Goal: Task Accomplishment & Management: Use online tool/utility

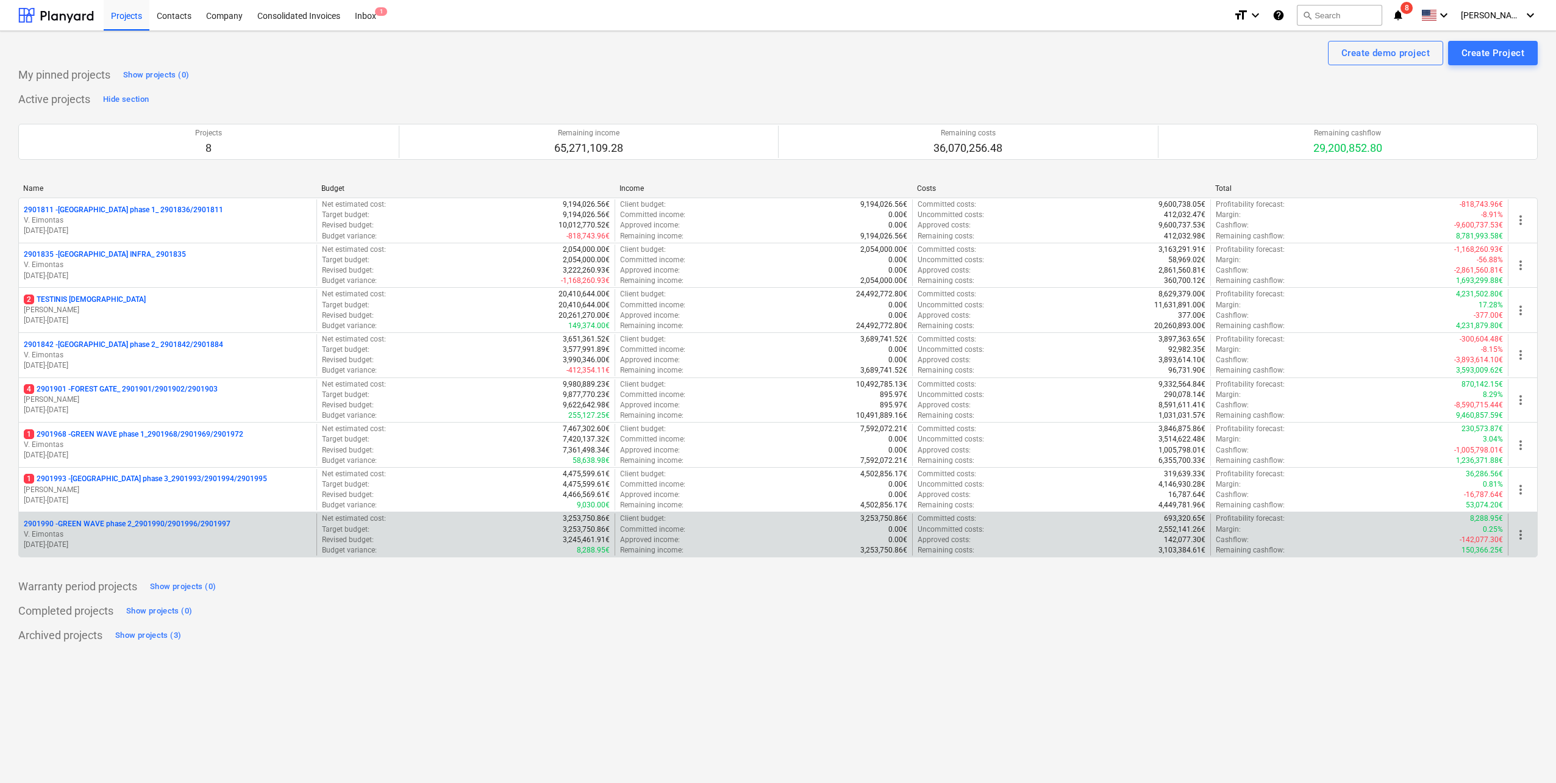
click at [255, 533] on p "V. Eimontas" at bounding box center [168, 534] width 288 height 10
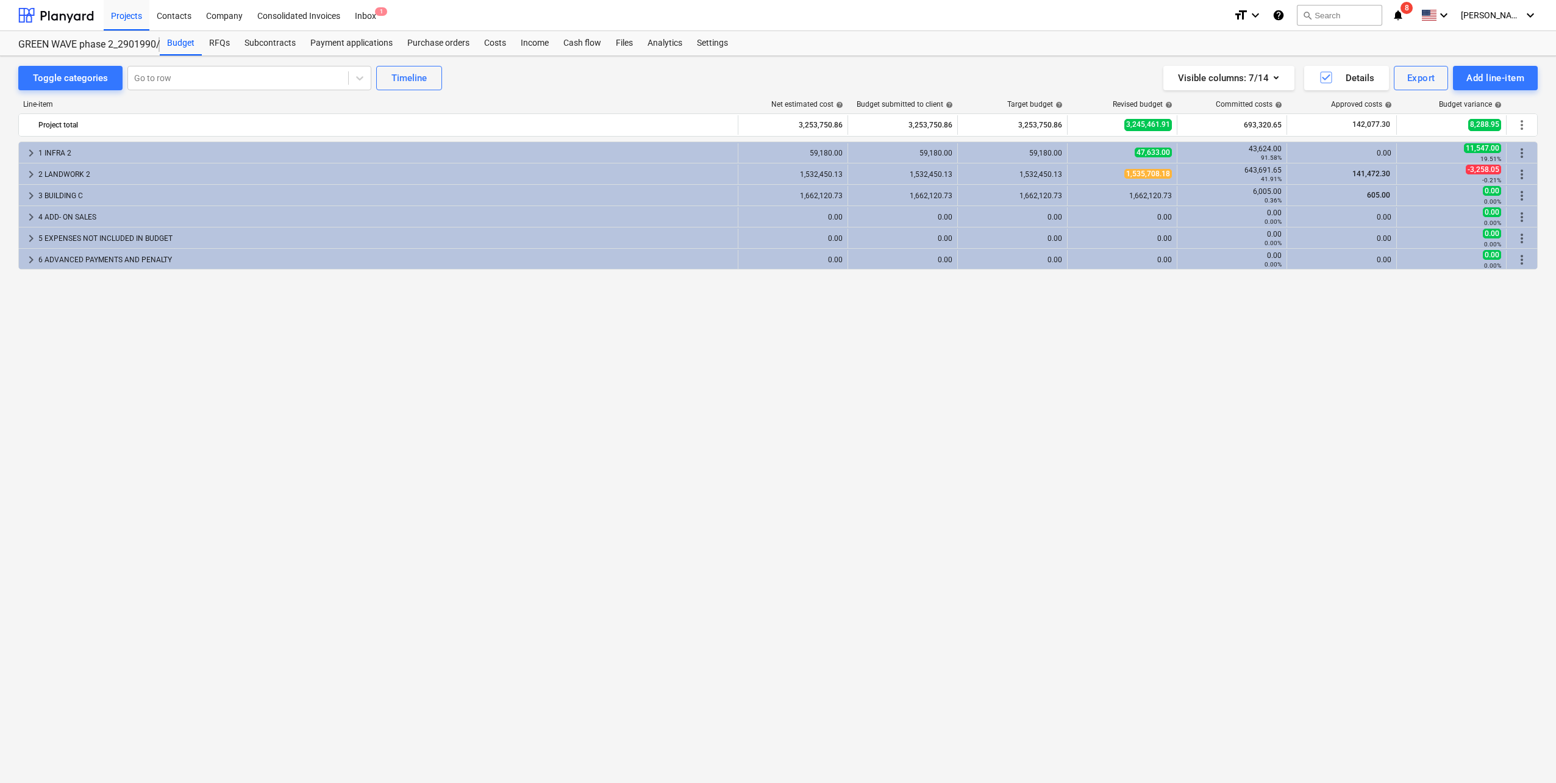
click at [371, 439] on div "keyboard_arrow_right 1 INFRA 2 59,180.00 59,180.00 59,180.00 47,633.00 43,624.0…" at bounding box center [778, 436] width 1520 height 591
click at [70, 12] on div at bounding box center [56, 15] width 76 height 30
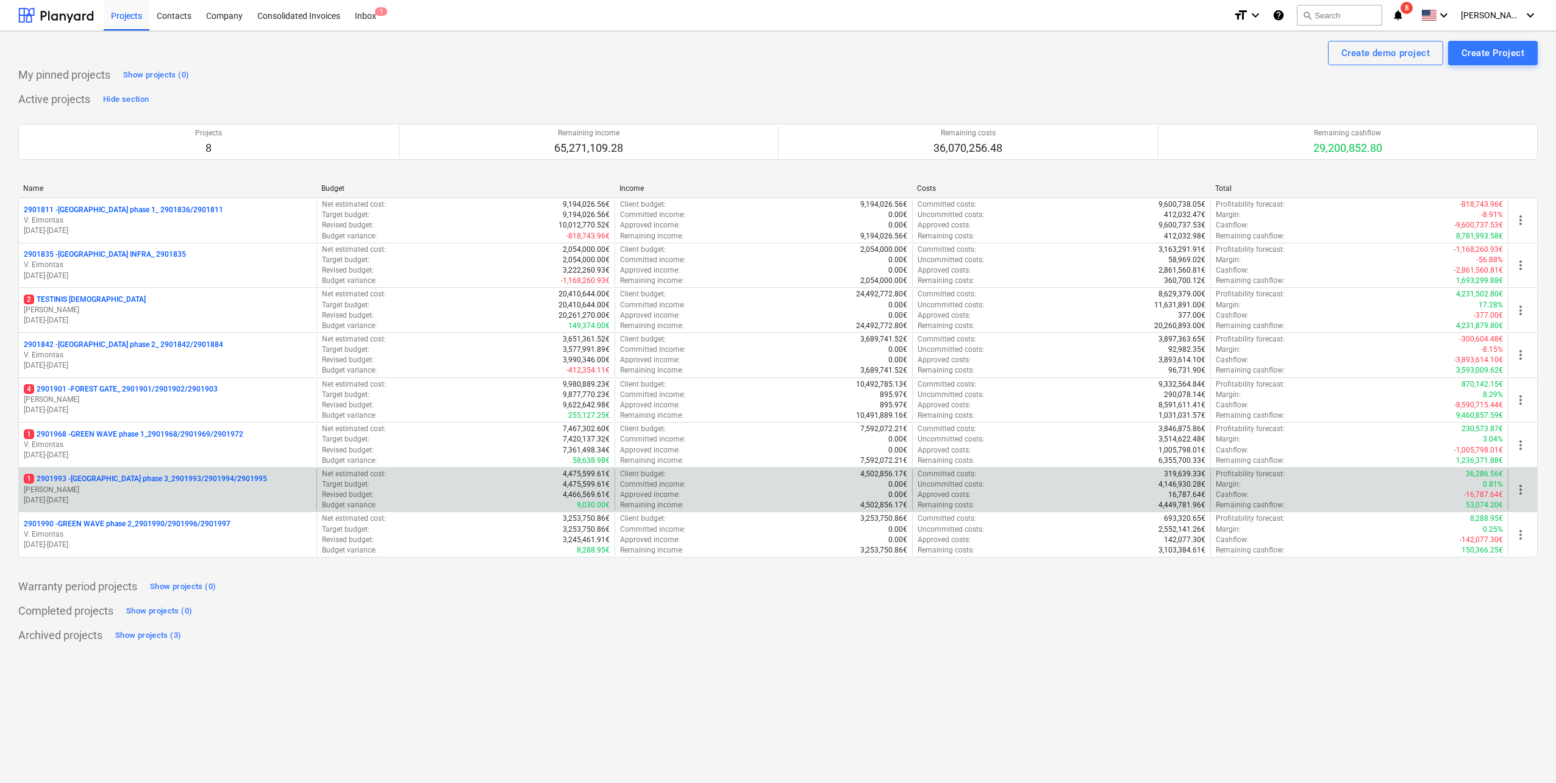
click at [183, 503] on p "01.09.2025 - 28.02.2027" at bounding box center [168, 500] width 288 height 10
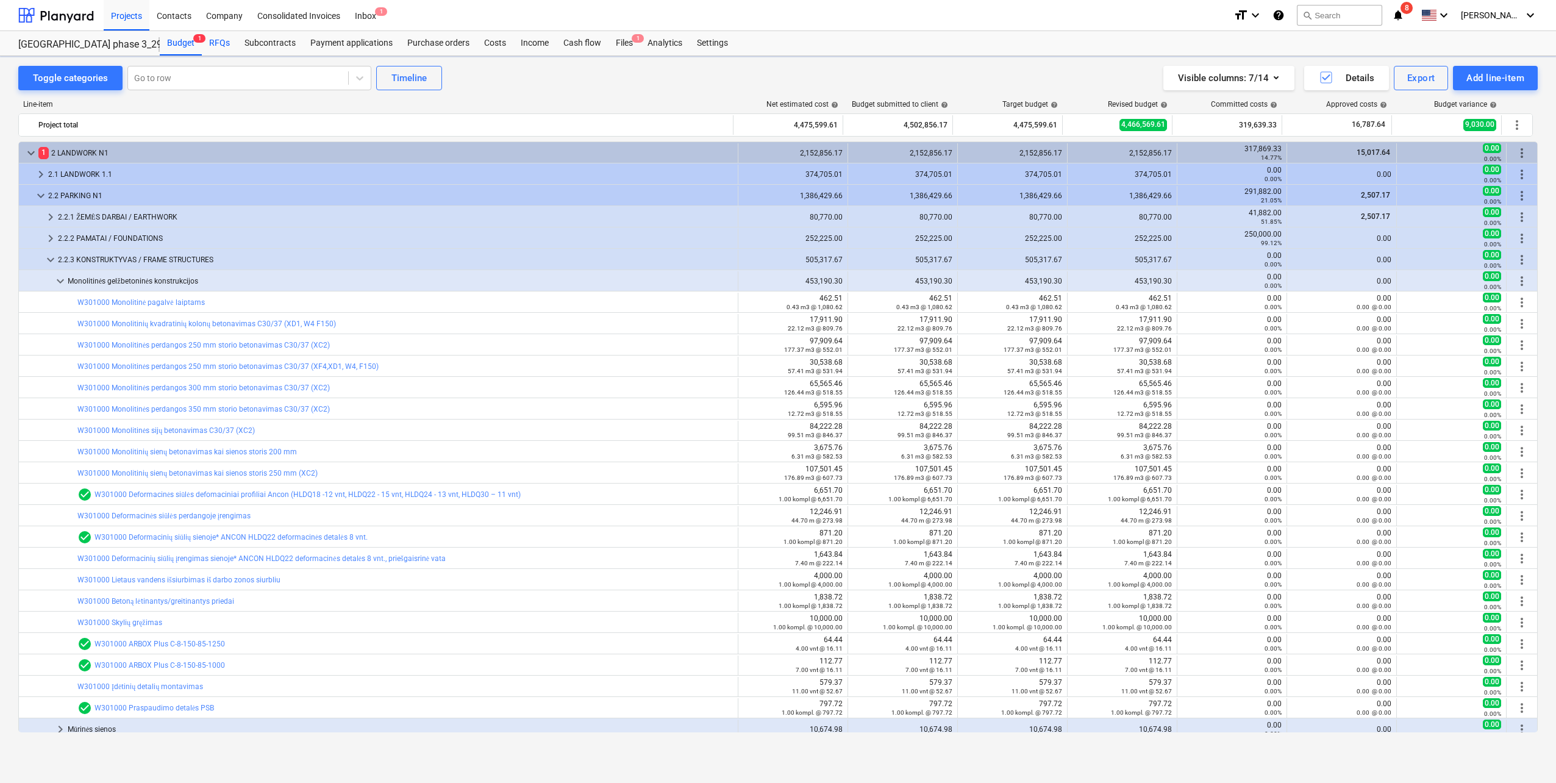
click at [215, 41] on div "RFQs" at bounding box center [219, 43] width 35 height 24
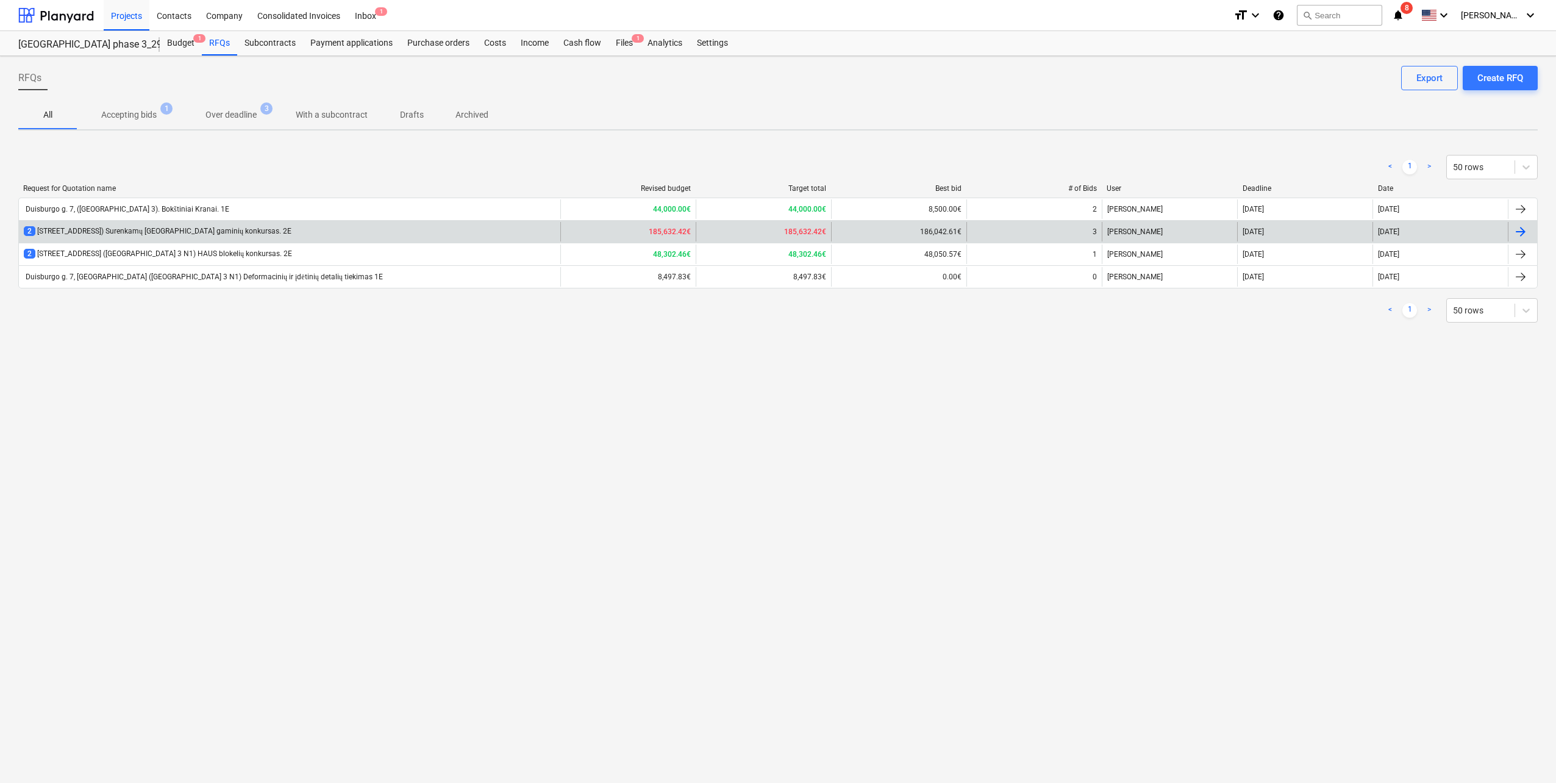
click at [271, 235] on div "2 Duisburgo g. 7, [GEOGRAPHIC_DATA] ([GEOGRAPHIC_DATA] 3 N1) Surenkamų GB gamin…" at bounding box center [158, 231] width 268 height 10
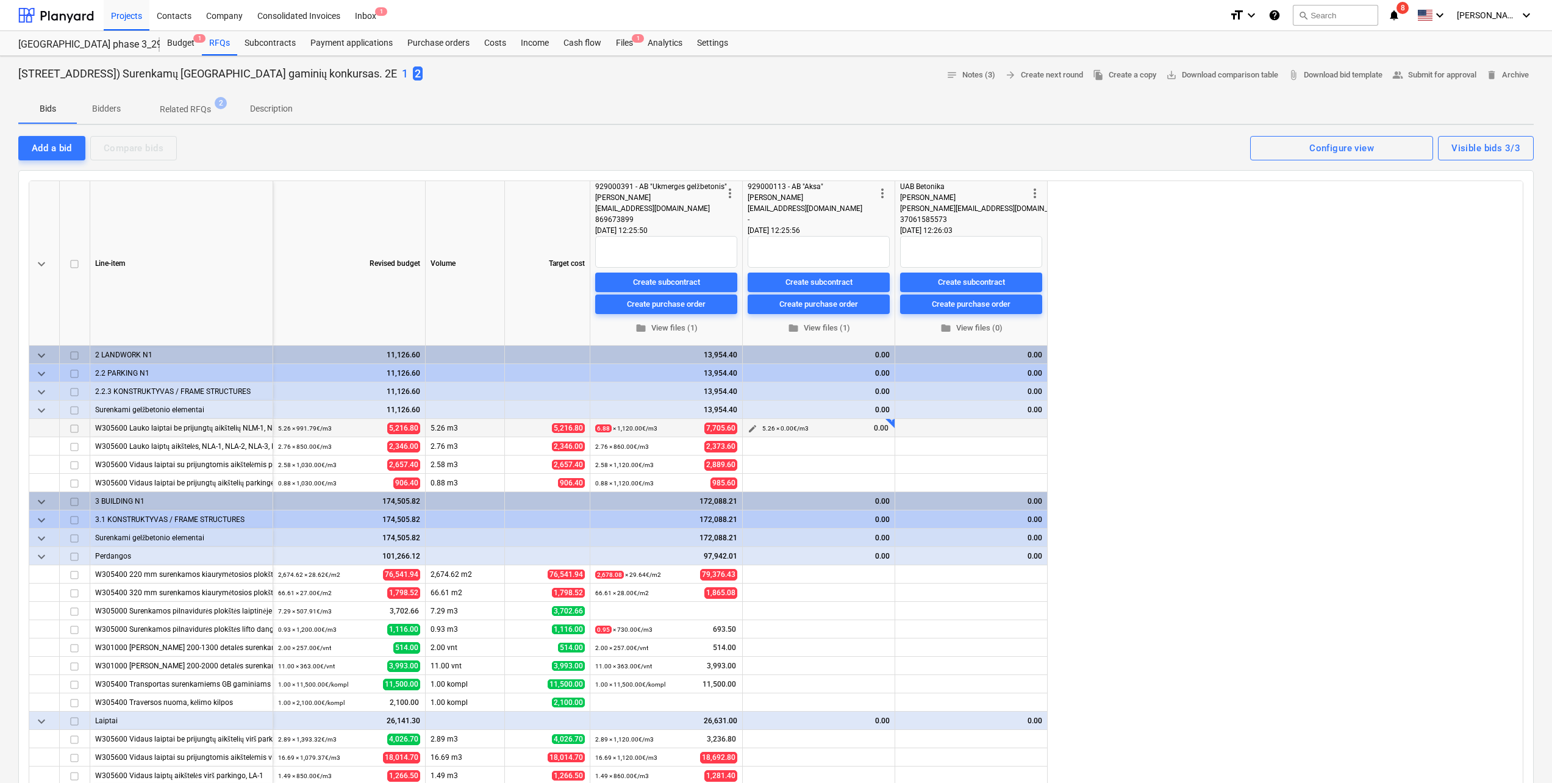
click at [752, 430] on span "edit" at bounding box center [753, 429] width 10 height 10
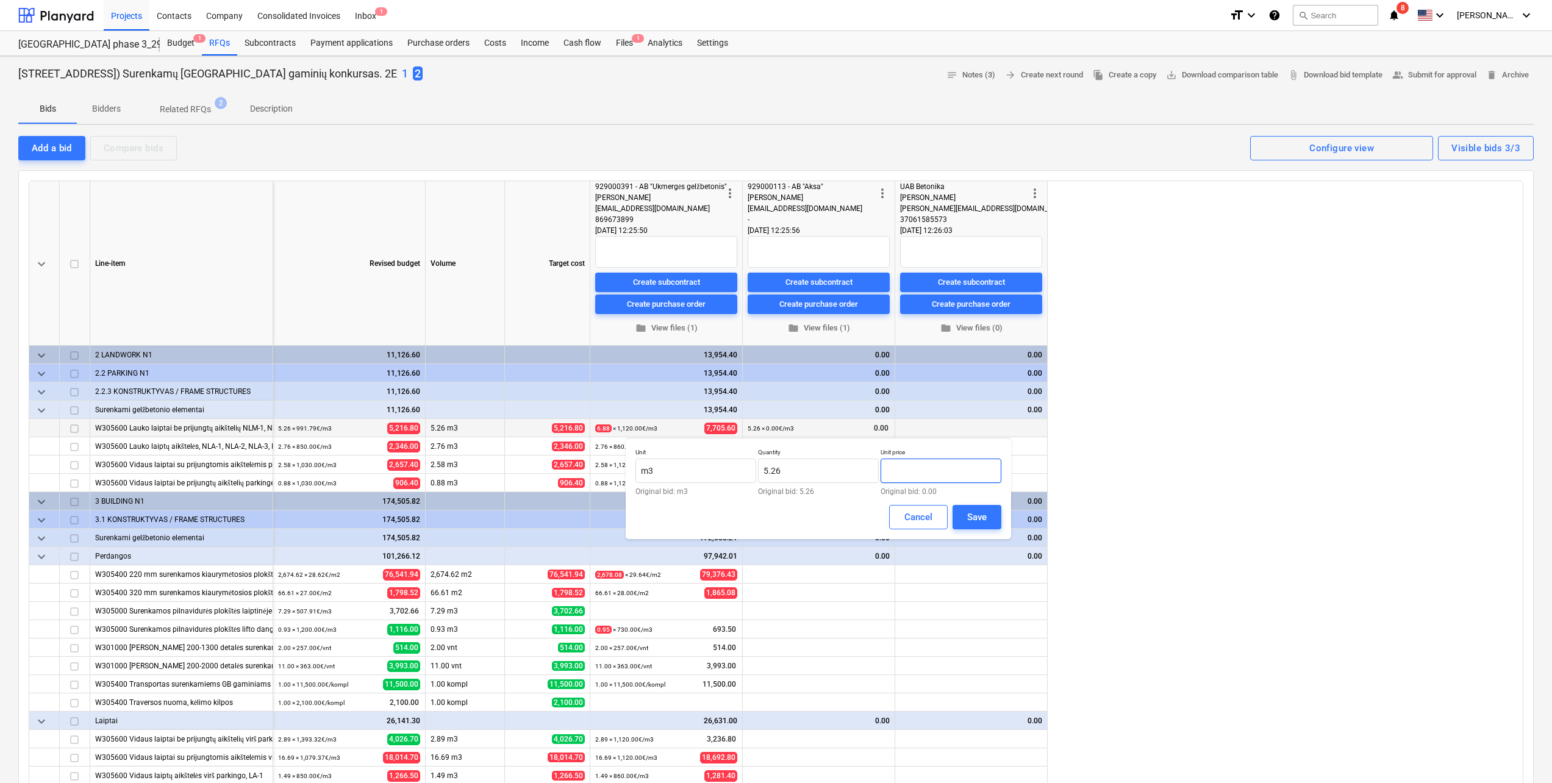
click at [921, 462] on input "text" at bounding box center [941, 471] width 121 height 24
type input "č"
type input "2,704.80"
click at [988, 506] on button "Save" at bounding box center [976, 517] width 49 height 24
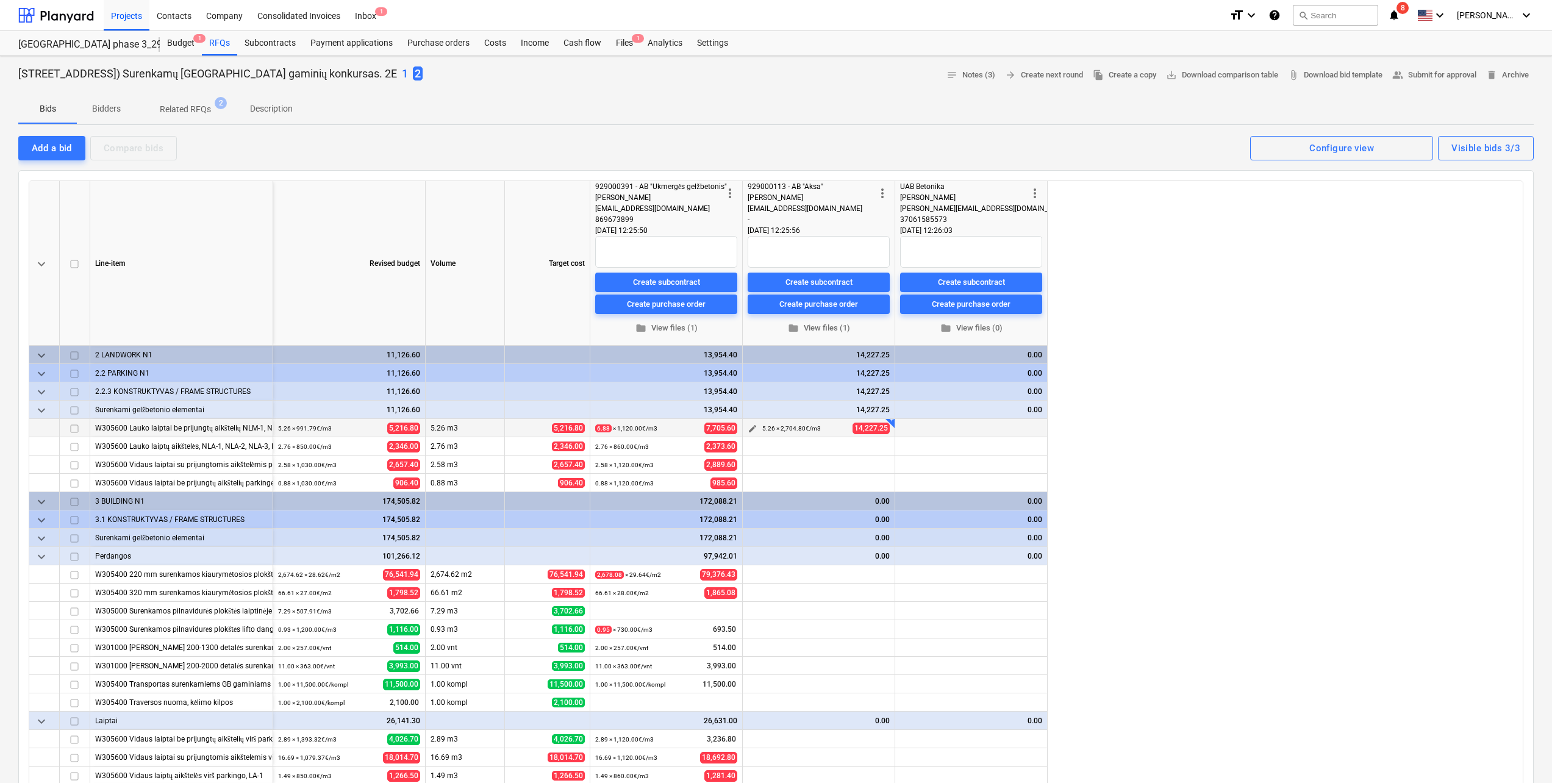
click at [750, 434] on button "edit" at bounding box center [752, 428] width 15 height 15
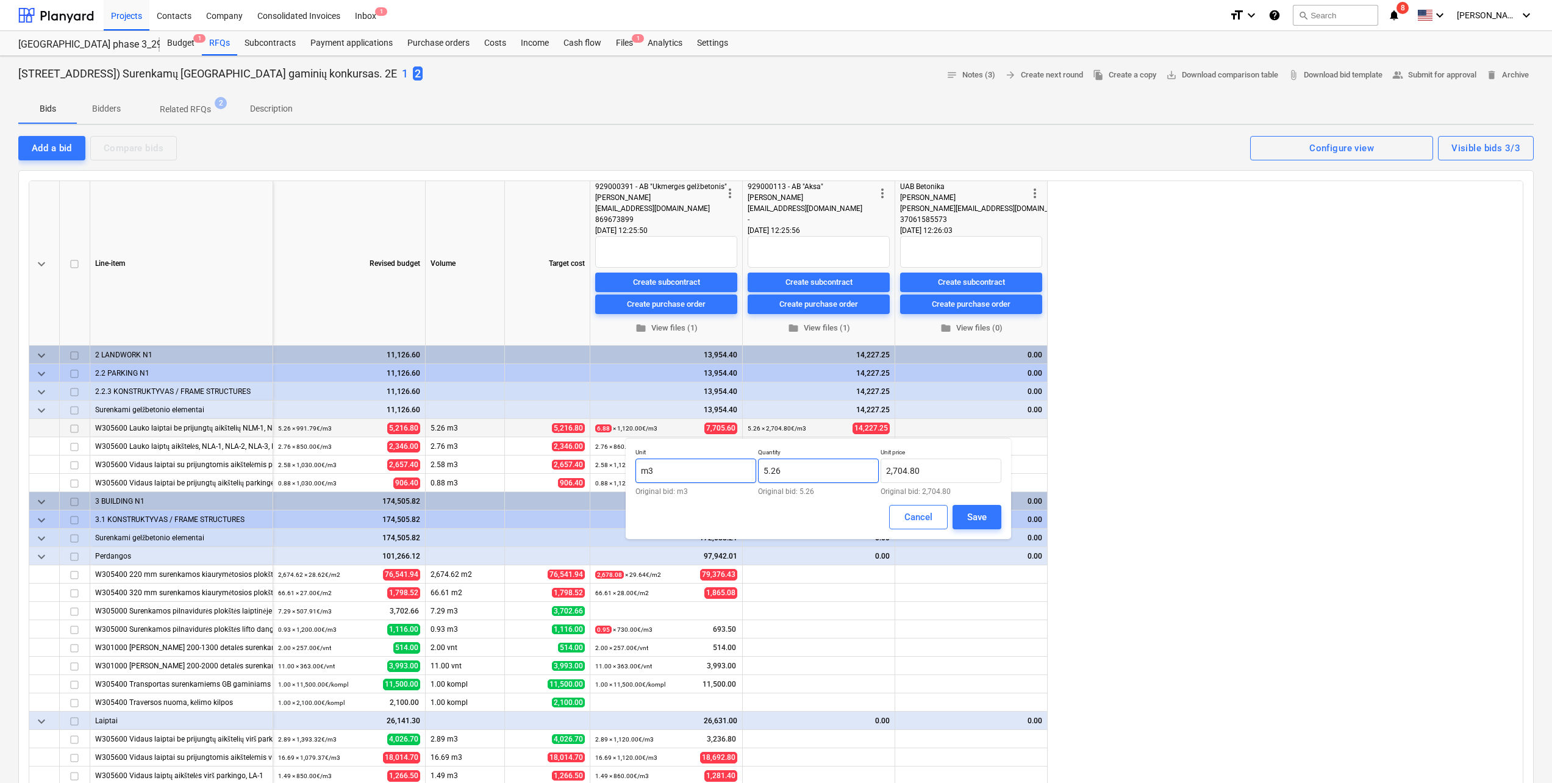
drag, startPoint x: 812, startPoint y: 467, endPoint x: 720, endPoint y: 476, distance: 91.9
click at [720, 476] on div "Unit m3 Original bid: m3 Quantity 5.26 Original bid: 5.26 Unit price 2,704.80 O…" at bounding box center [818, 471] width 366 height 47
type input "2.76"
click at [990, 525] on button "Save" at bounding box center [976, 517] width 49 height 24
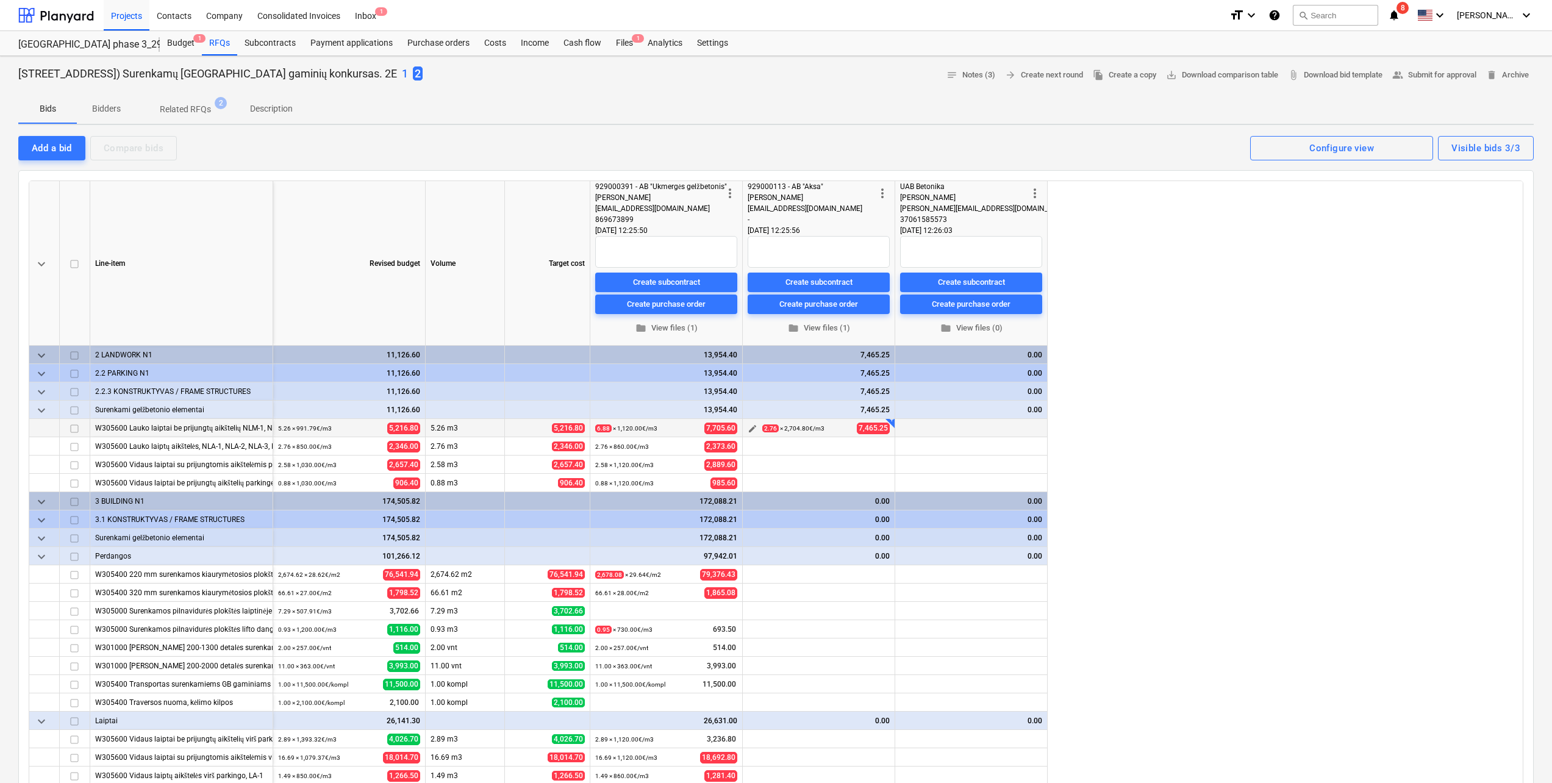
click at [754, 429] on span "edit" at bounding box center [753, 429] width 10 height 10
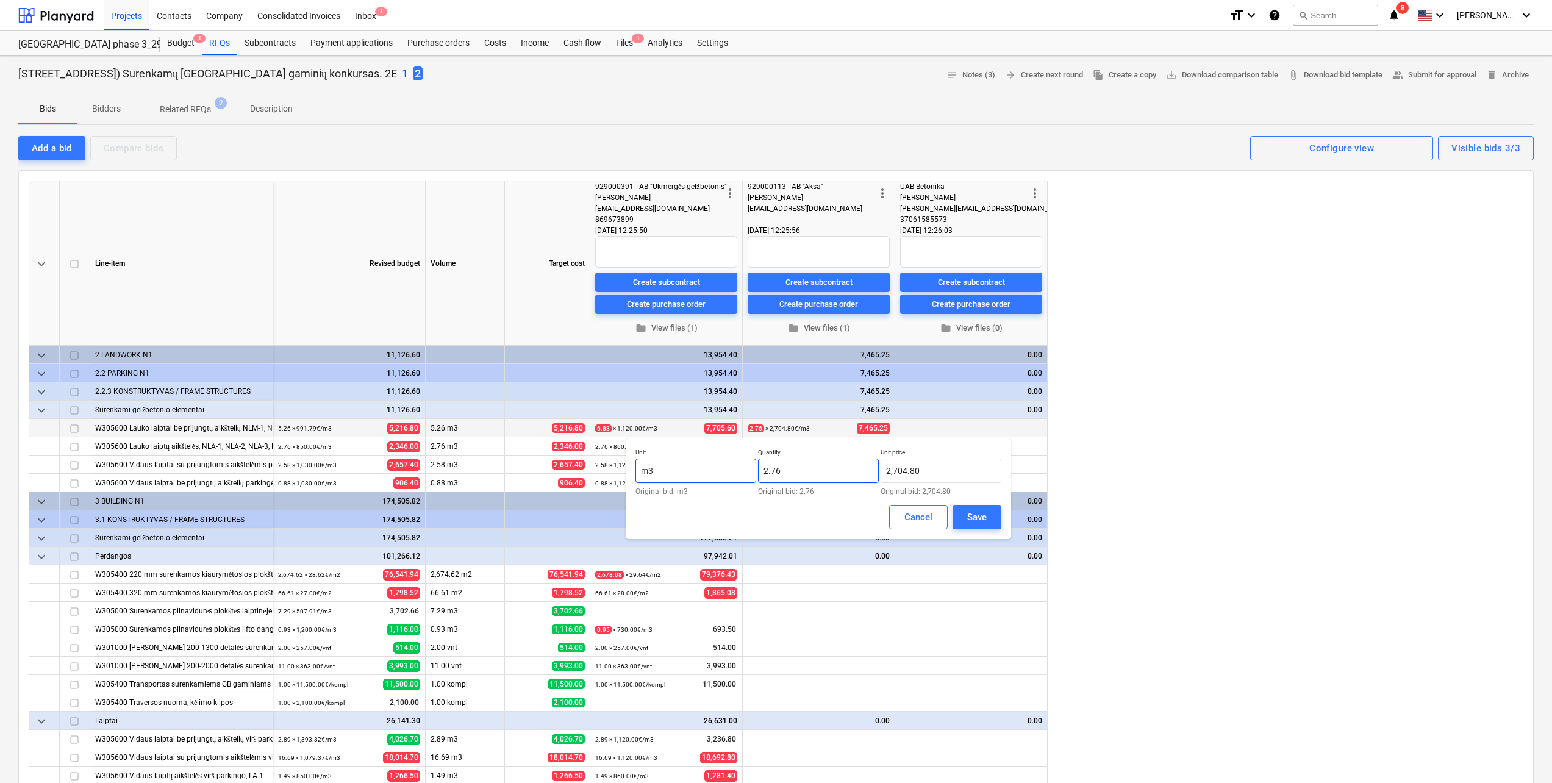
drag, startPoint x: 856, startPoint y: 474, endPoint x: 698, endPoint y: 477, distance: 158.0
click at [698, 477] on div "Unit m3 Original bid: m3 Quantity 2.76 Original bid: 2.76 Unit price 2,704.80 O…" at bounding box center [818, 471] width 366 height 47
type input "5.06"
click at [955, 471] on input "2704.8" at bounding box center [941, 471] width 121 height 24
type input "2,704.80"
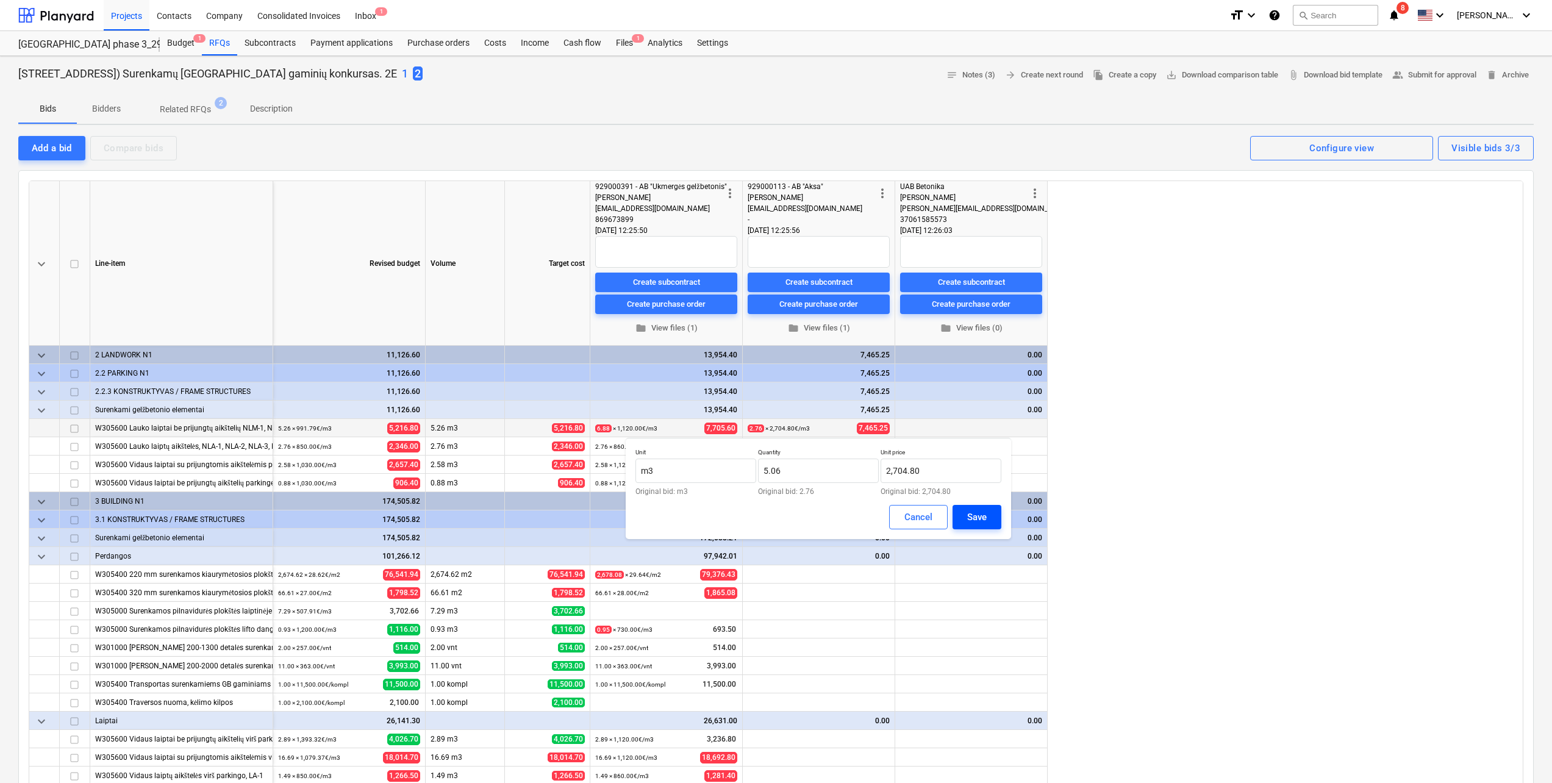
click at [986, 511] on div "Save" at bounding box center [977, 517] width 20 height 16
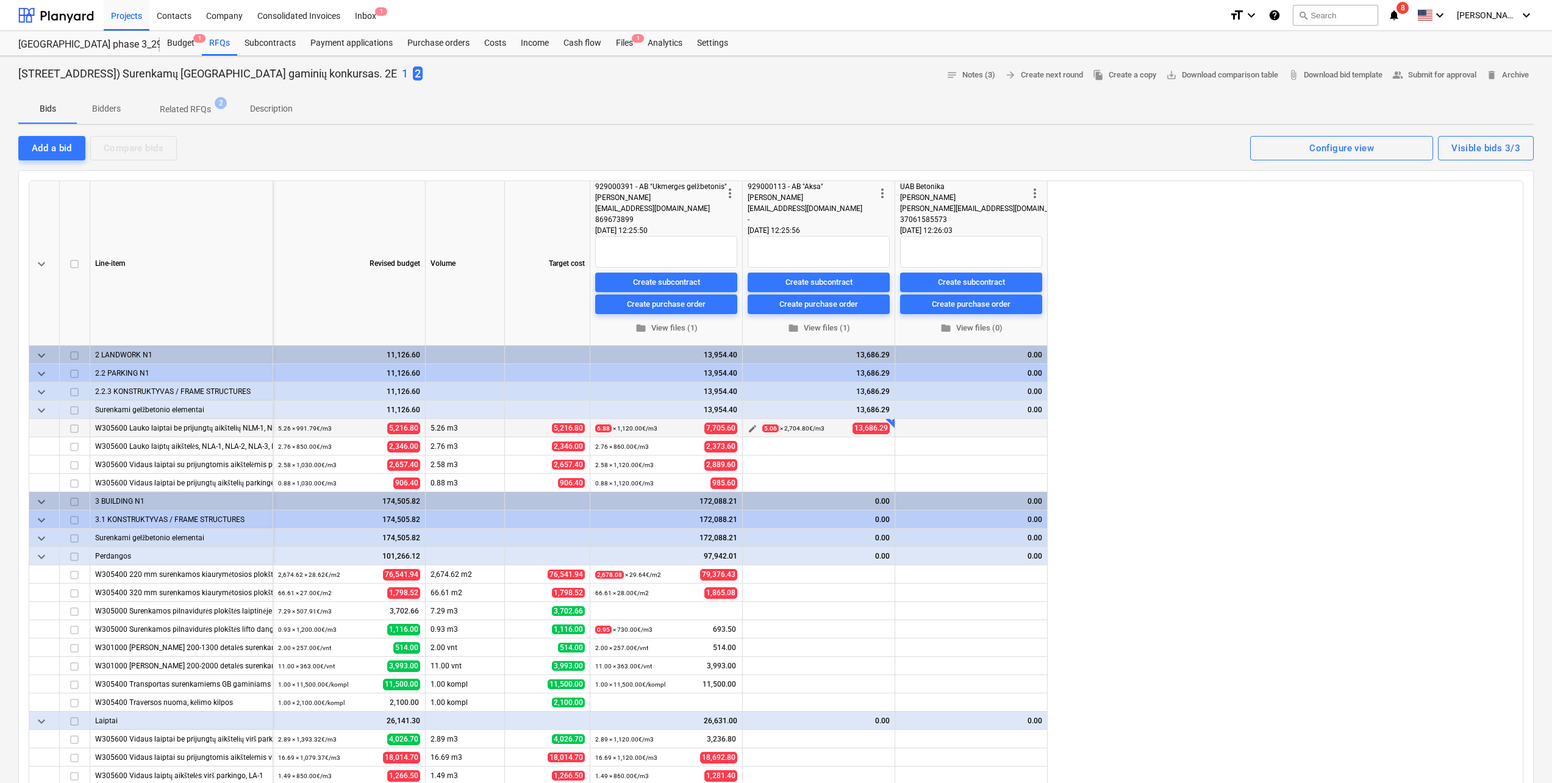
click at [751, 431] on span "edit" at bounding box center [753, 429] width 10 height 10
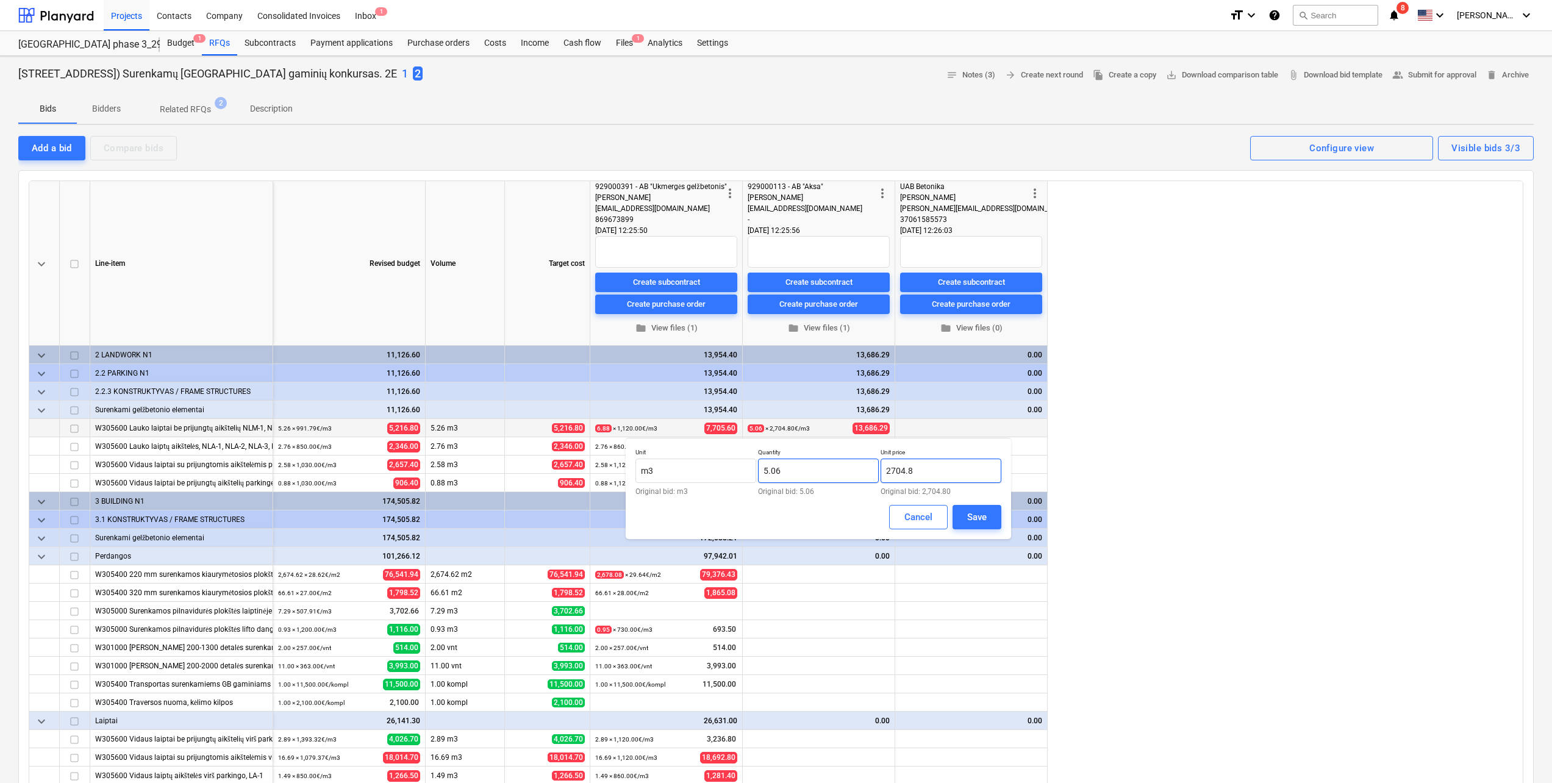
drag, startPoint x: 952, startPoint y: 477, endPoint x: 776, endPoint y: 465, distance: 177.3
click at [773, 473] on div "Unit m3 Original bid: m3 Quantity 5.06 Original bid: 5.06 Unit price 2704.8 Ori…" at bounding box center [818, 471] width 366 height 47
drag, startPoint x: 951, startPoint y: 476, endPoint x: 832, endPoint y: 474, distance: 118.9
click at [832, 474] on div "Unit m3 Original bid: m3 Quantity 5.06 Original bid: 5.06 Unit price 2704.8 Ori…" at bounding box center [818, 471] width 366 height 47
type input "1,150.00"
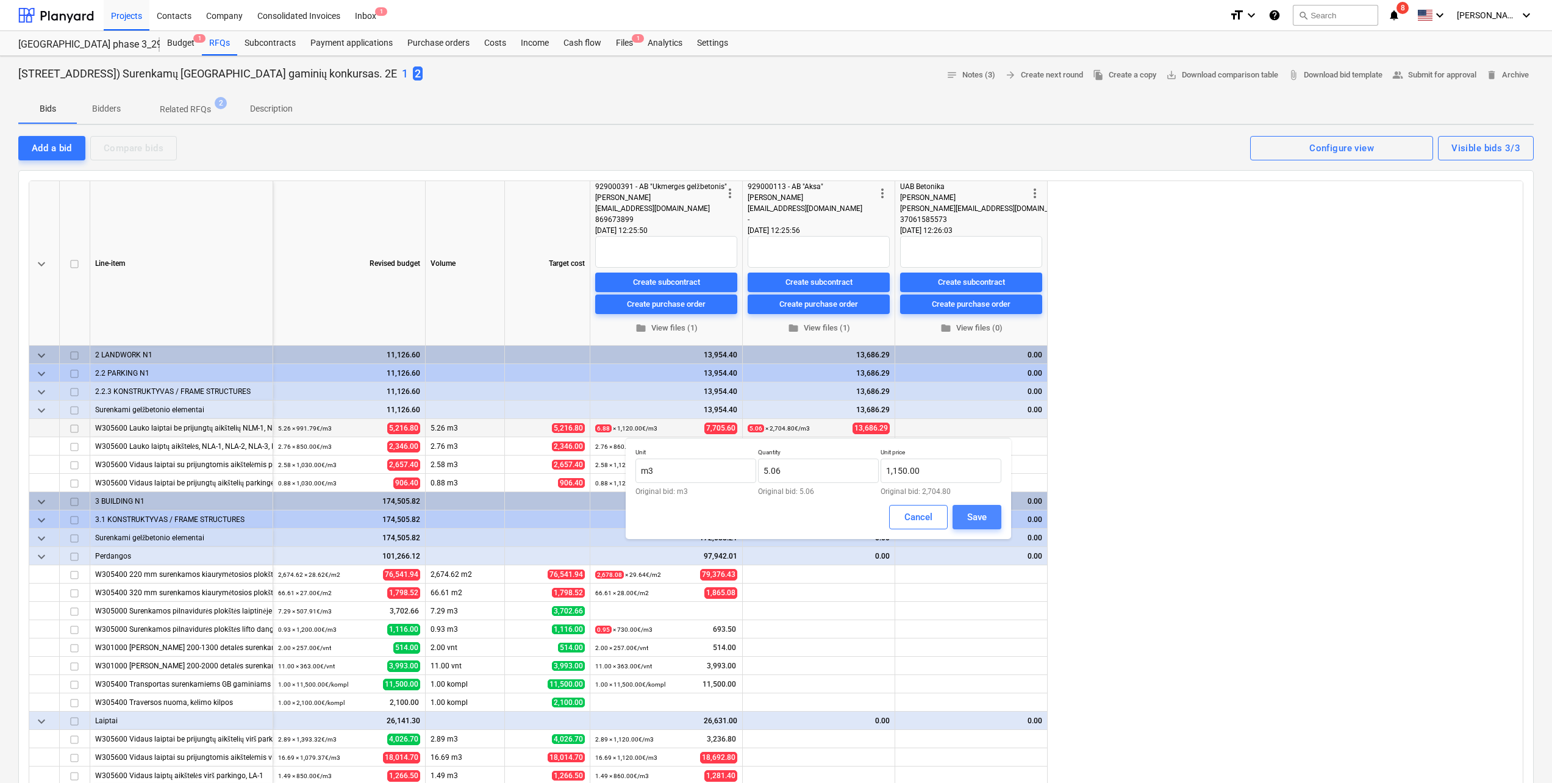
click at [982, 516] on div "Save" at bounding box center [977, 517] width 20 height 16
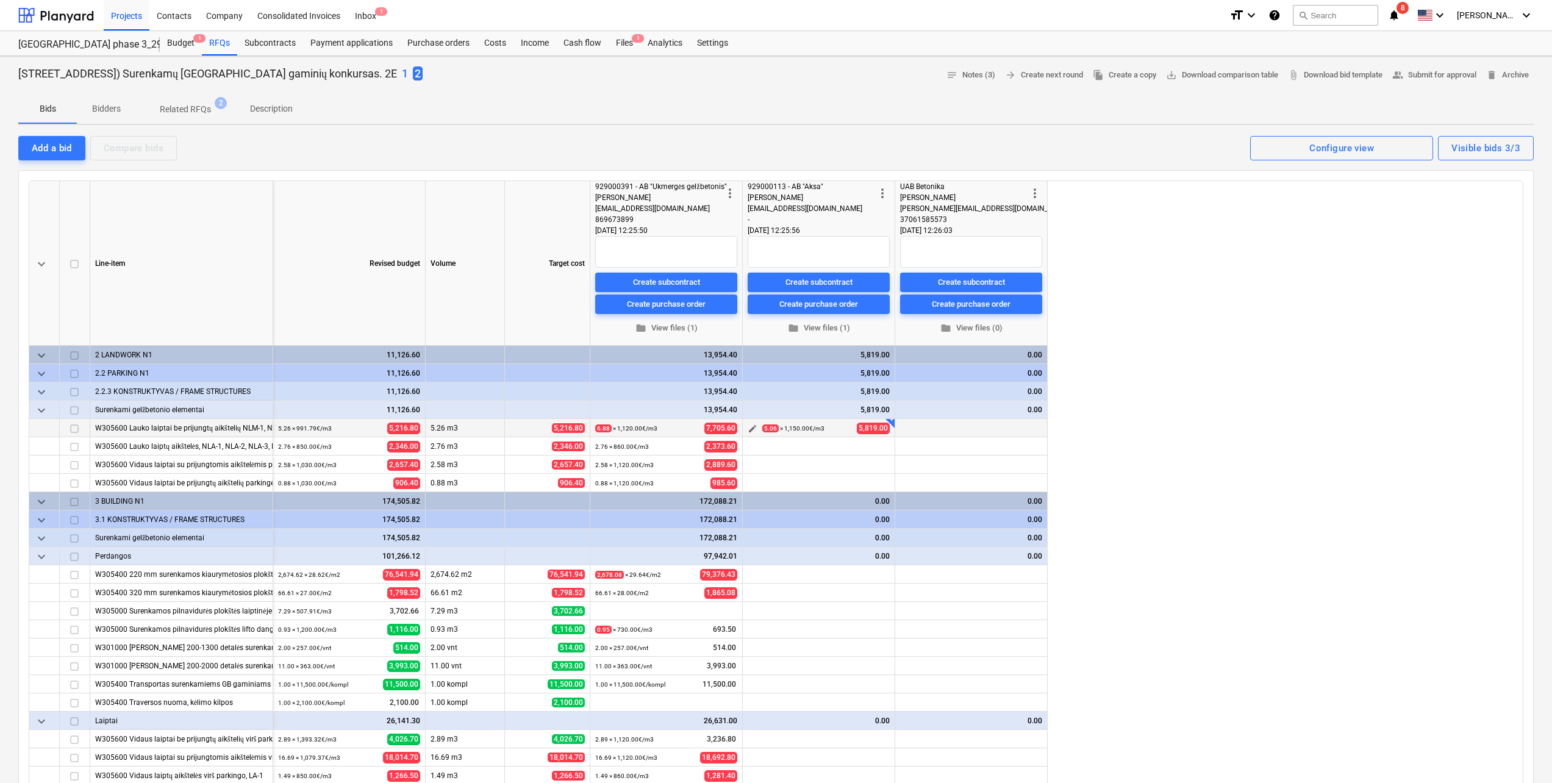
click at [752, 427] on span "edit" at bounding box center [753, 429] width 10 height 10
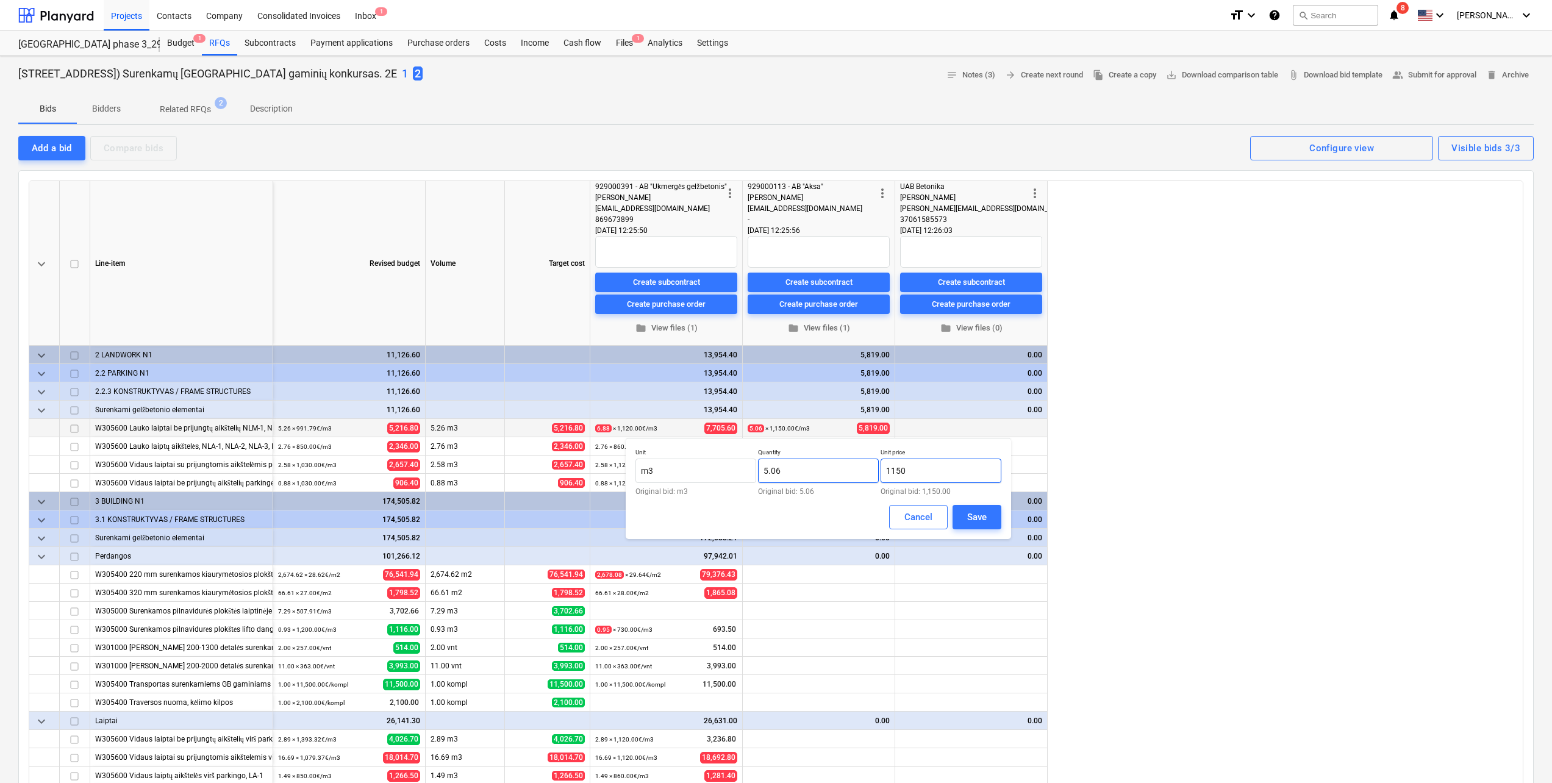
drag, startPoint x: 946, startPoint y: 470, endPoint x: 791, endPoint y: 467, distance: 154.9
click at [791, 467] on div "Unit m3 Original bid: m3 Quantity 5.06 Original bid: 5.06 Unit price 1150 Origi…" at bounding box center [818, 471] width 366 height 47
type input "981.62"
click at [992, 518] on button "Save" at bounding box center [976, 517] width 49 height 24
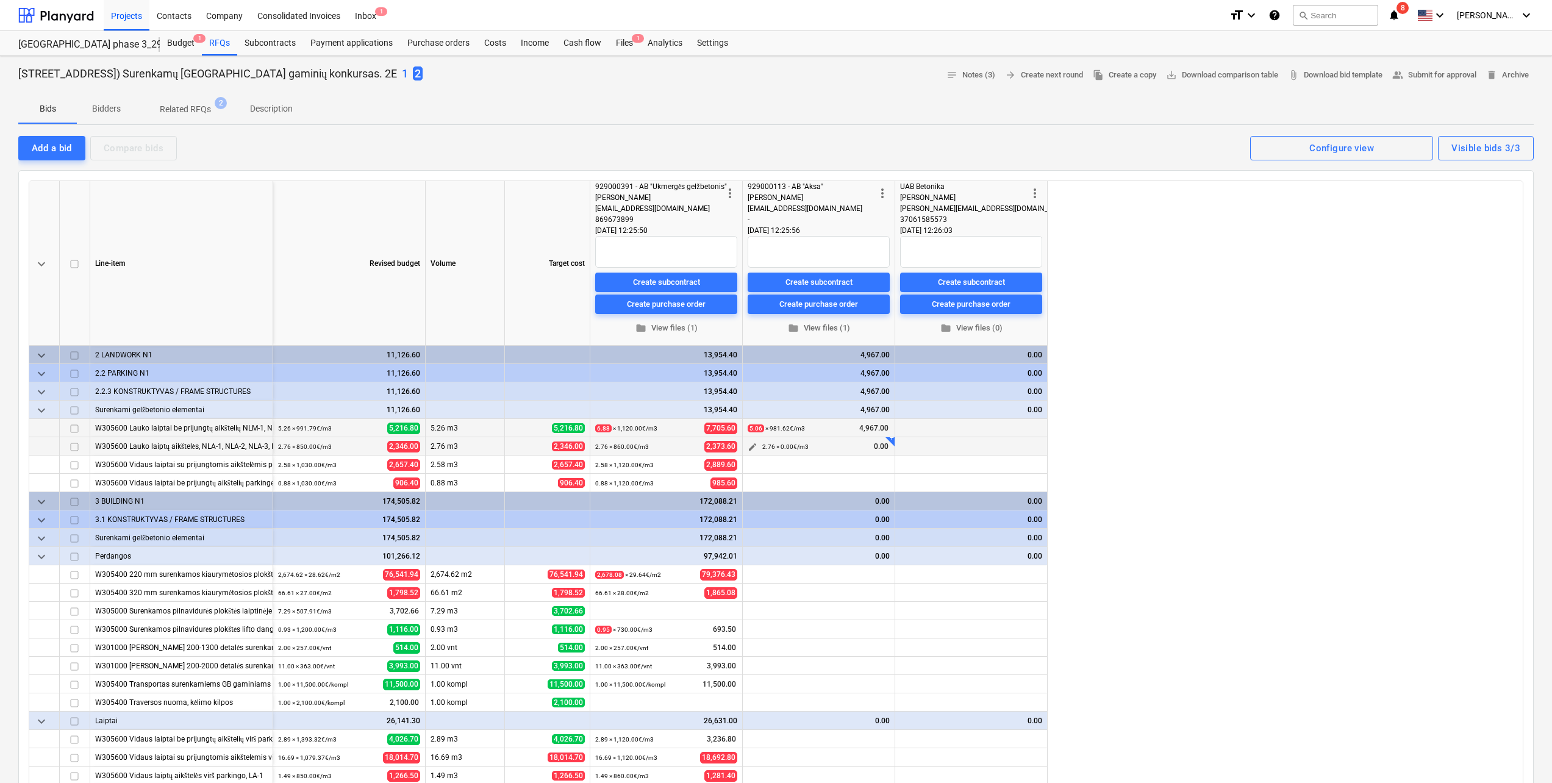
click at [745, 450] on div "edit" at bounding box center [752, 446] width 15 height 18
click at [752, 449] on span "edit" at bounding box center [753, 447] width 10 height 10
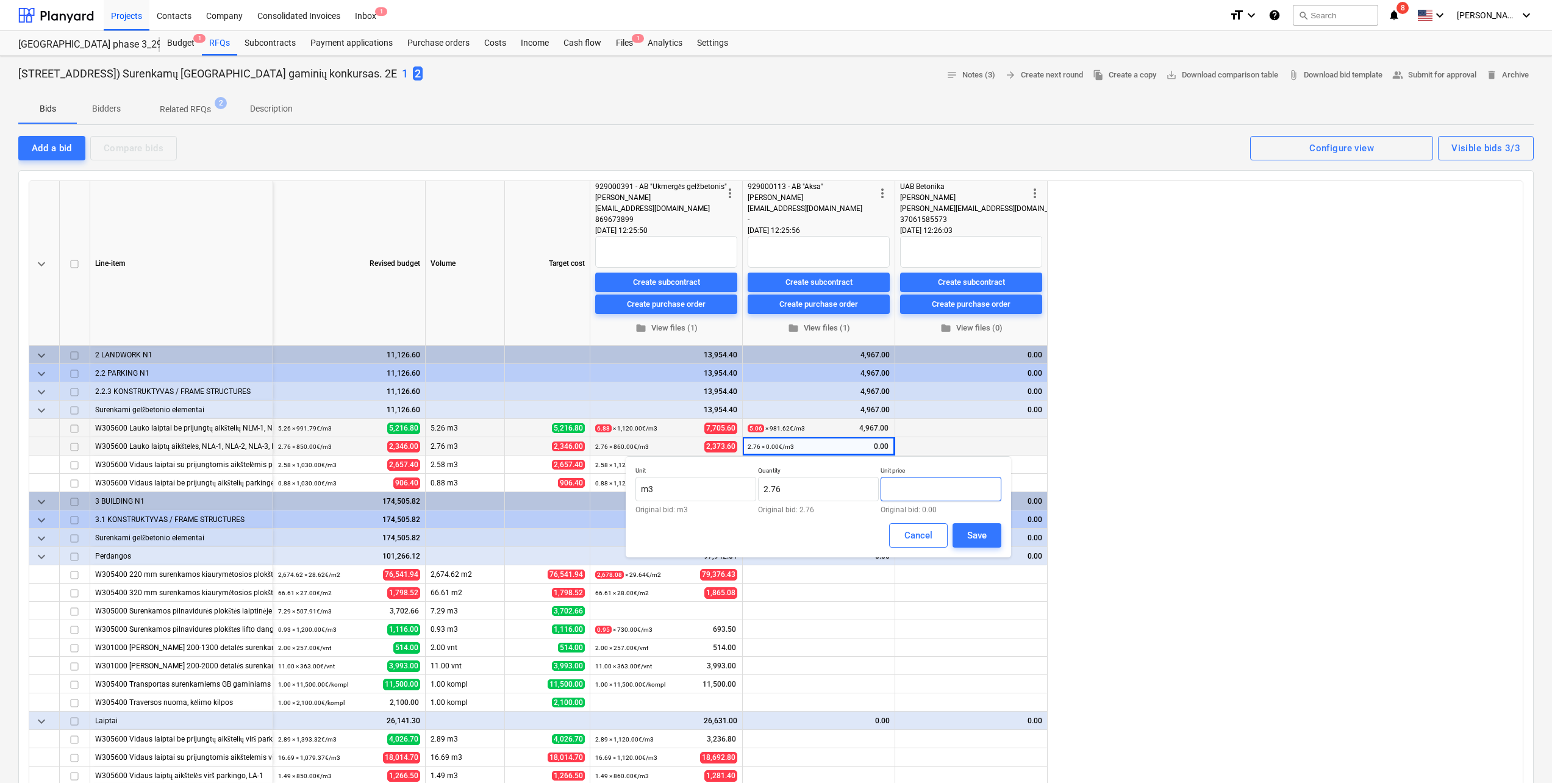
click at [913, 495] on input "text" at bounding box center [941, 489] width 121 height 24
type input "980.00"
click at [982, 536] on div "Save" at bounding box center [977, 535] width 20 height 16
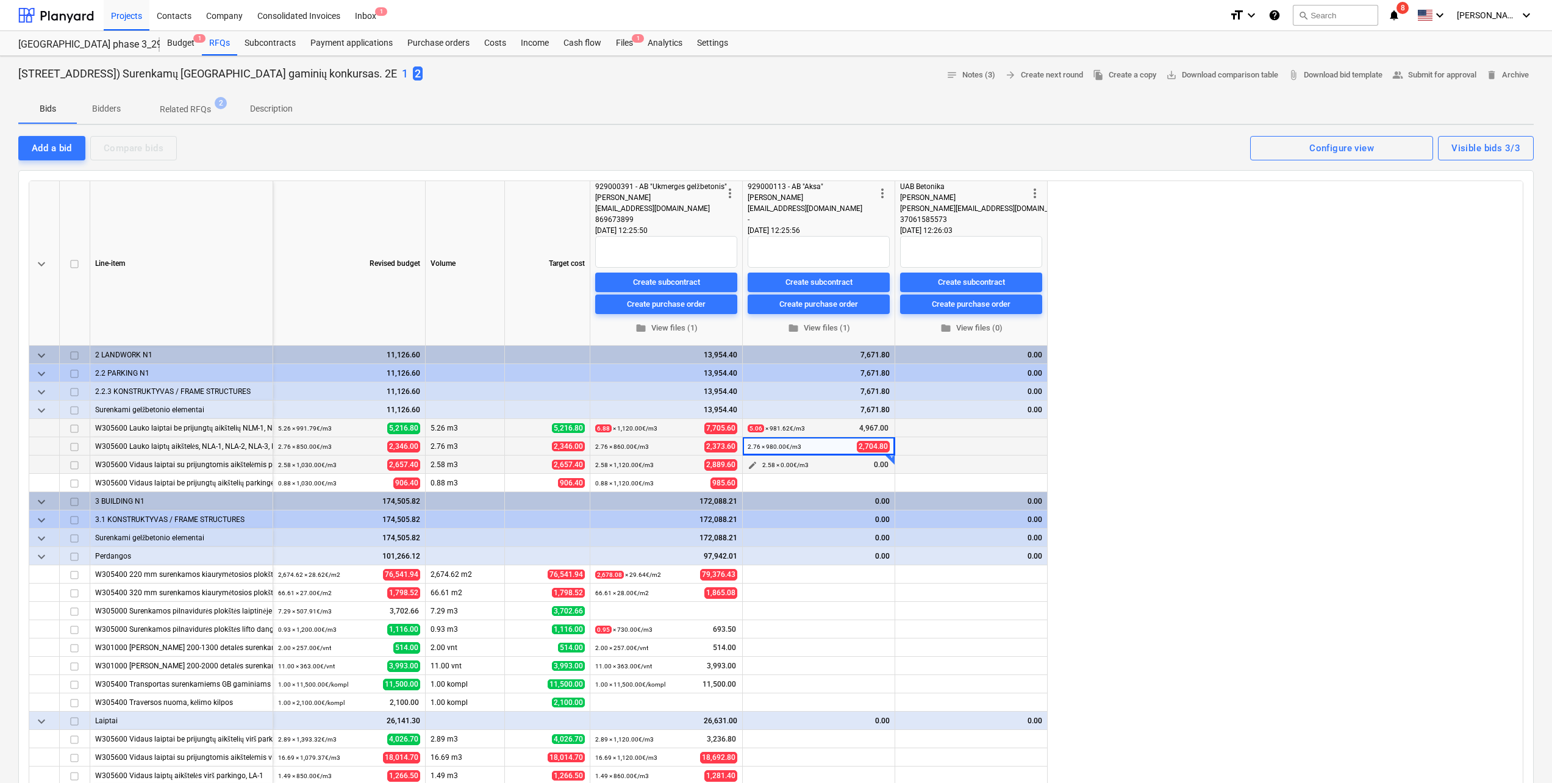
click at [756, 462] on span "edit" at bounding box center [753, 465] width 10 height 10
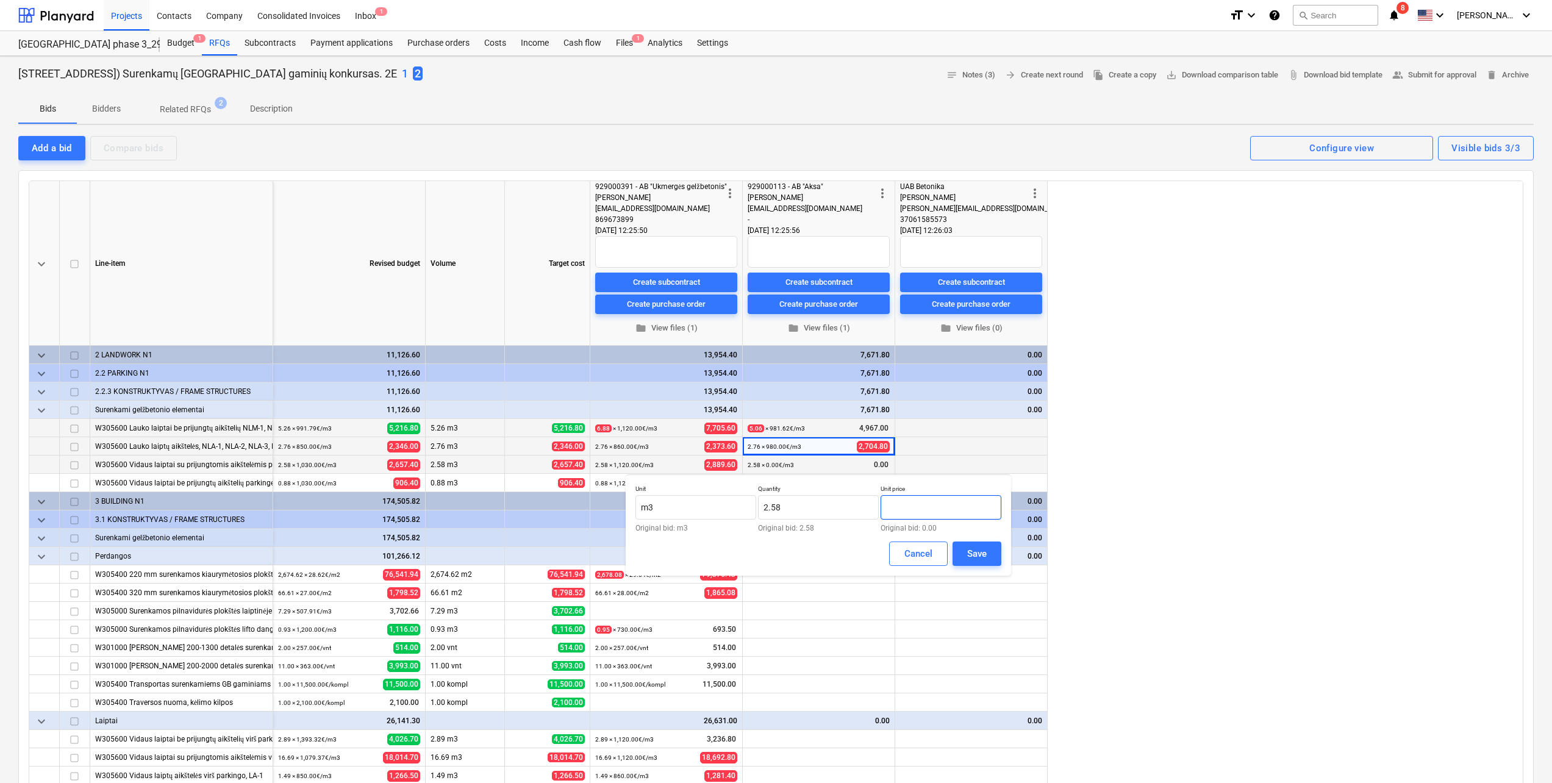
click at [912, 510] on input "text" at bounding box center [941, 507] width 121 height 24
type input "1,216.67"
click at [991, 551] on button "Save" at bounding box center [976, 553] width 49 height 24
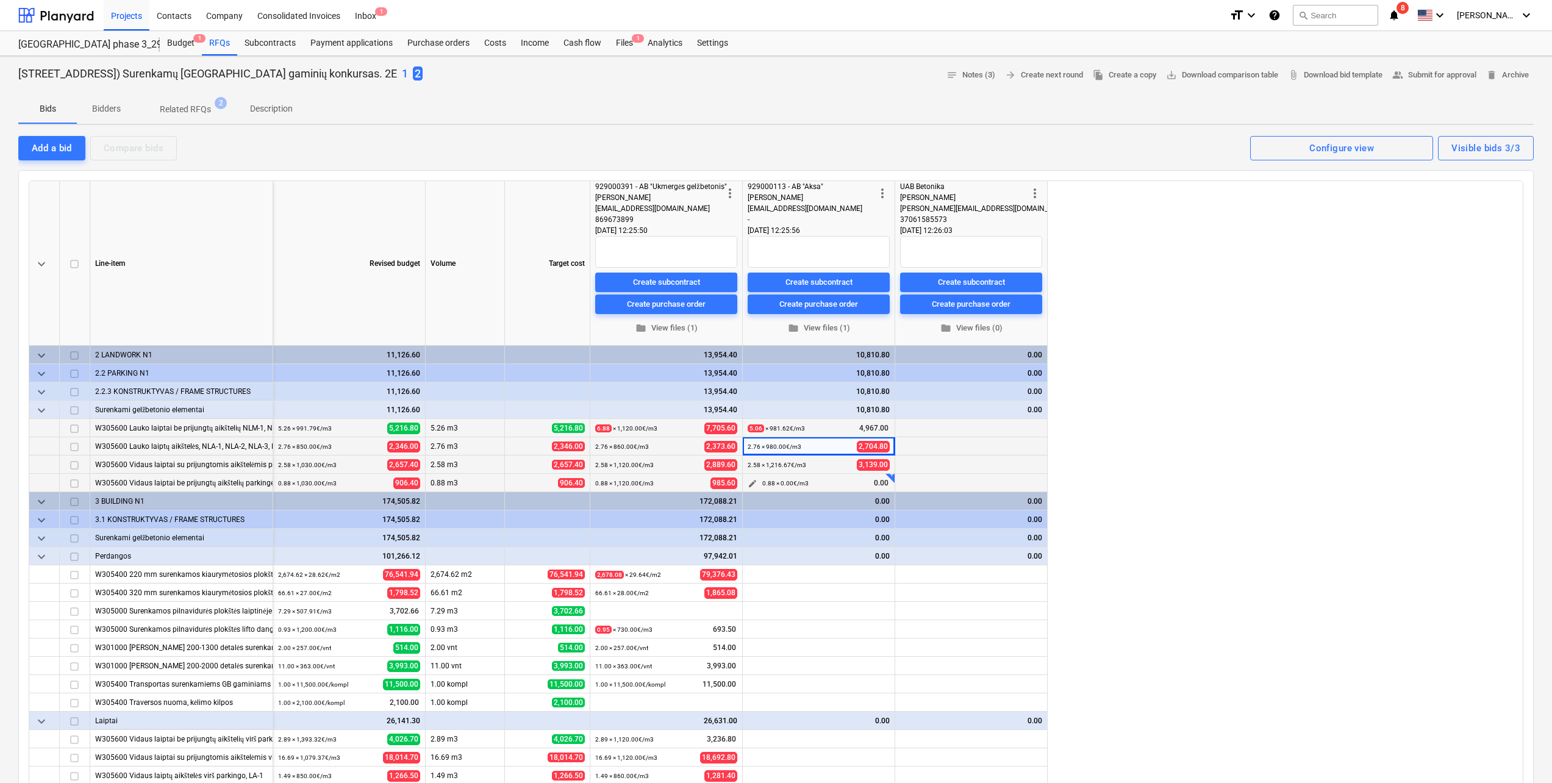
click at [750, 478] on button "edit" at bounding box center [752, 483] width 15 height 15
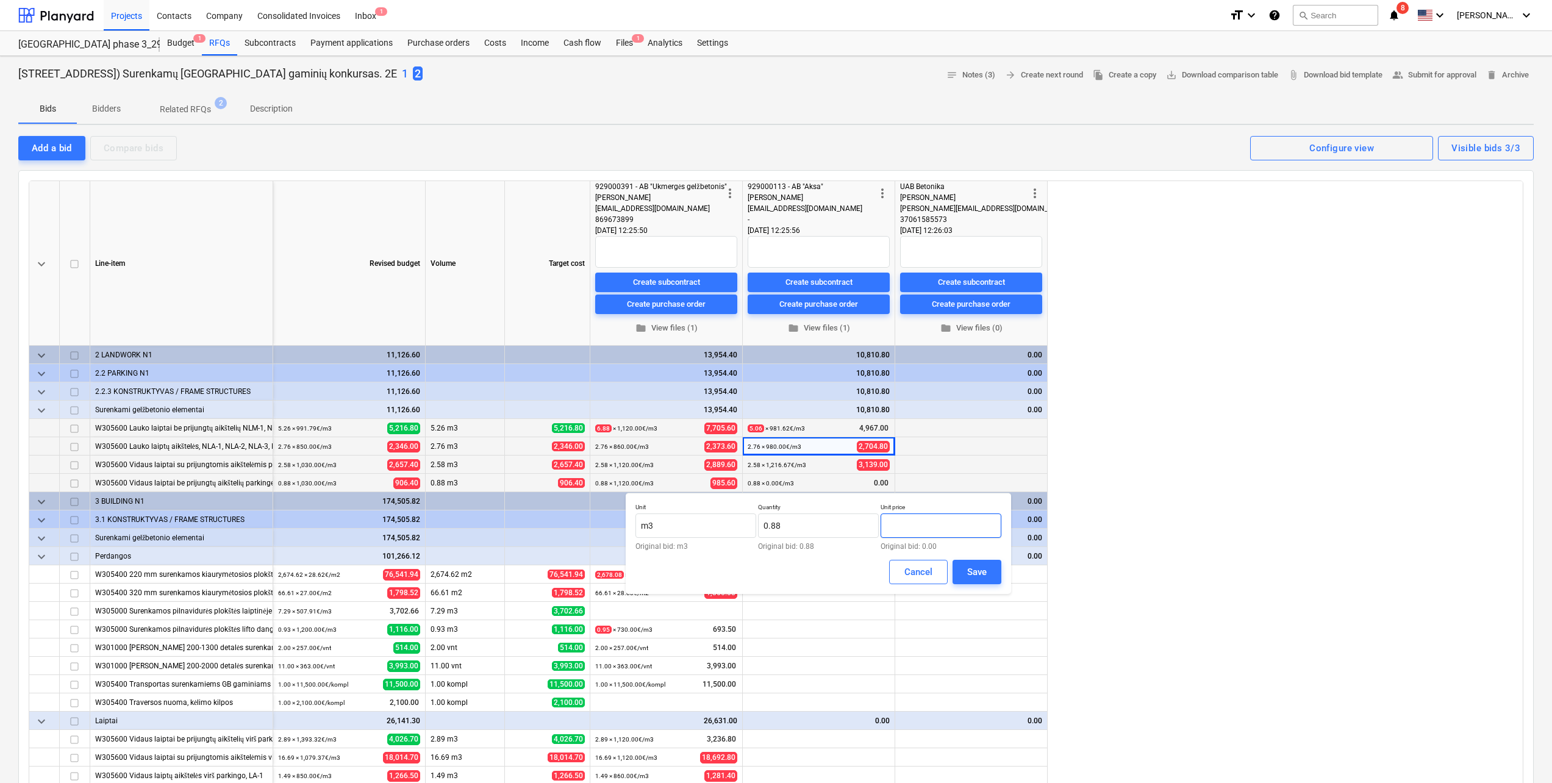
click at [931, 528] on input "text" at bounding box center [941, 525] width 121 height 24
type input "950.00"
click at [982, 576] on div "Save" at bounding box center [977, 572] width 20 height 16
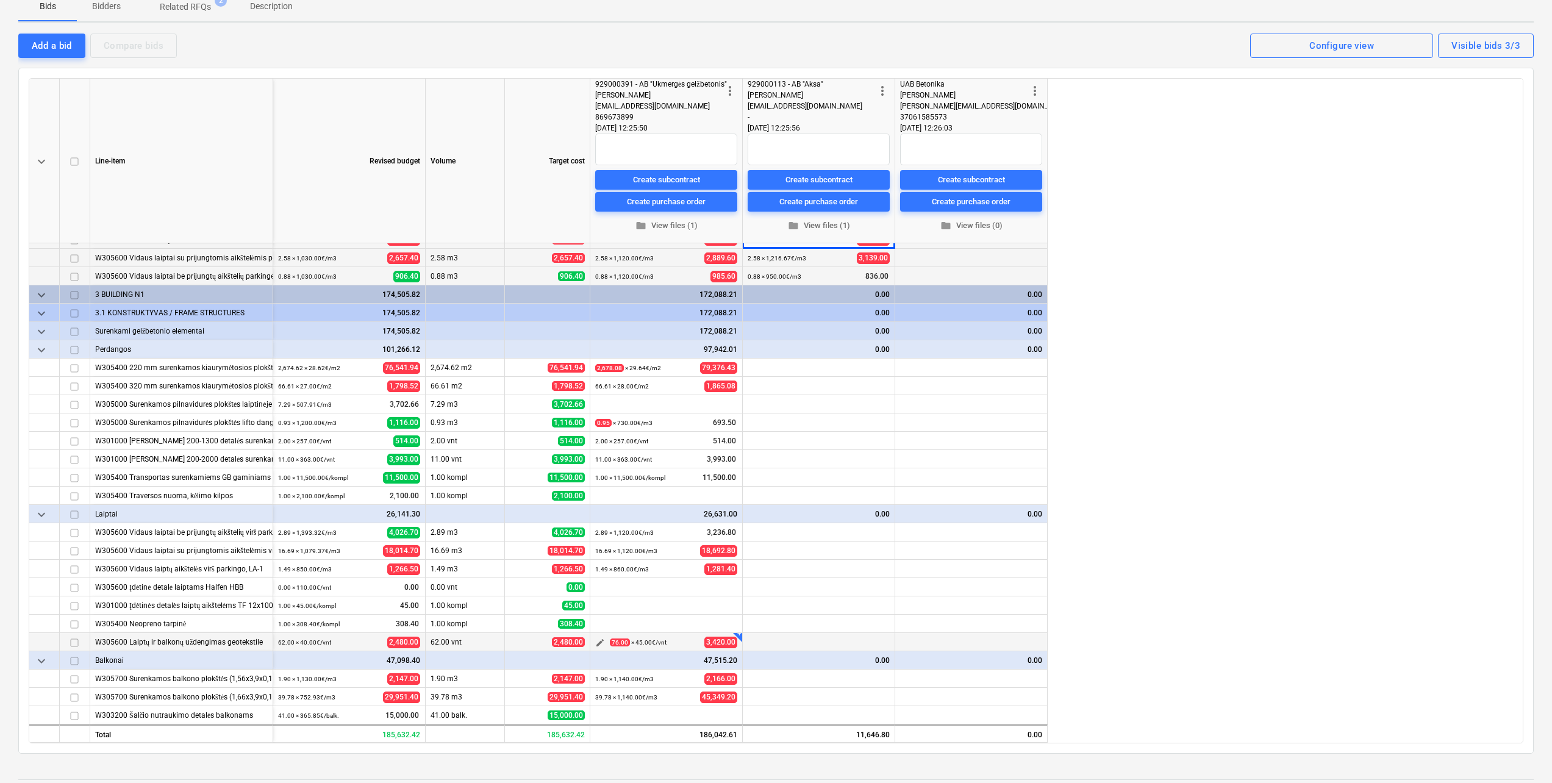
scroll to position [122, 0]
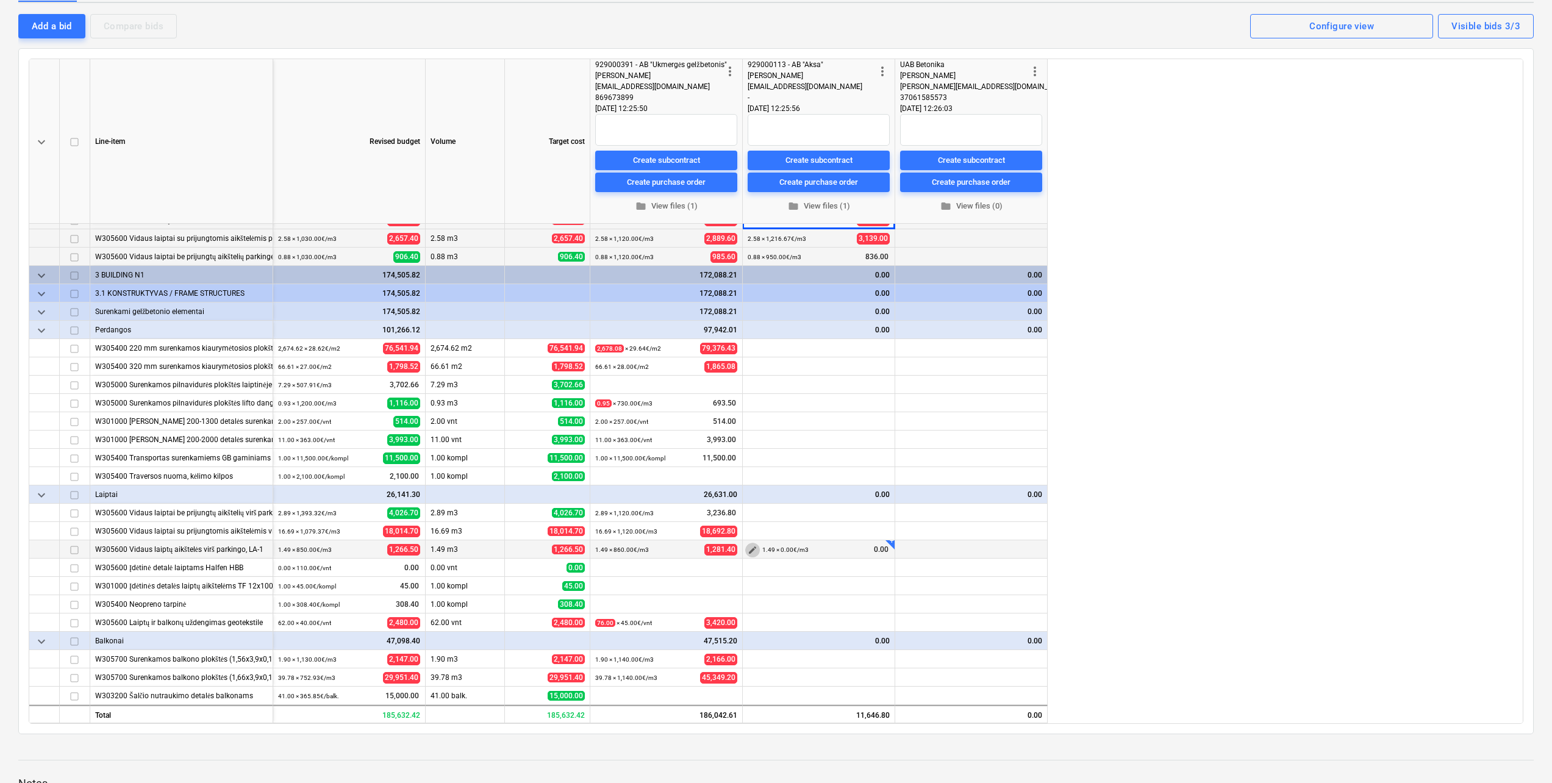
click at [752, 550] on span "edit" at bounding box center [753, 550] width 10 height 10
click at [917, 593] on input "text" at bounding box center [941, 592] width 121 height 24
type input "980.00"
click at [970, 637] on div "Save" at bounding box center [977, 639] width 20 height 16
click at [759, 512] on button "edit" at bounding box center [752, 513] width 15 height 15
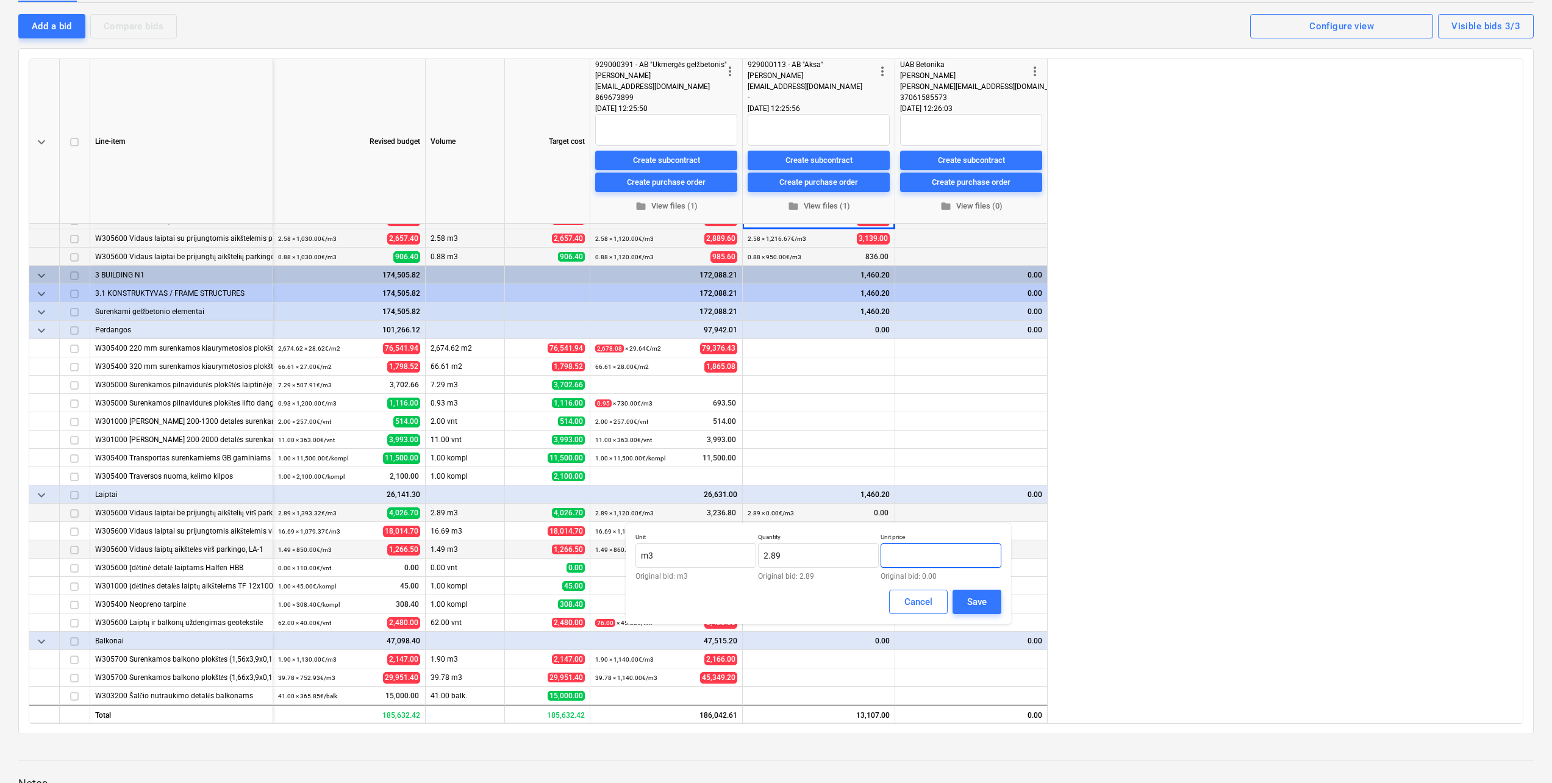
click at [908, 554] on input "text" at bounding box center [941, 555] width 121 height 24
type input "950.00"
click at [984, 609] on div "Save" at bounding box center [977, 602] width 20 height 16
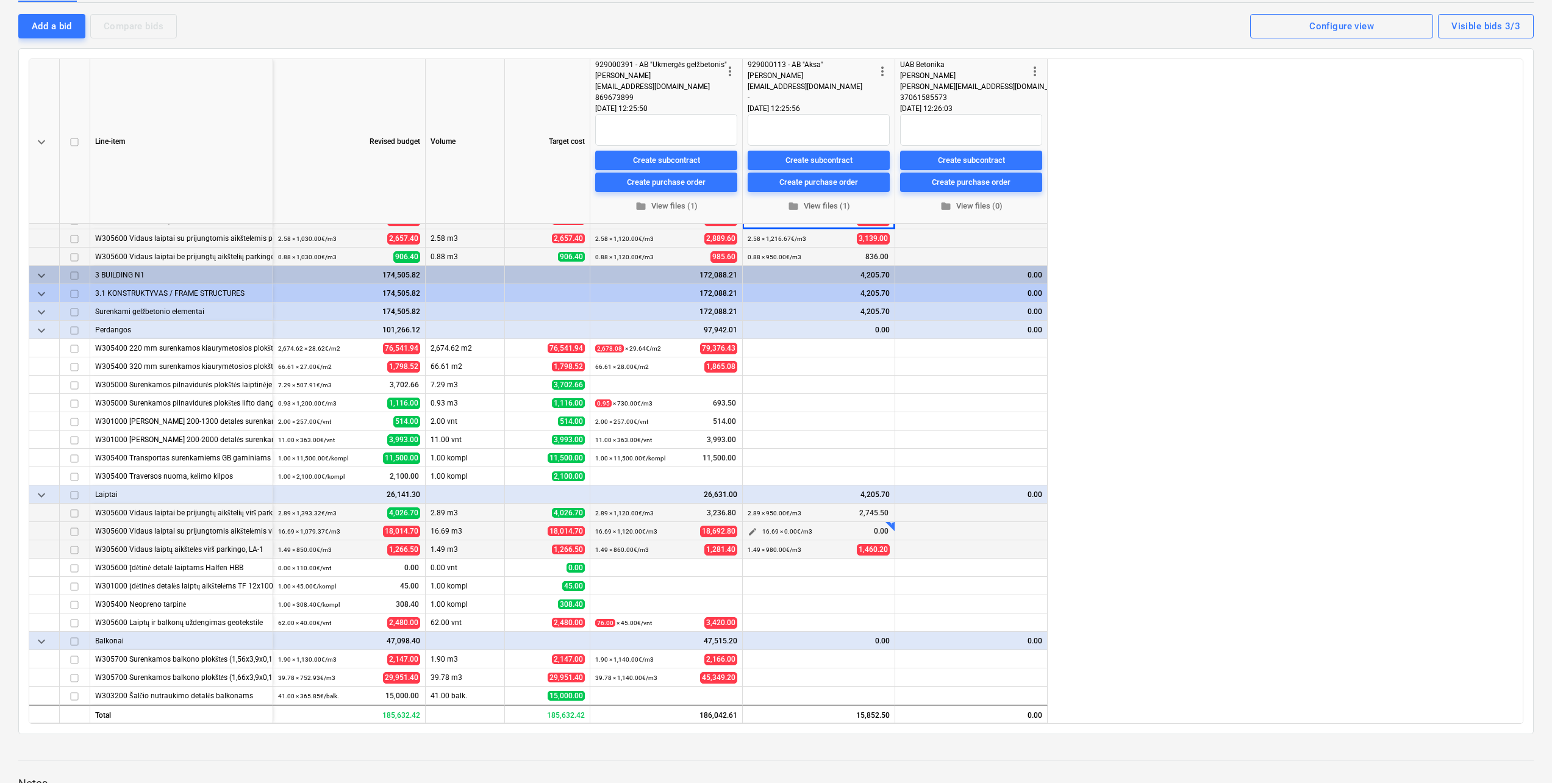
click at [751, 534] on span "edit" at bounding box center [753, 532] width 10 height 10
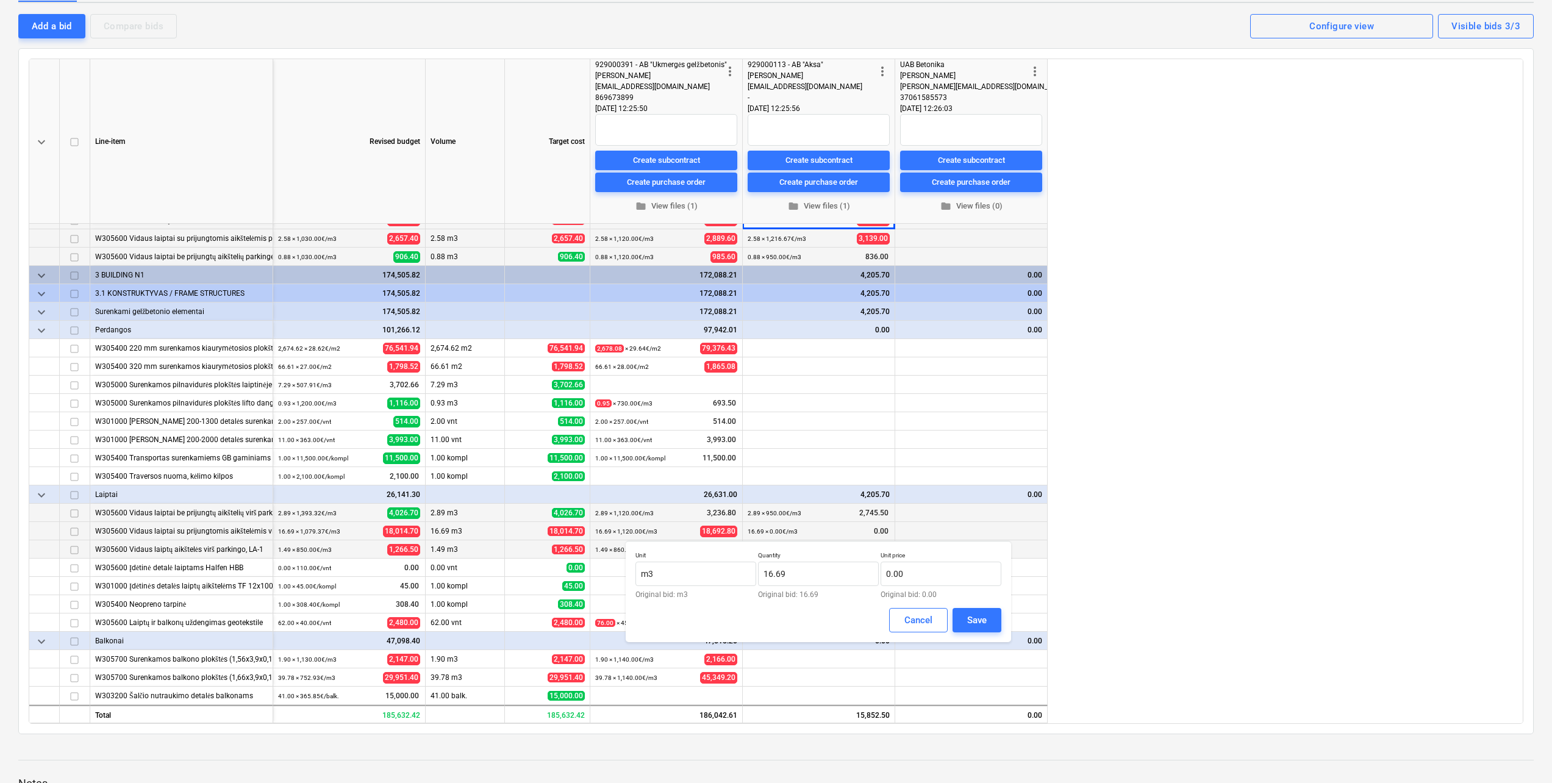
click at [945, 556] on p "Unit price" at bounding box center [941, 556] width 121 height 10
click at [940, 569] on input "text" at bounding box center [941, 574] width 121 height 24
type input "1,200.15"
click at [976, 618] on div "Save" at bounding box center [977, 620] width 20 height 16
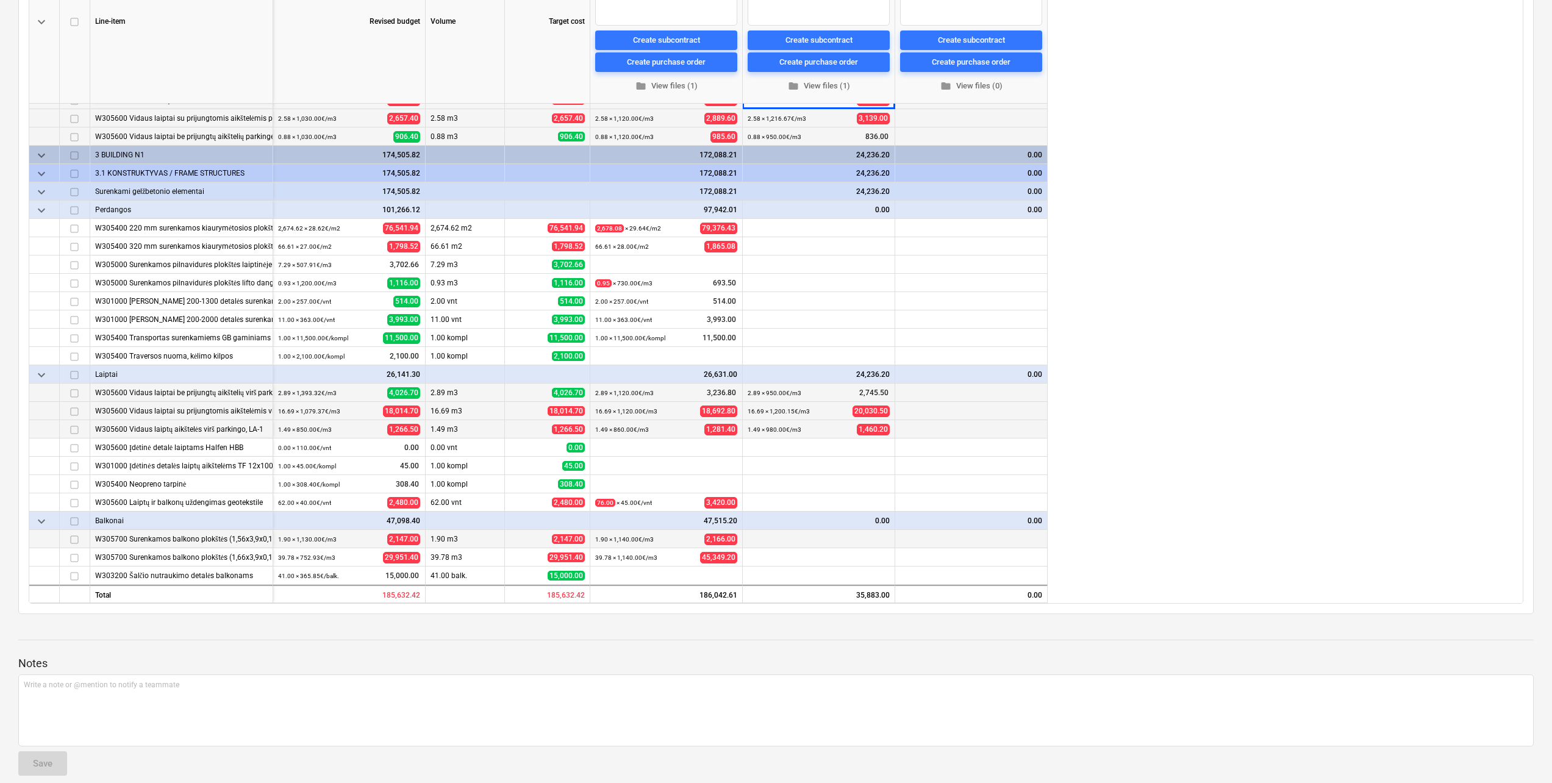
scroll to position [244, 0]
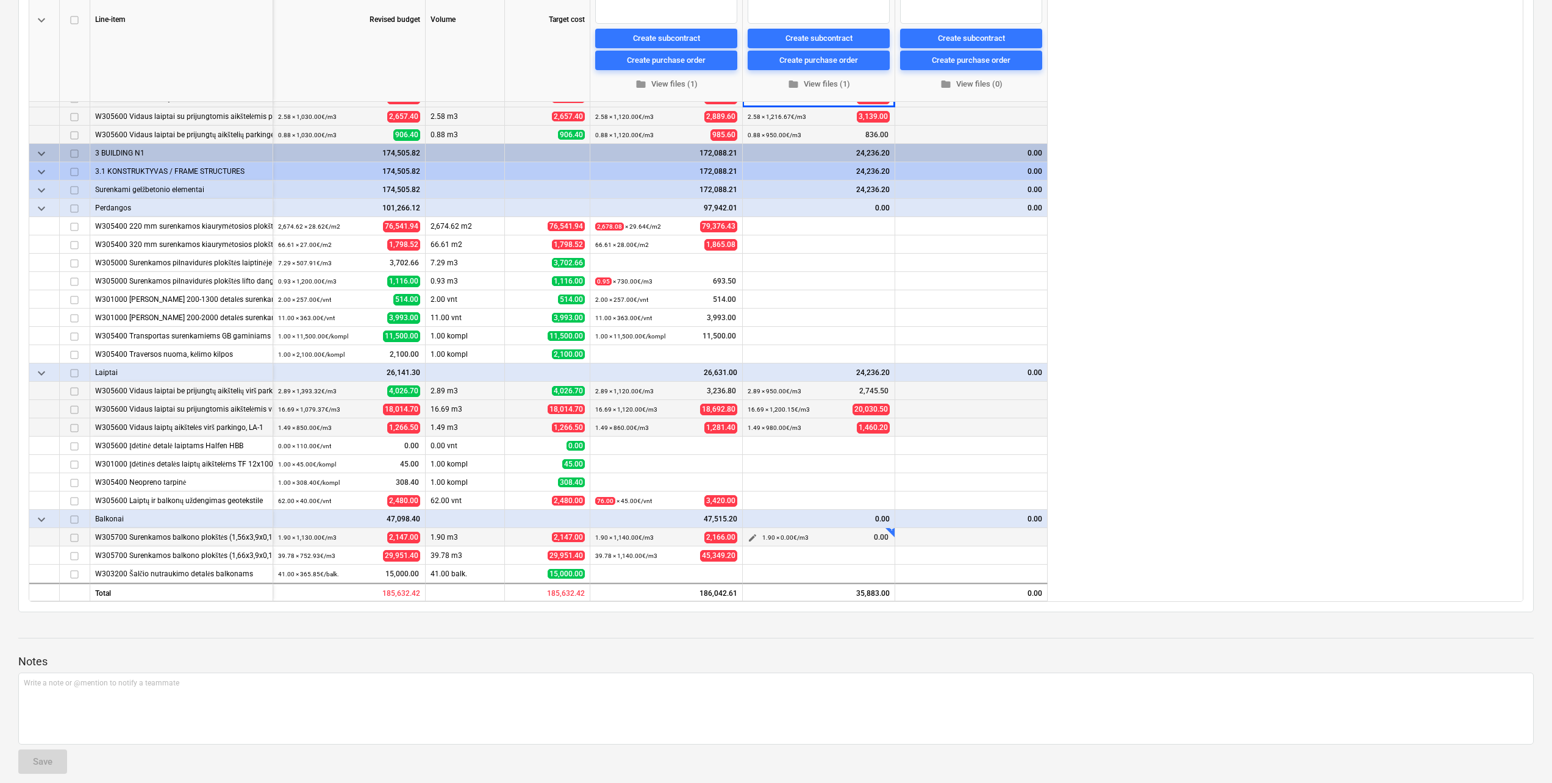
click at [749, 540] on span "edit" at bounding box center [753, 538] width 10 height 10
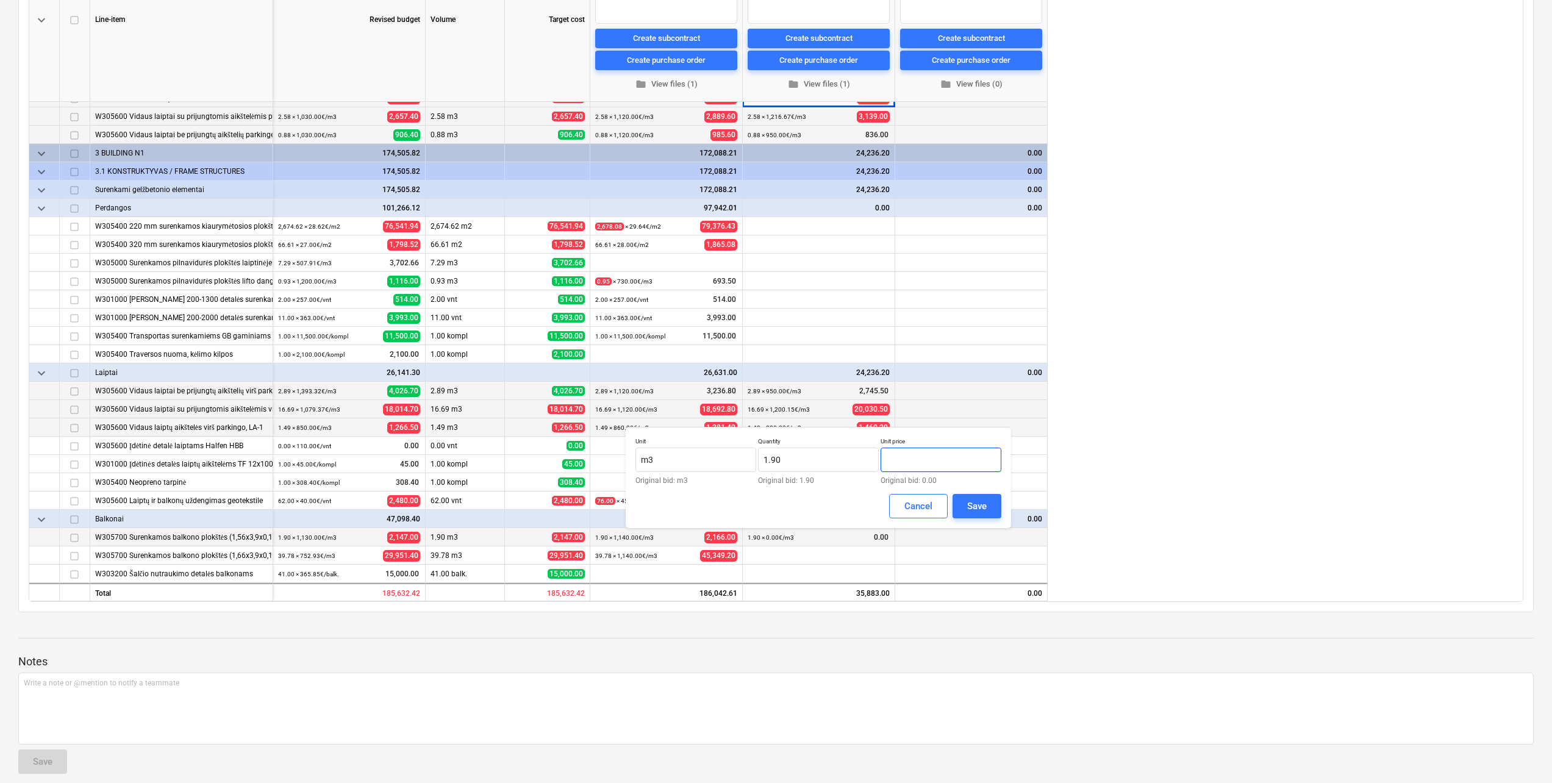
click at [932, 460] on input "text" at bounding box center [941, 460] width 121 height 24
type input "950.00"
click at [981, 506] on div "Save" at bounding box center [977, 506] width 20 height 16
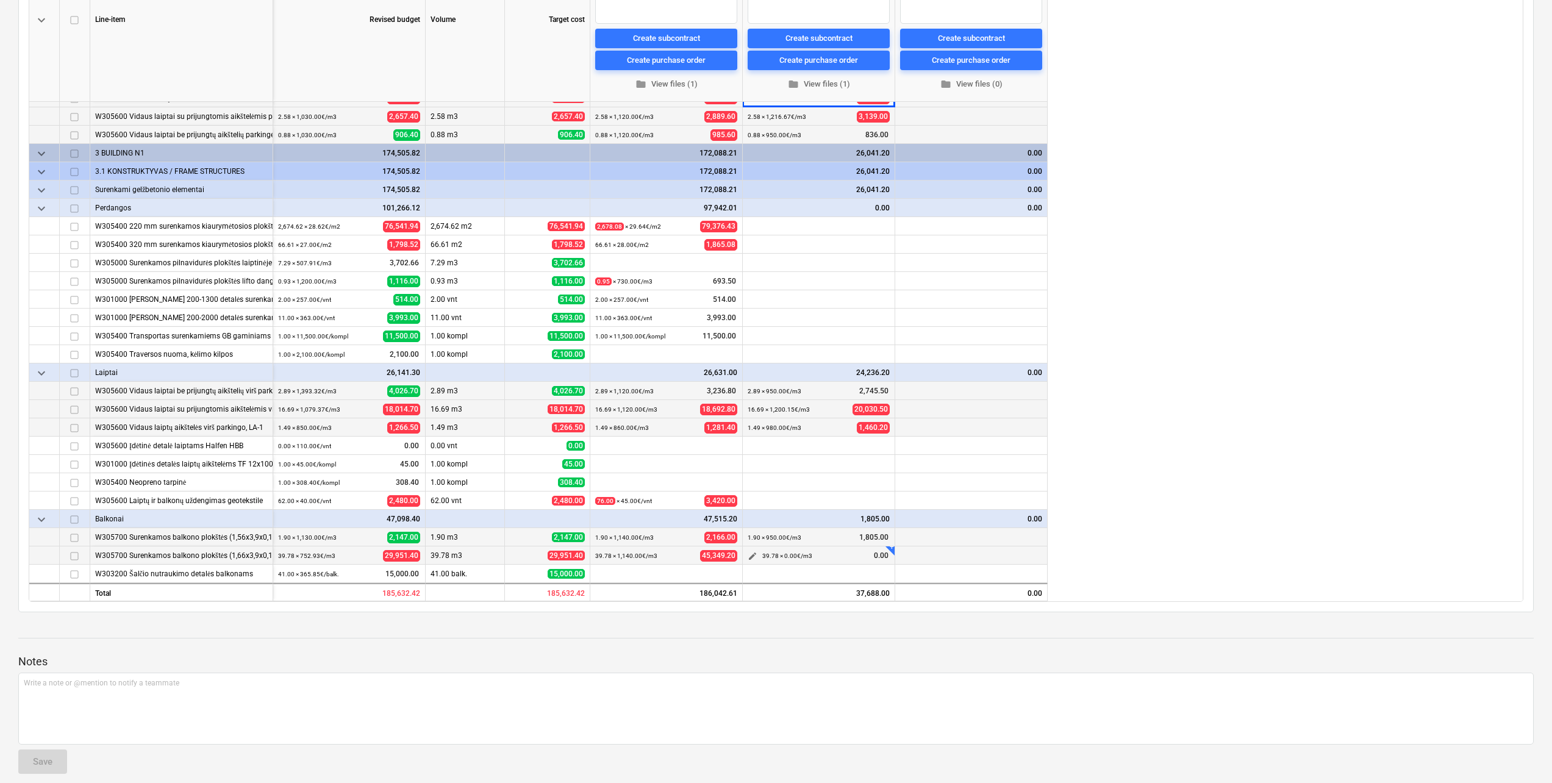
click at [756, 556] on span "edit" at bounding box center [753, 556] width 10 height 10
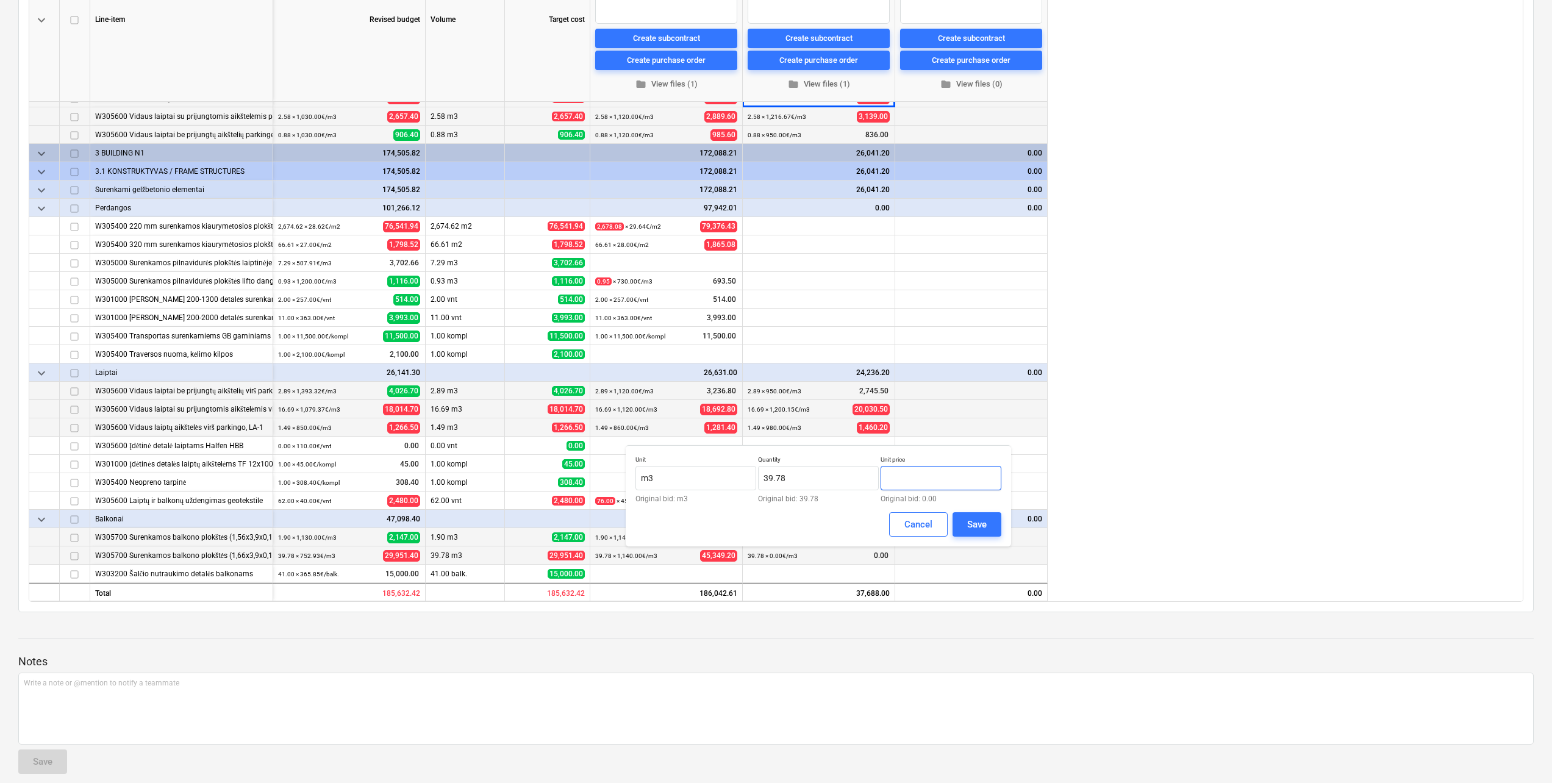
click at [969, 482] on input "text" at bounding box center [941, 478] width 121 height 24
type input "950.00"
click at [970, 513] on div "Unit m3 Original bid: m3 Quantity 39.78 Original bid: 39.78 Unit price 950.00 O…" at bounding box center [818, 495] width 385 height 101
drag, startPoint x: 970, startPoint y: 513, endPoint x: 979, endPoint y: 527, distance: 16.6
click at [979, 526] on div "Save" at bounding box center [977, 524] width 20 height 16
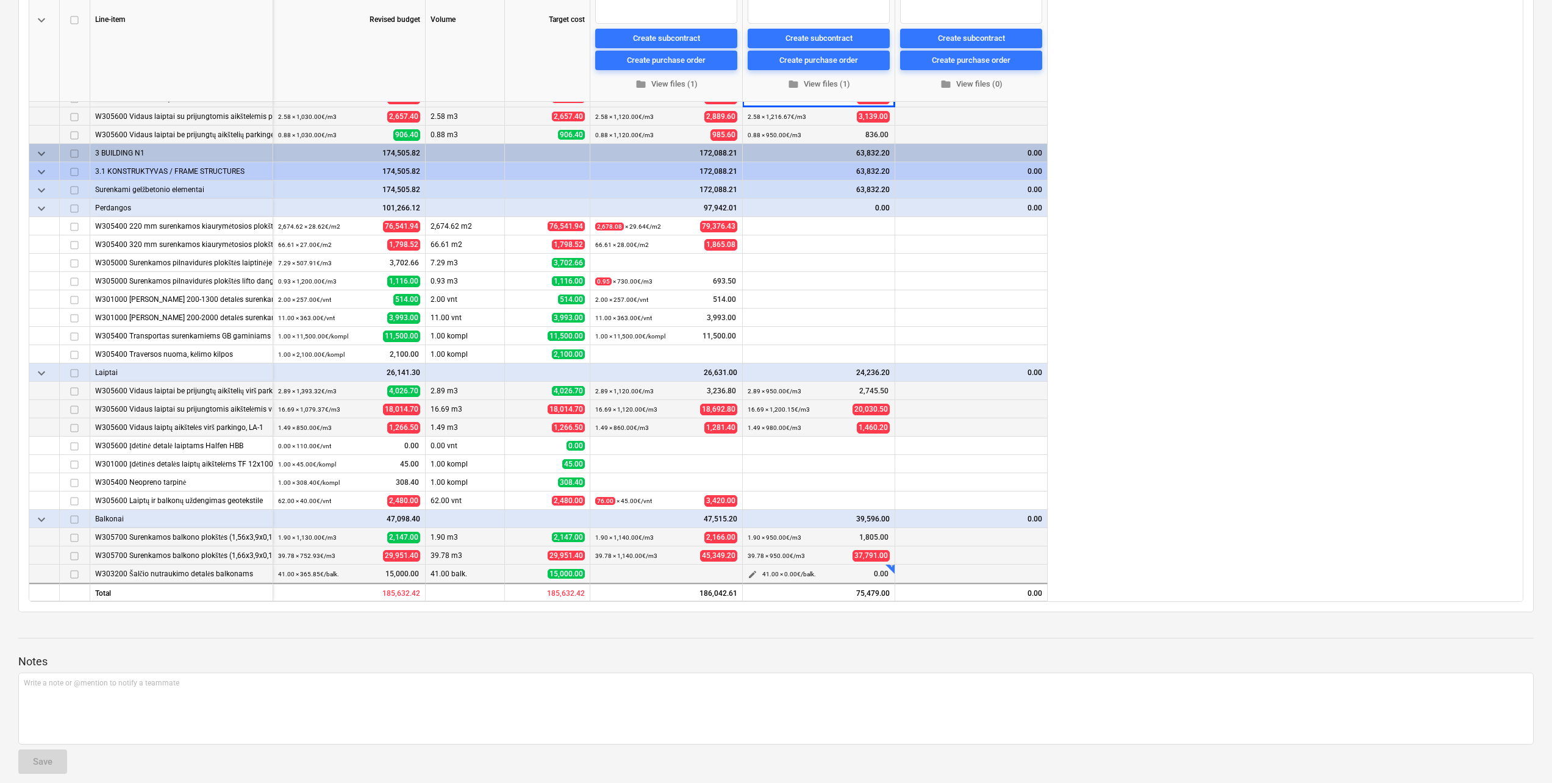
click at [752, 571] on span "edit" at bounding box center [753, 575] width 10 height 10
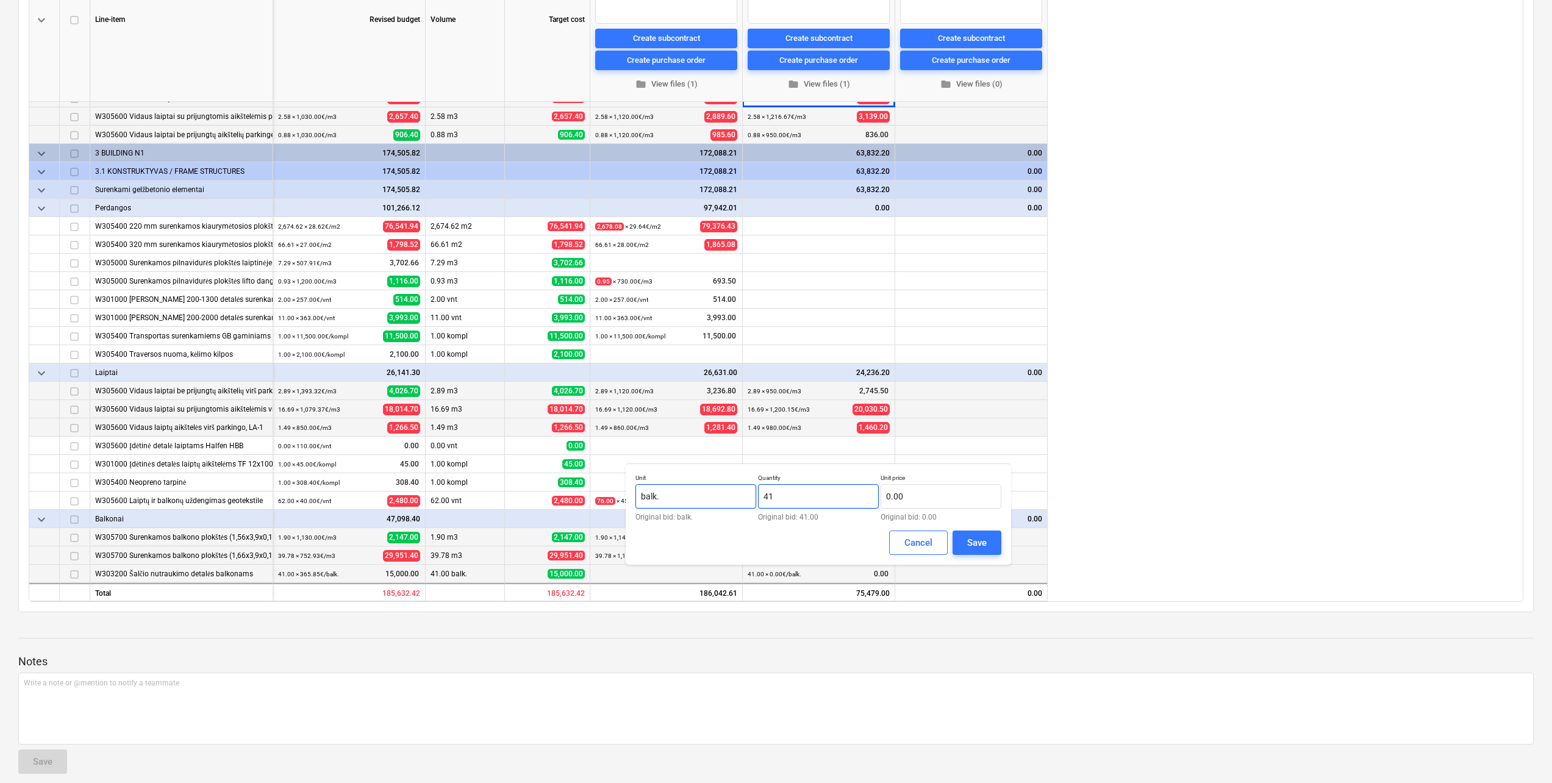
drag, startPoint x: 859, startPoint y: 501, endPoint x: 742, endPoint y: 500, distance: 117.1
click at [742, 500] on div "Unit balk. Original bid: balk. Quantity 41 Original bid: 41.00 Unit price 0.00 …" at bounding box center [818, 497] width 366 height 47
type input "160.00"
click at [960, 492] on input "text" at bounding box center [941, 496] width 121 height 24
type input "120.00"
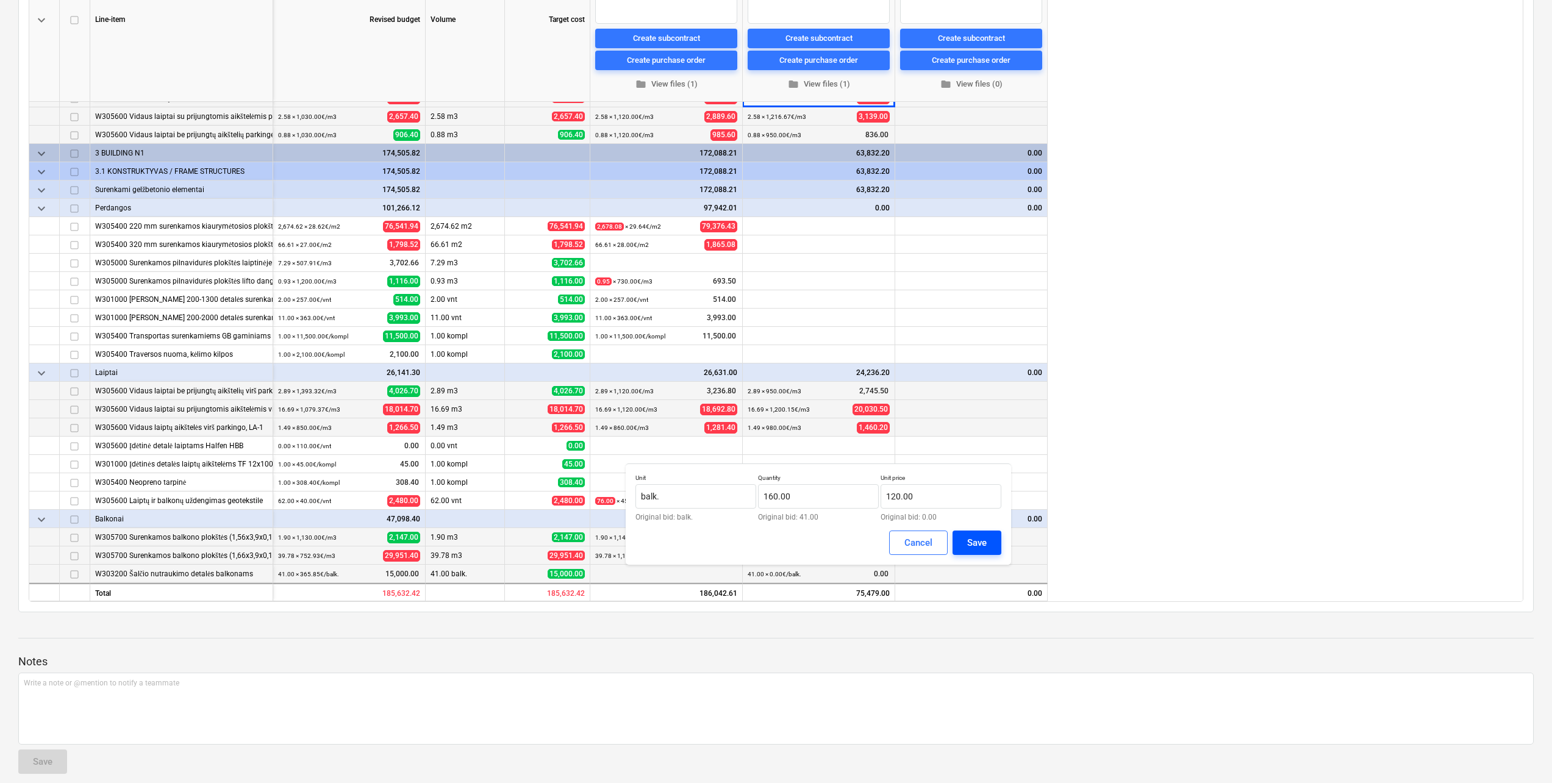
click at [972, 545] on div "Save" at bounding box center [977, 543] width 20 height 16
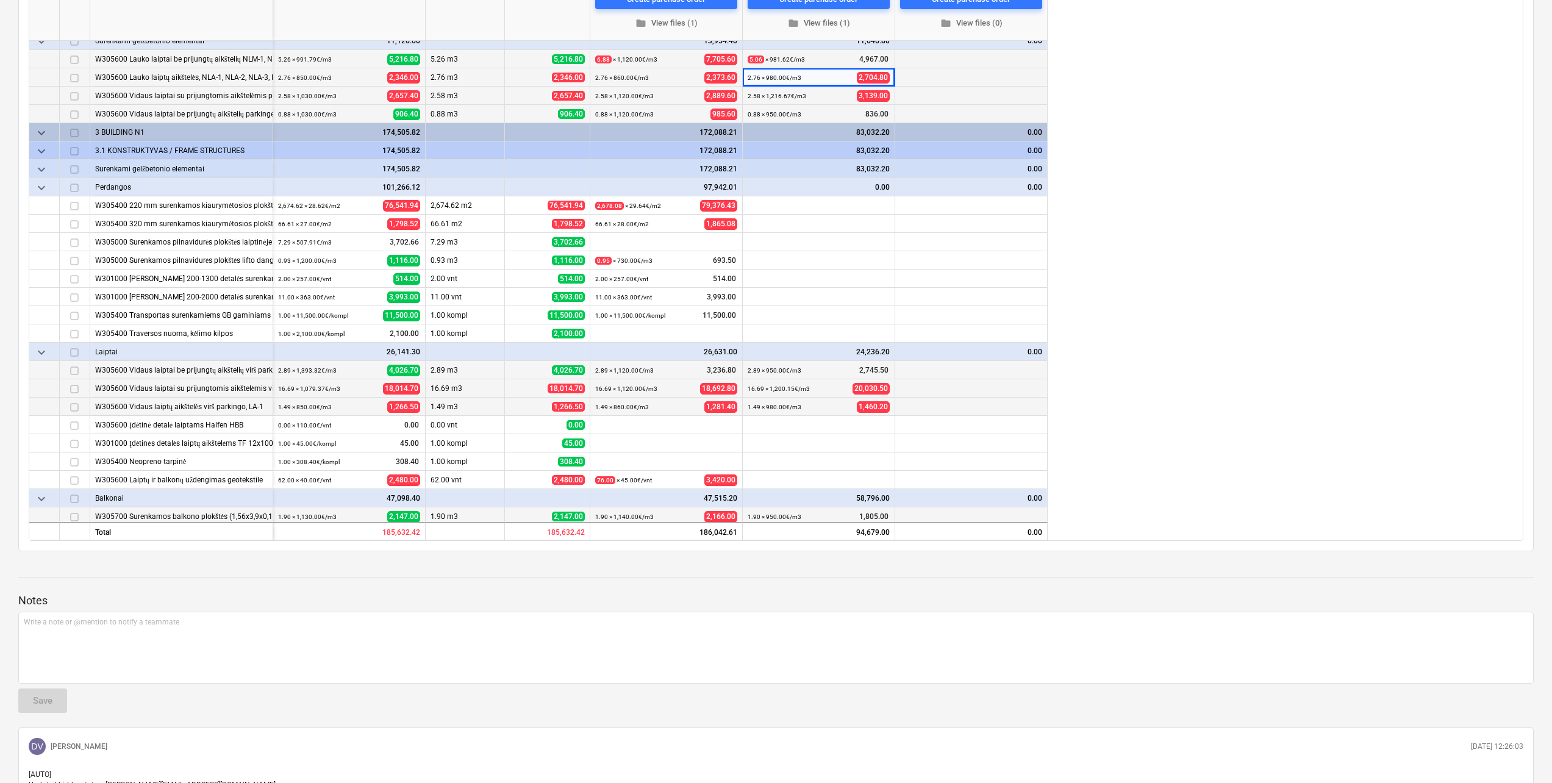
scroll to position [43, 0]
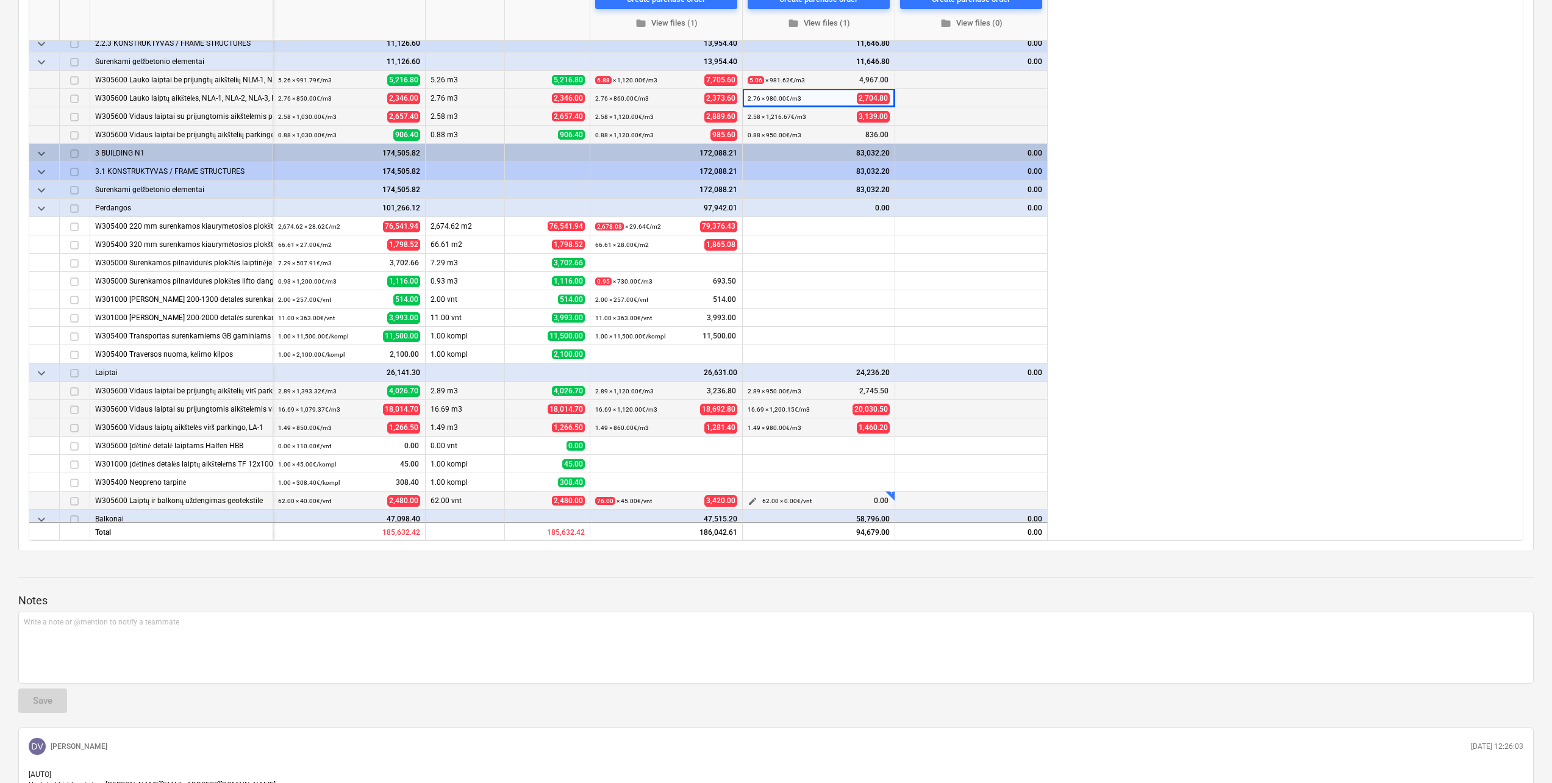
click at [755, 500] on span "edit" at bounding box center [753, 501] width 10 height 10
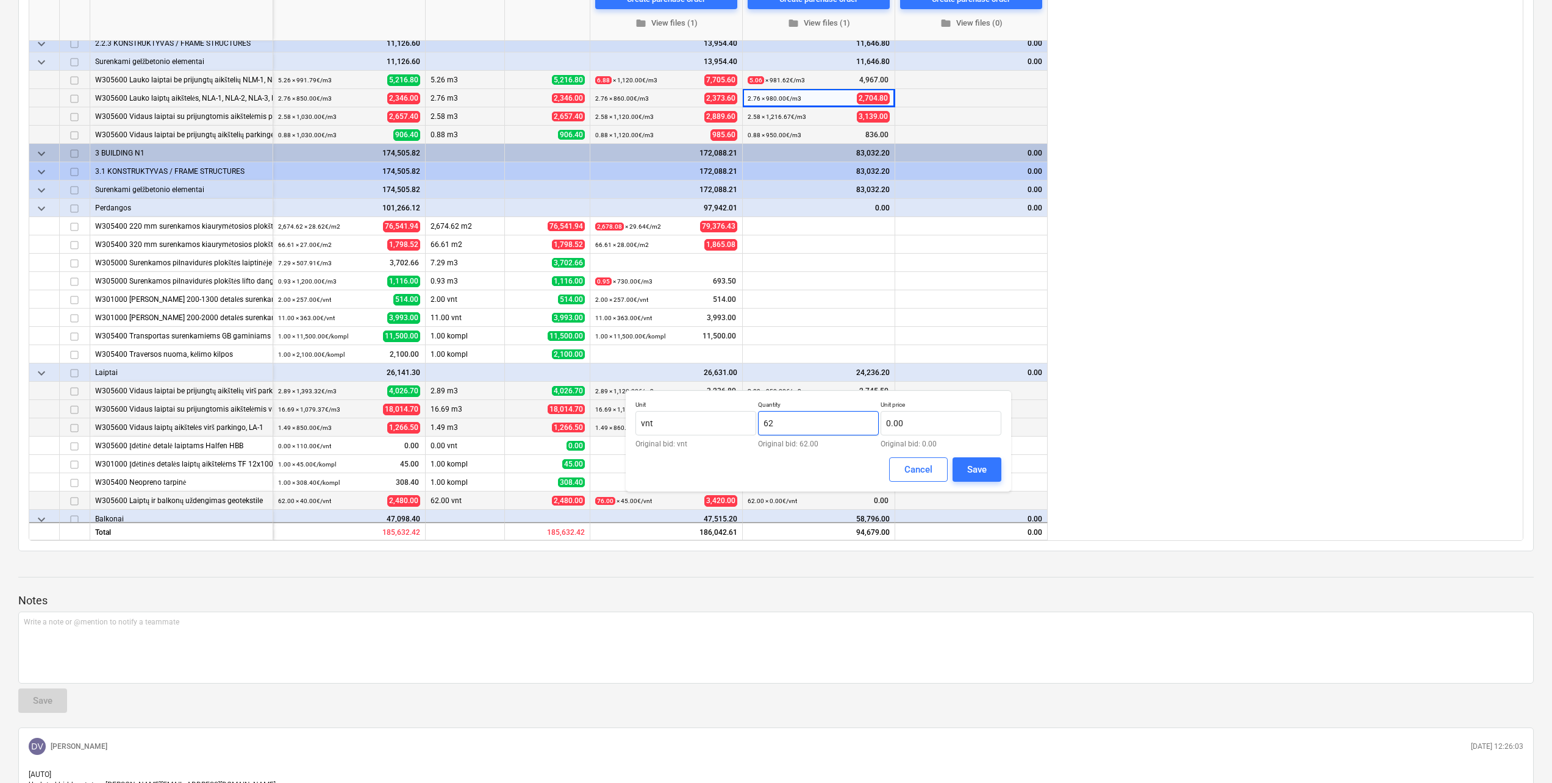
click at [793, 428] on input "62" at bounding box center [818, 423] width 121 height 24
drag, startPoint x: 797, startPoint y: 426, endPoint x: 720, endPoint y: 434, distance: 77.2
click at [720, 434] on div "Unit vnt Original bid: vnt Quantity 62 Original bid: 62.00 Unit price 0.00 Orig…" at bounding box center [818, 424] width 366 height 47
type input "74.00"
click at [904, 429] on input "text" at bounding box center [941, 423] width 121 height 24
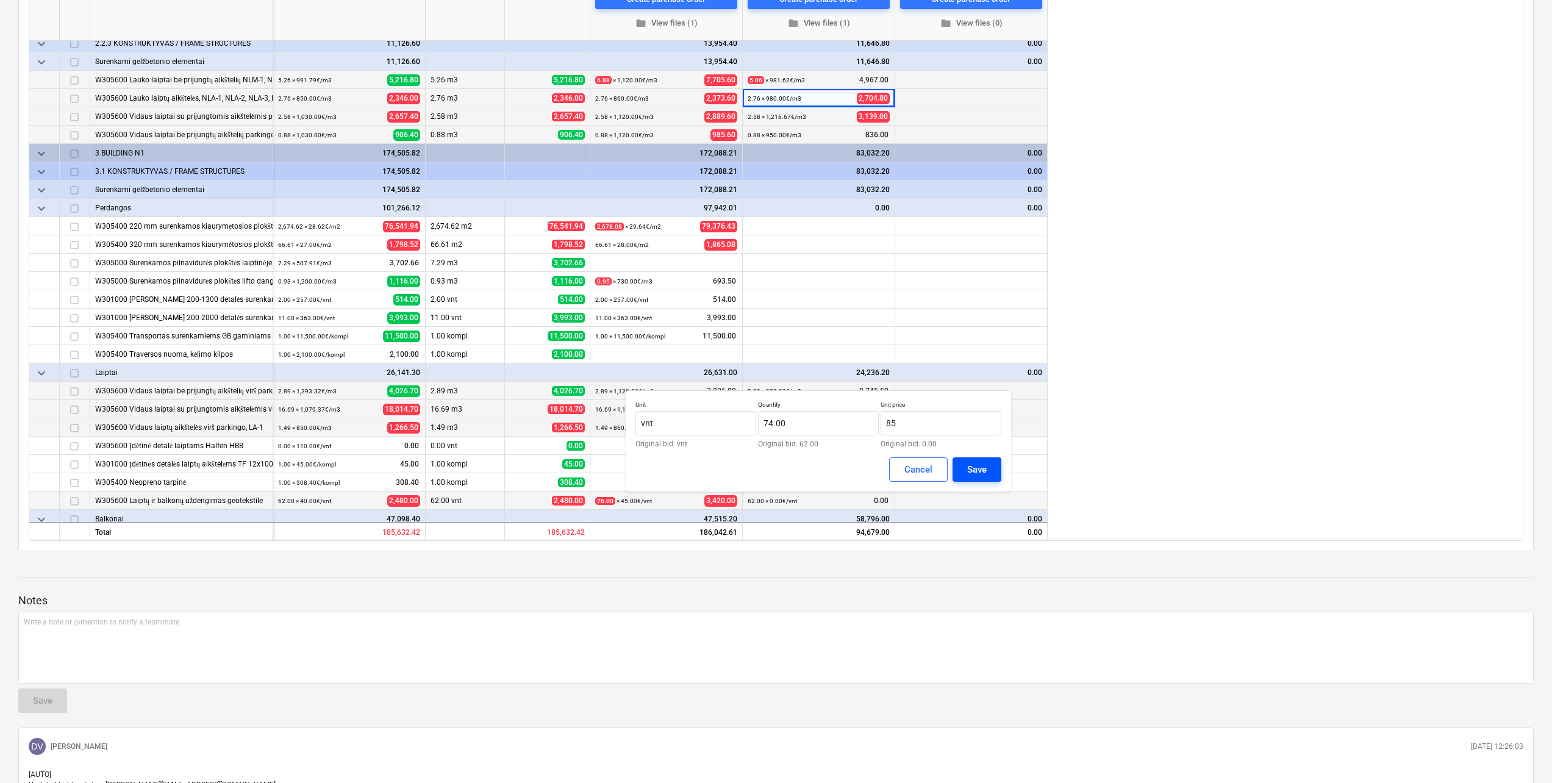
type input "85.00"
click at [981, 461] on button "Save" at bounding box center [976, 469] width 49 height 24
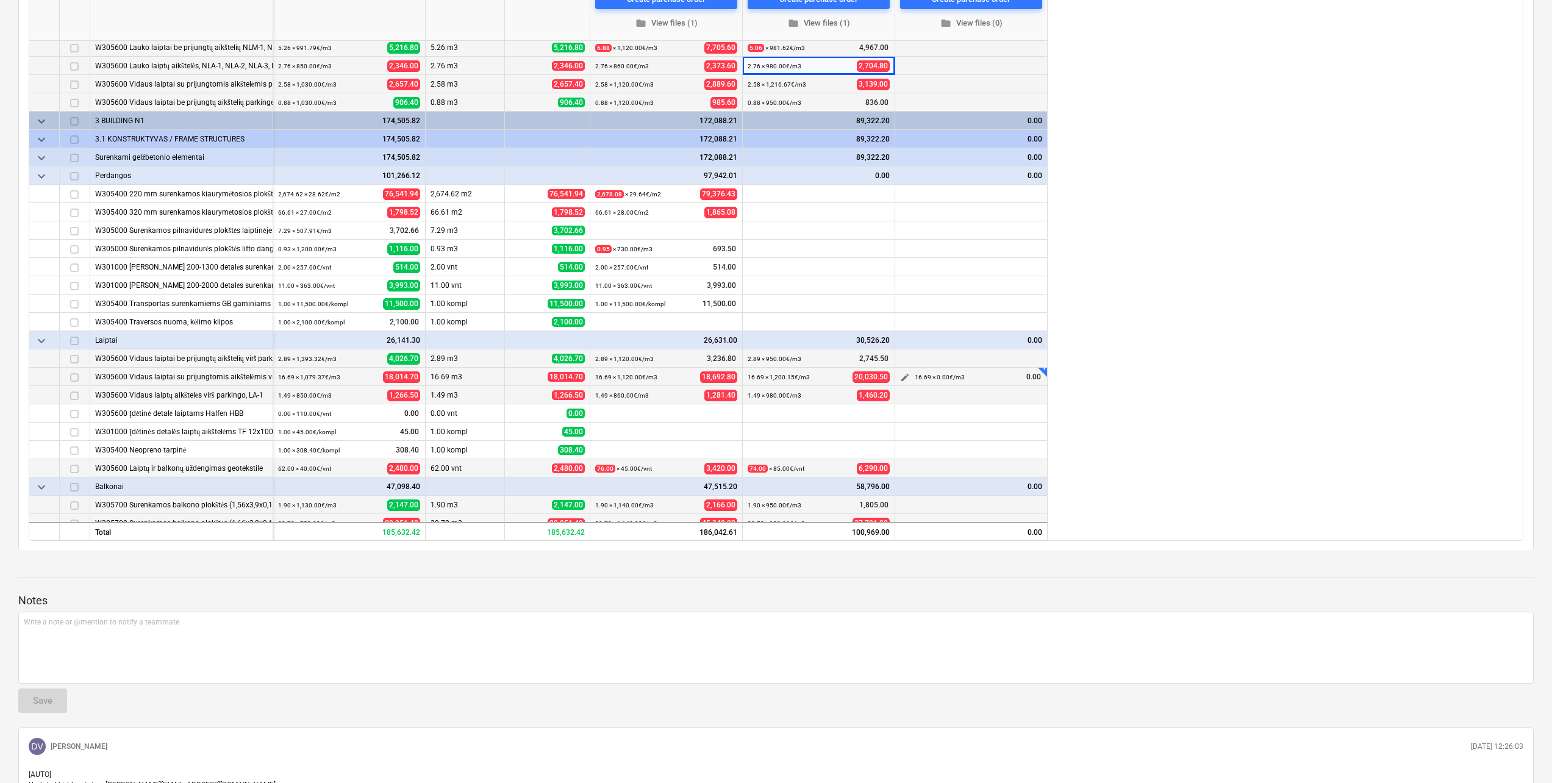
scroll to position [104, 0]
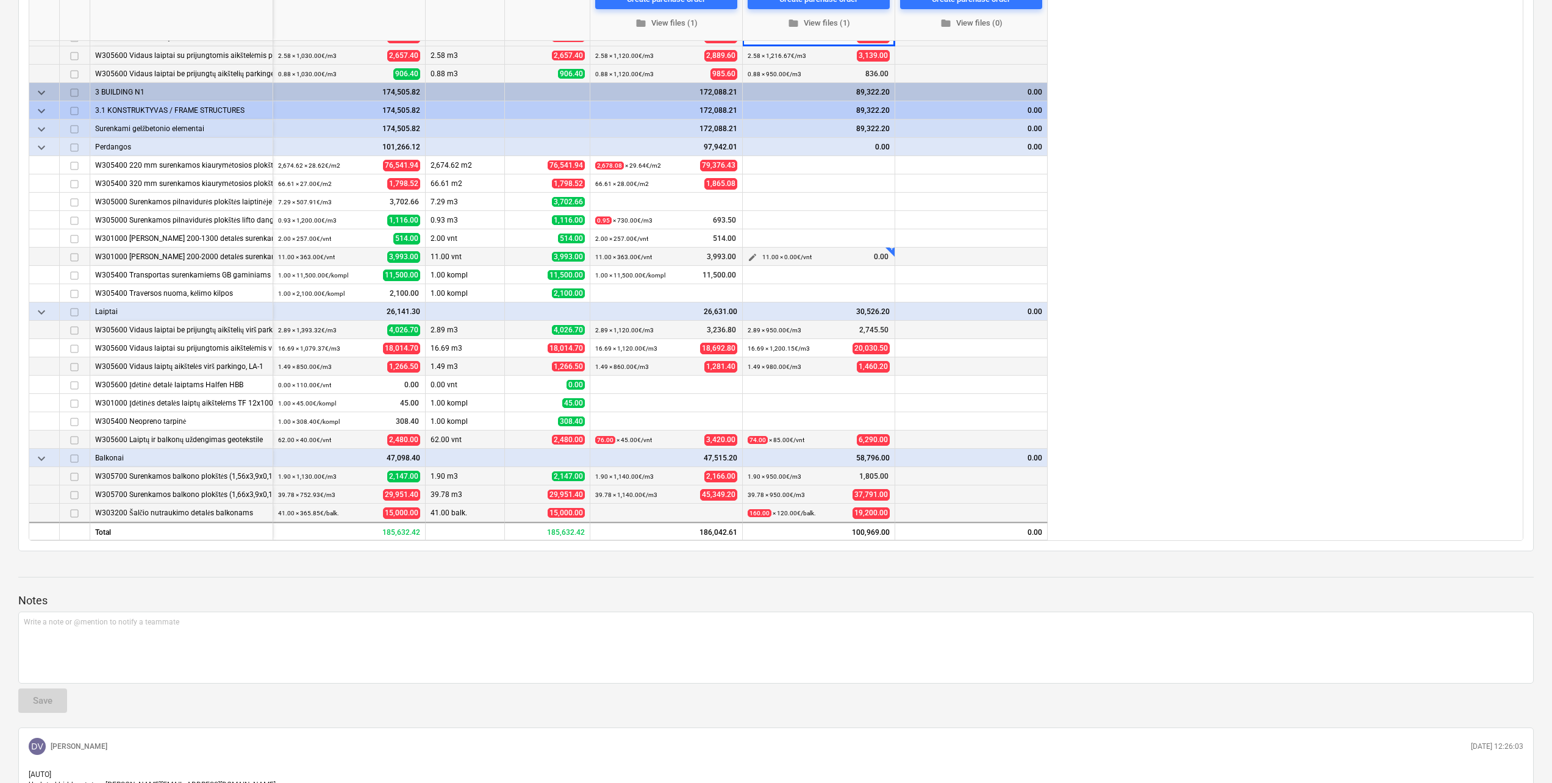
click at [749, 254] on span "edit" at bounding box center [753, 257] width 10 height 10
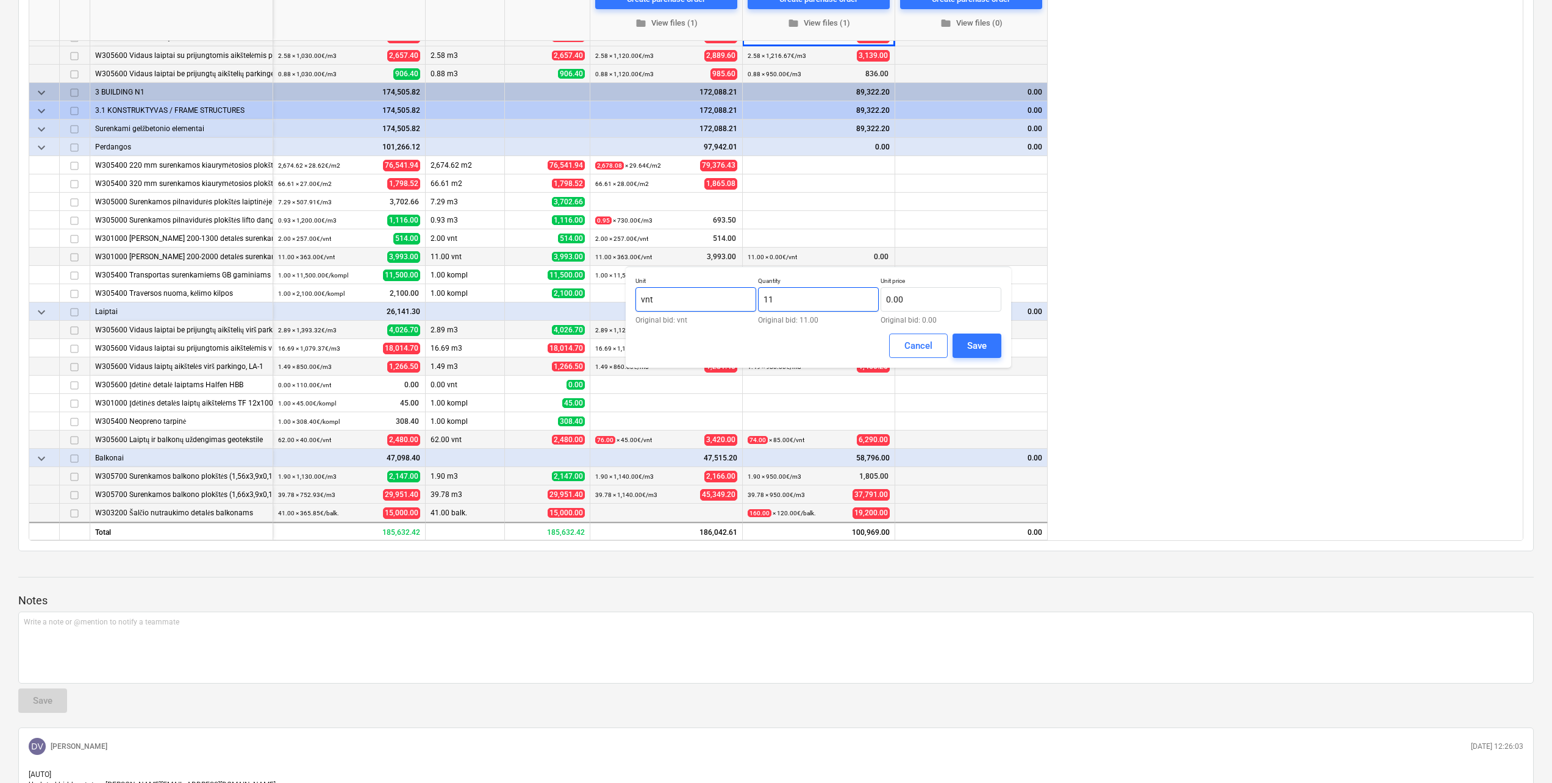
drag, startPoint x: 825, startPoint y: 298, endPoint x: 704, endPoint y: 297, distance: 120.7
click at [704, 297] on div "Unit vnt Original bid: vnt Quantity 11 Original bid: 11.00 Unit price 0.00 Orig…" at bounding box center [818, 300] width 366 height 47
type input "13.00"
click at [962, 307] on input "text" at bounding box center [941, 299] width 121 height 24
type input "299.08"
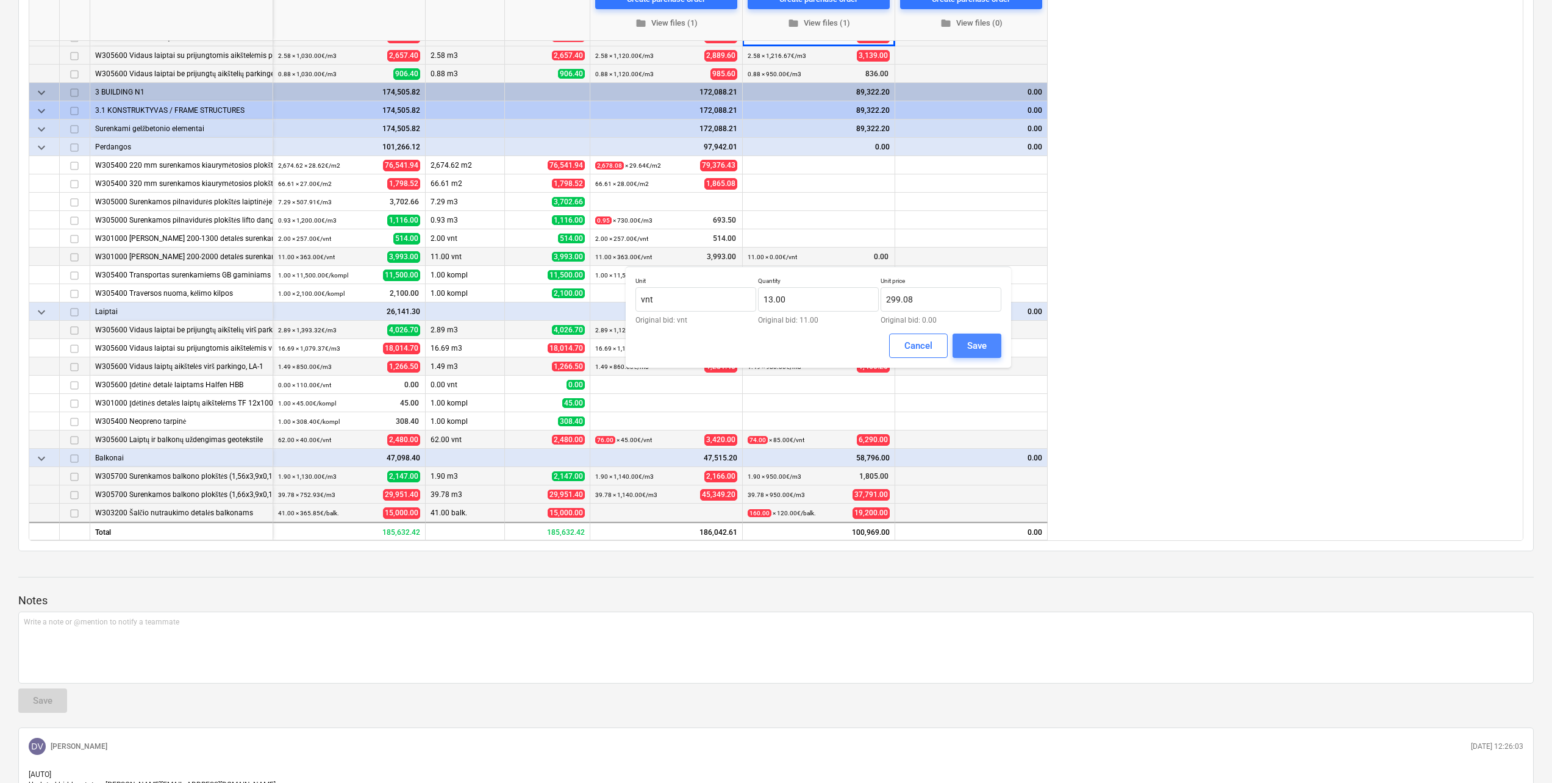
click at [987, 352] on button "Save" at bounding box center [976, 346] width 49 height 24
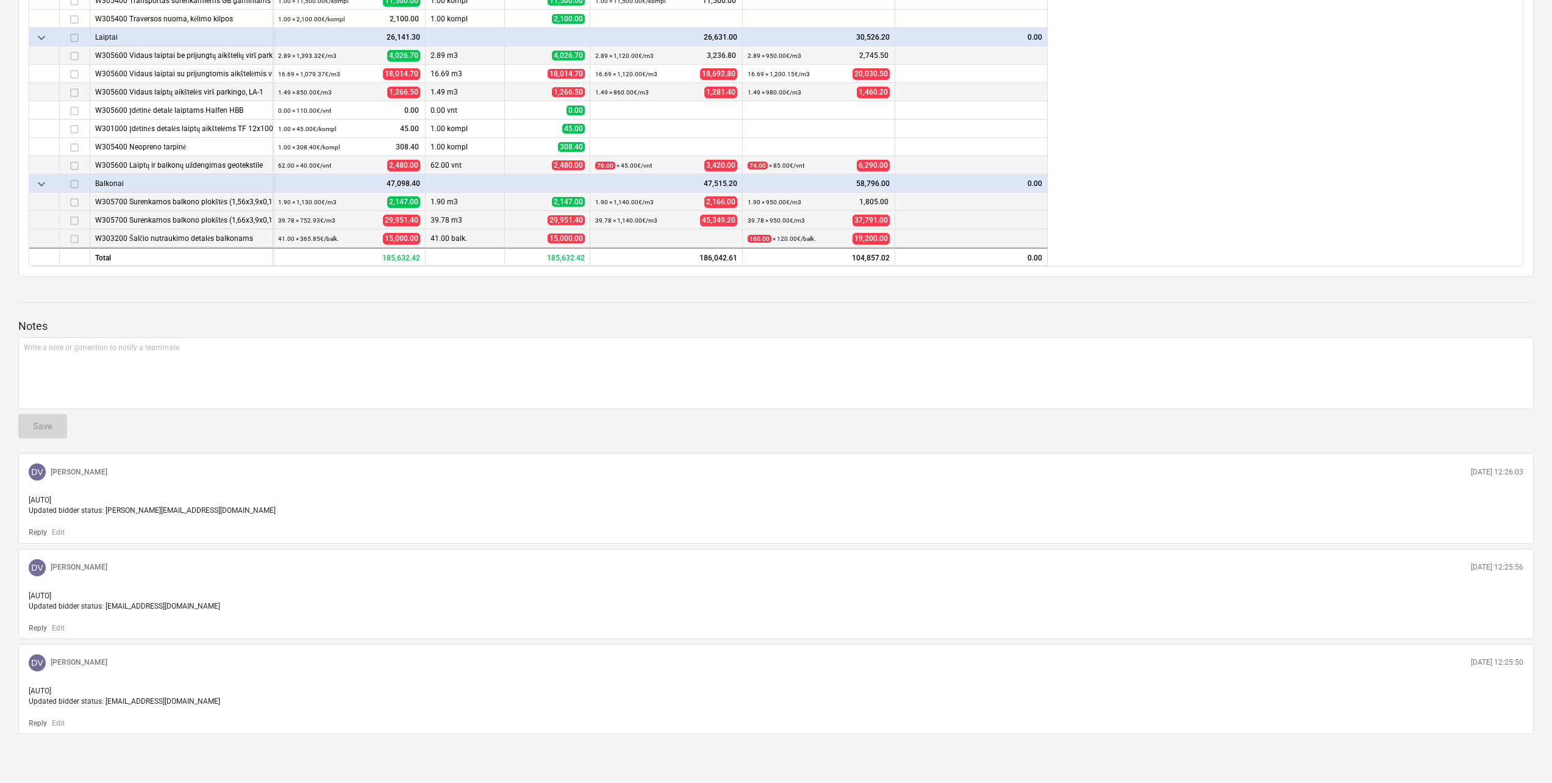
scroll to position [152, 0]
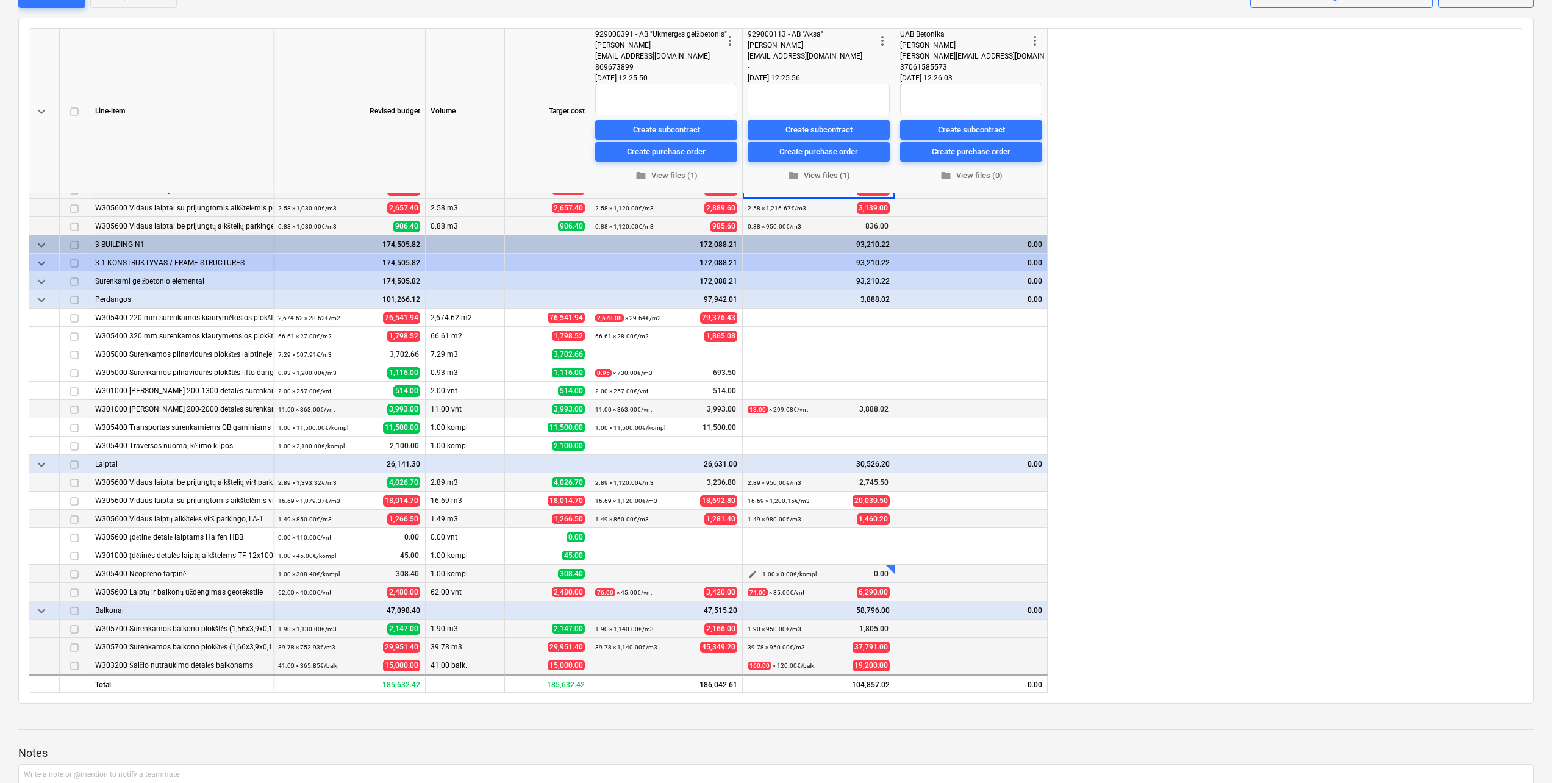
click at [748, 573] on span "edit" at bounding box center [753, 575] width 10 height 10
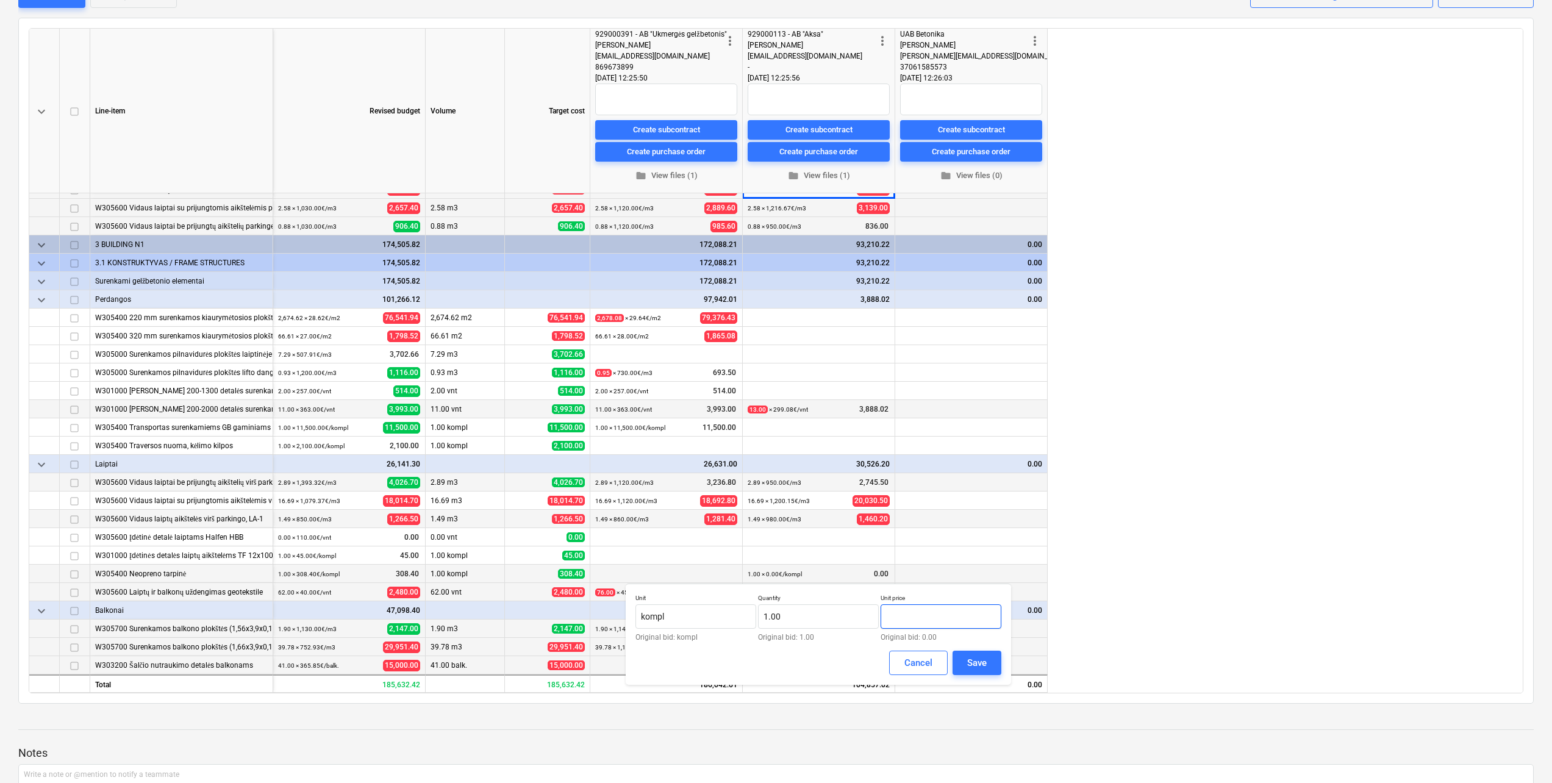
click at [927, 613] on input "text" at bounding box center [941, 616] width 121 height 24
type input "308.40"
click at [982, 665] on div "Save" at bounding box center [977, 663] width 20 height 16
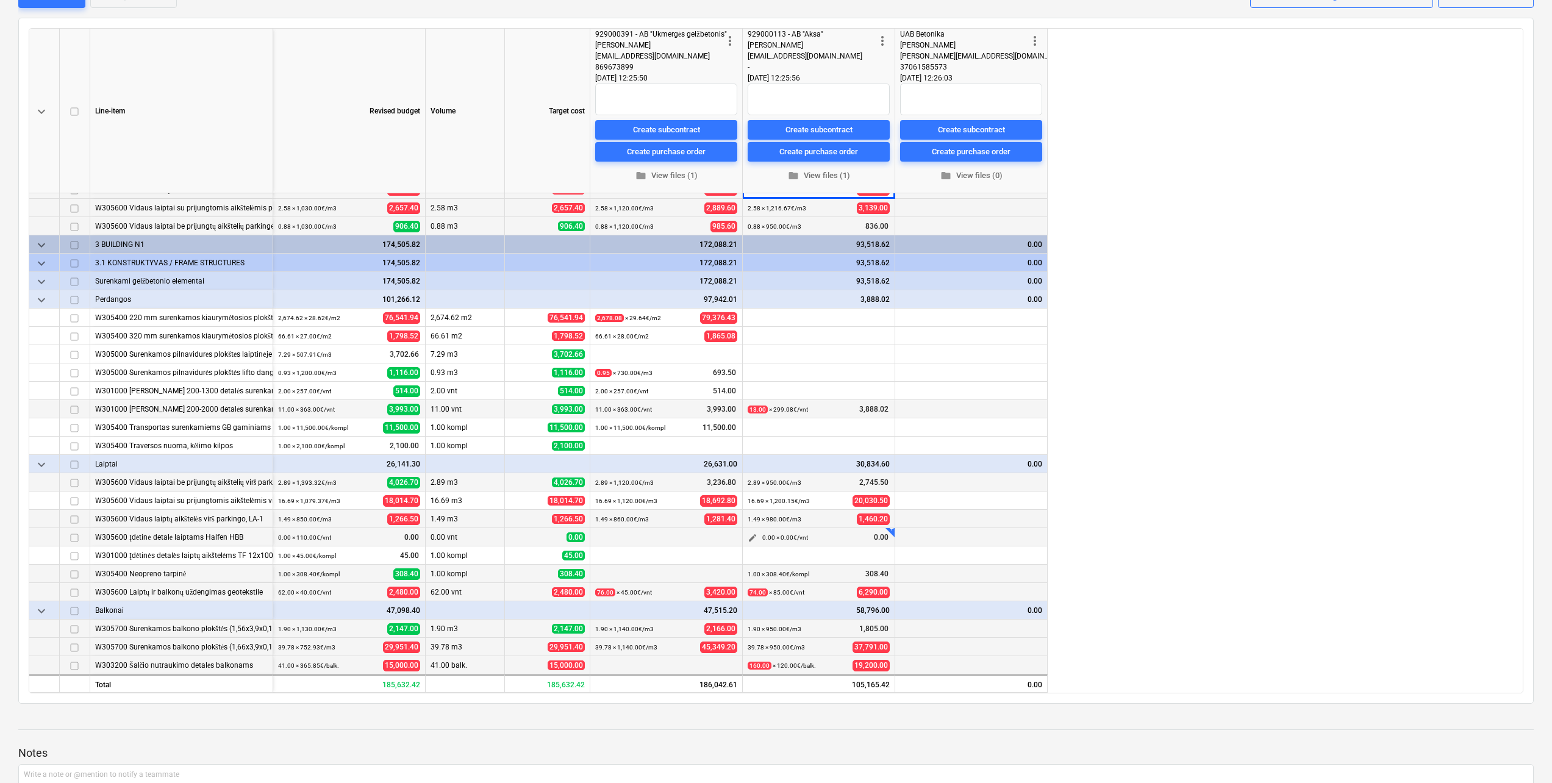
click at [748, 540] on span "edit" at bounding box center [753, 538] width 10 height 10
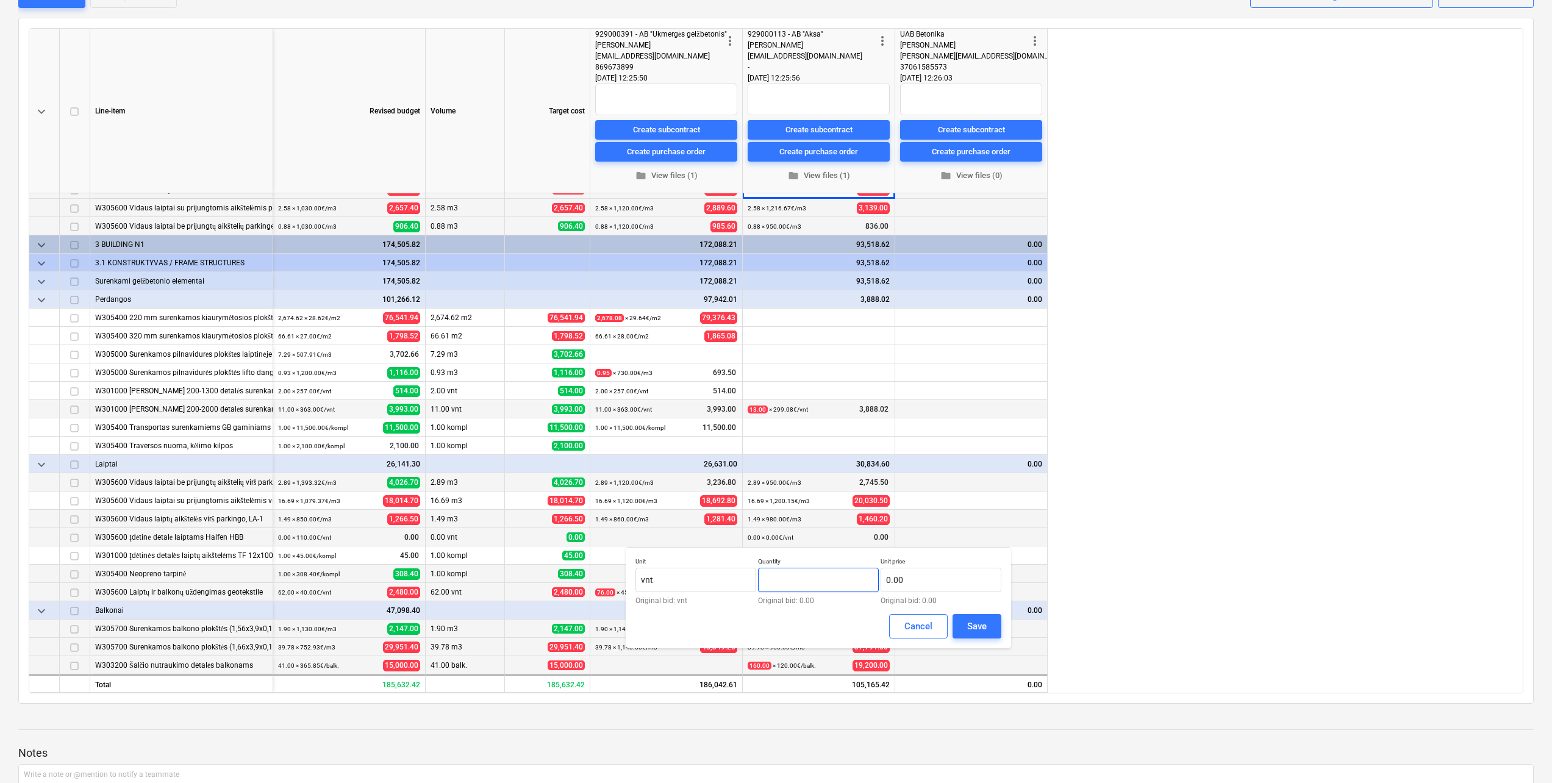
click at [809, 588] on input "text" at bounding box center [818, 580] width 121 height 24
type input "1.00"
click at [941, 576] on input "text" at bounding box center [941, 580] width 121 height 24
type input "1,710.00"
click at [991, 625] on button "Save" at bounding box center [976, 626] width 49 height 24
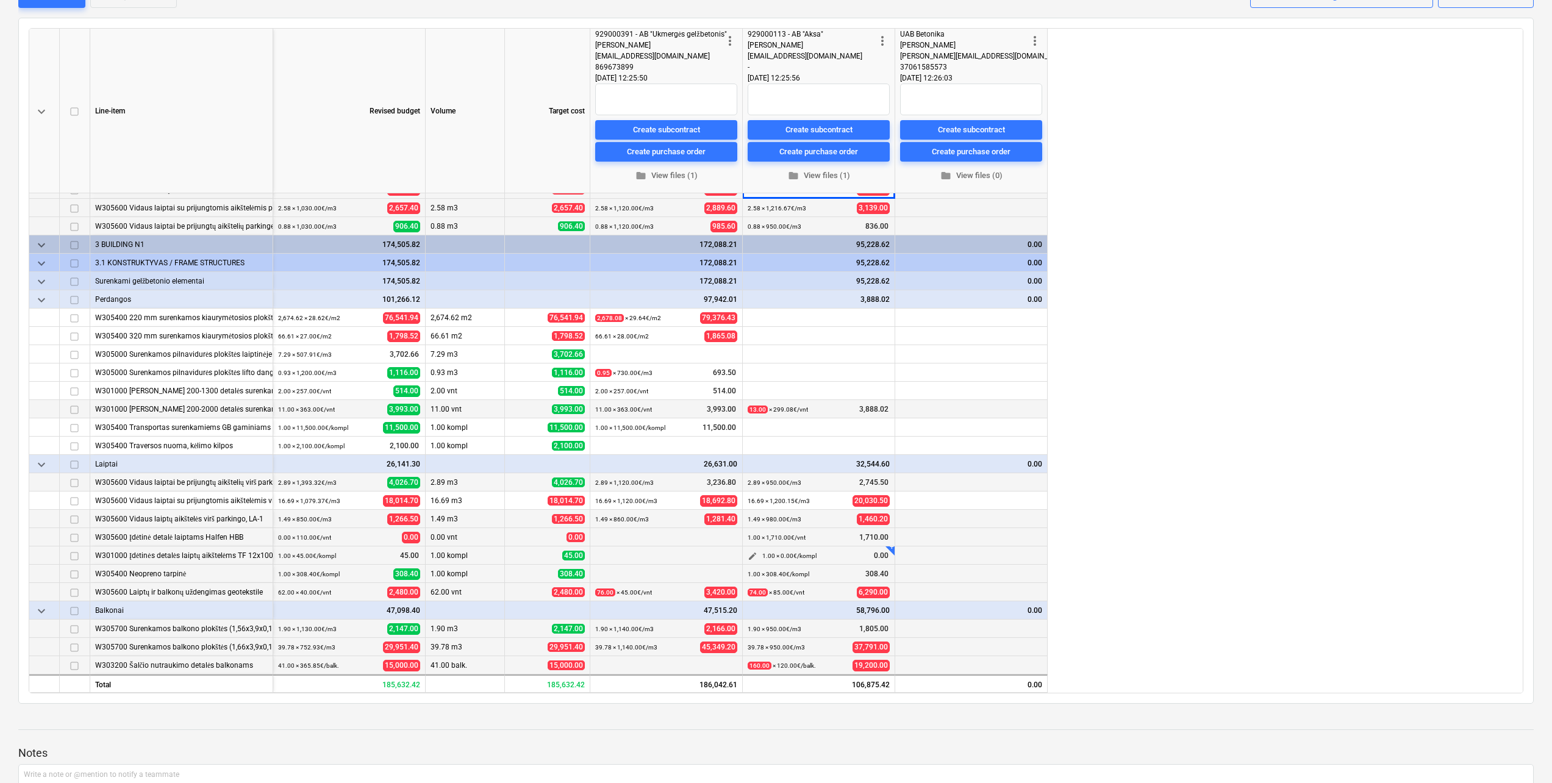
click at [752, 553] on span "edit" at bounding box center [753, 556] width 10 height 10
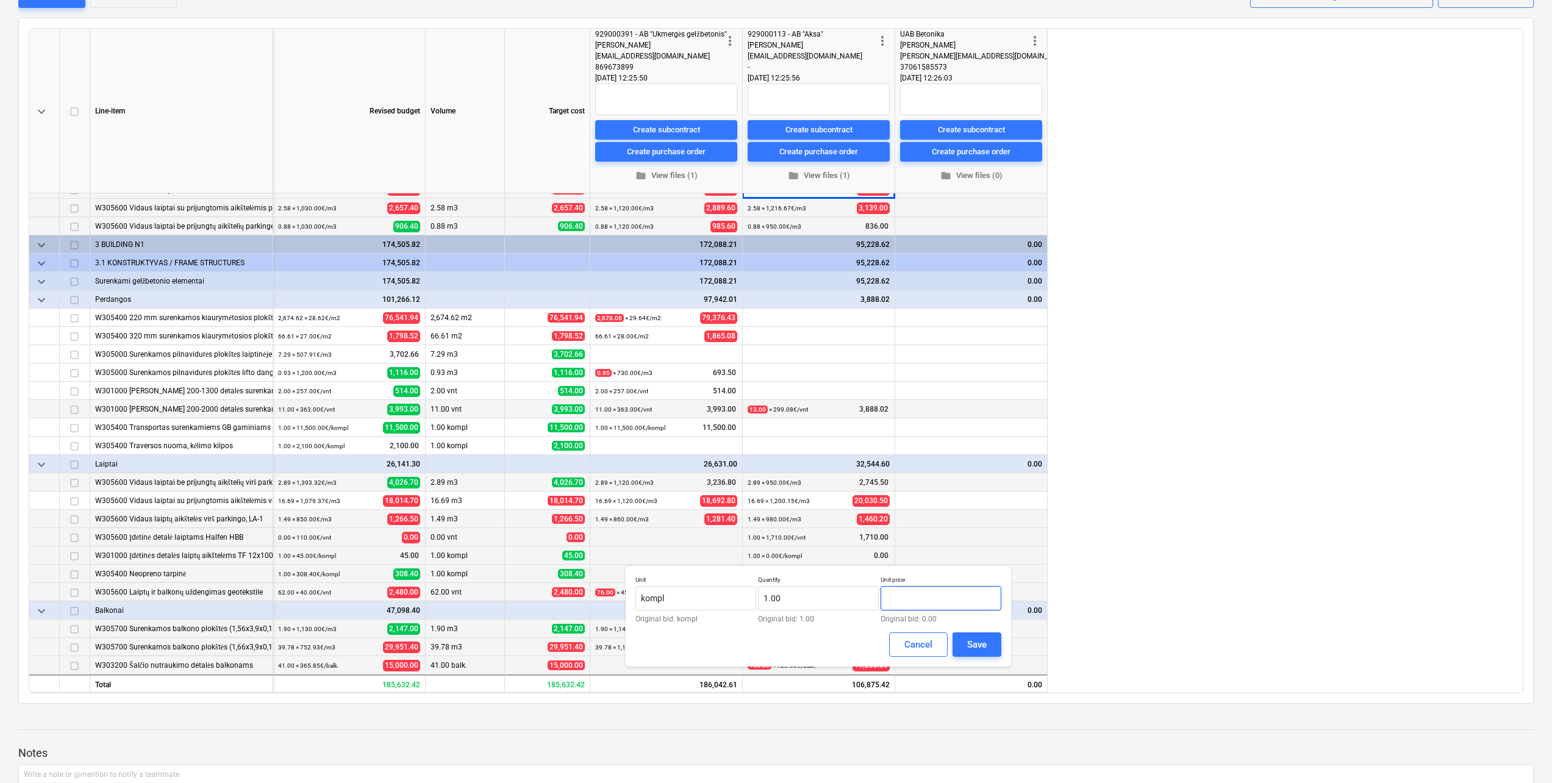
click at [946, 601] on input "text" at bounding box center [941, 598] width 121 height 24
type input "1,870.00"
click at [1006, 651] on div "Unit kompl Original bid: kompl Quantity 1.00 Original bid: 1.00 Unit price 1,87…" at bounding box center [818, 615] width 385 height 101
click at [988, 648] on button "Save" at bounding box center [976, 644] width 49 height 24
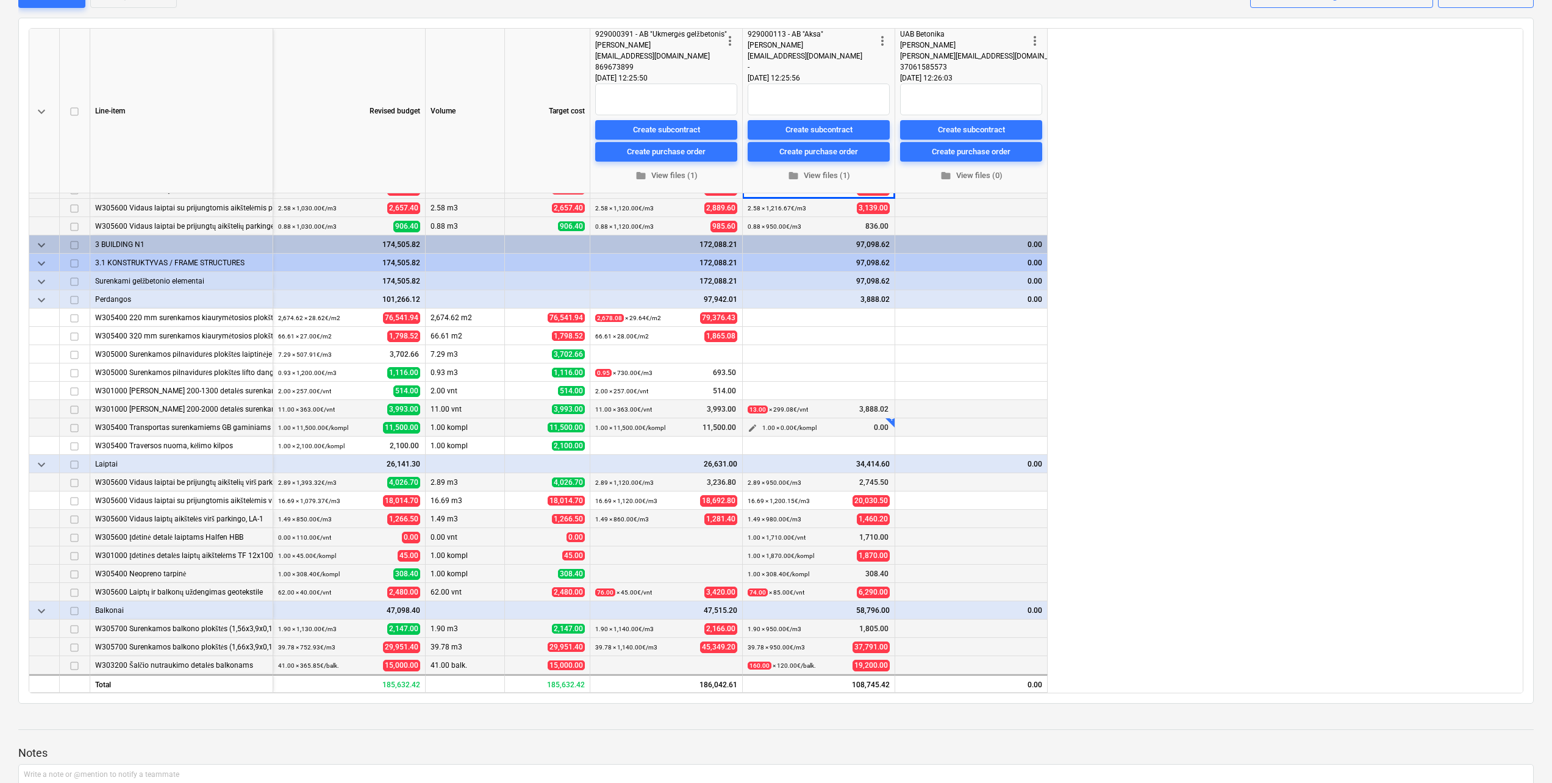
click at [752, 425] on span "edit" at bounding box center [753, 428] width 10 height 10
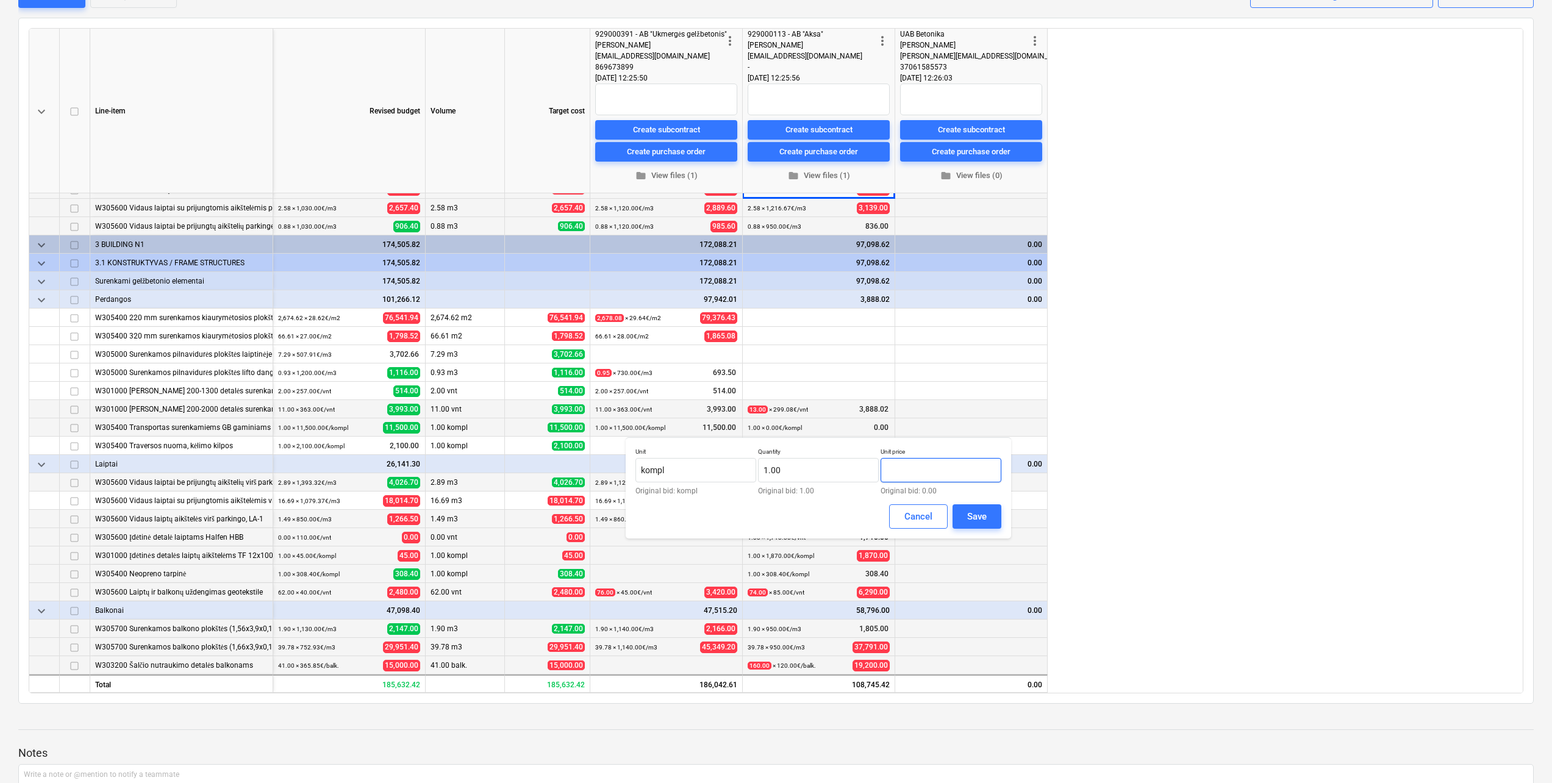
click at [957, 473] on input "text" at bounding box center [941, 470] width 121 height 24
type input "19,925.00"
click at [984, 523] on div "Save" at bounding box center [977, 517] width 20 height 16
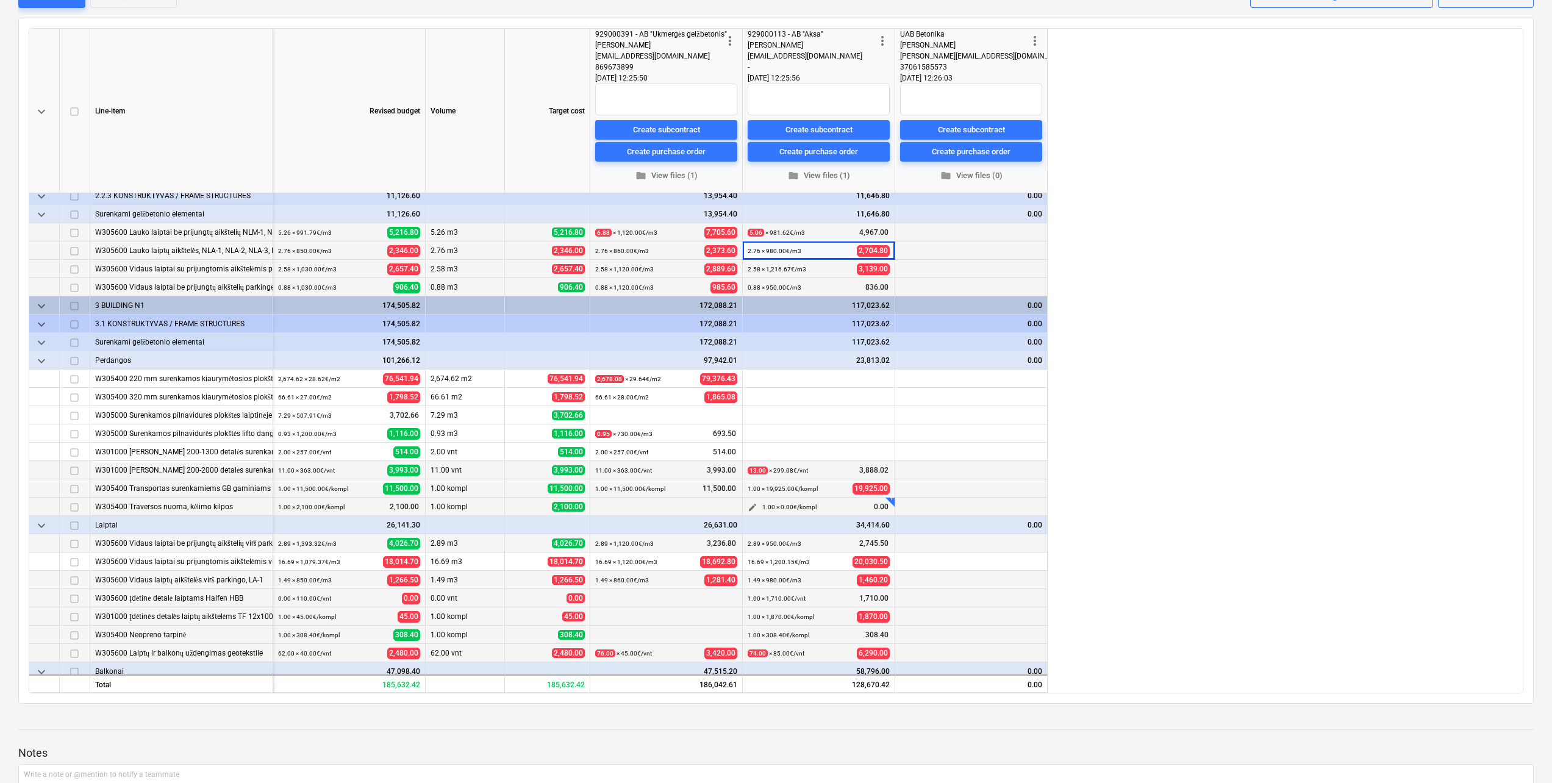
scroll to position [0, 0]
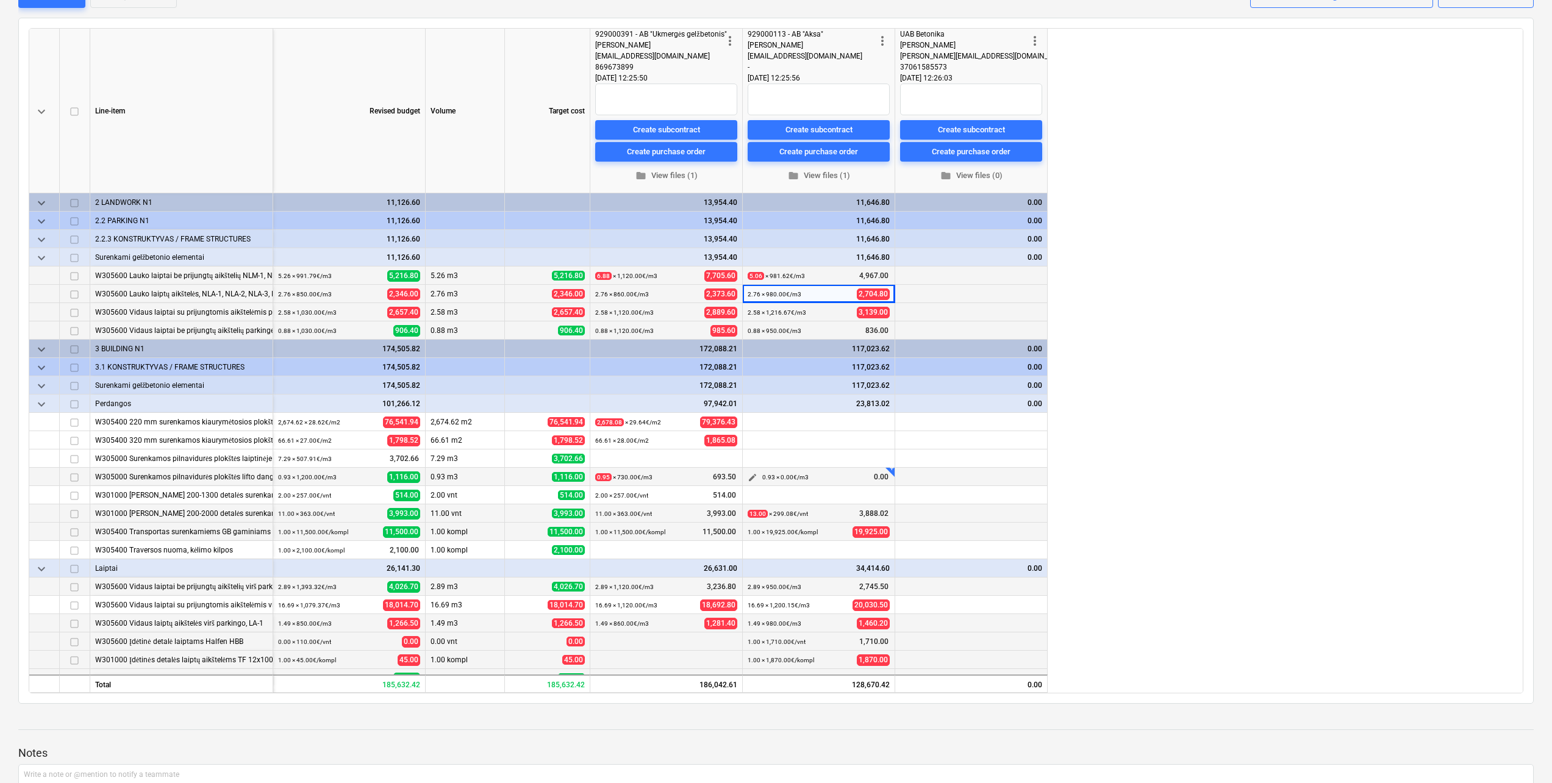
click at [751, 474] on span "edit" at bounding box center [753, 478] width 10 height 10
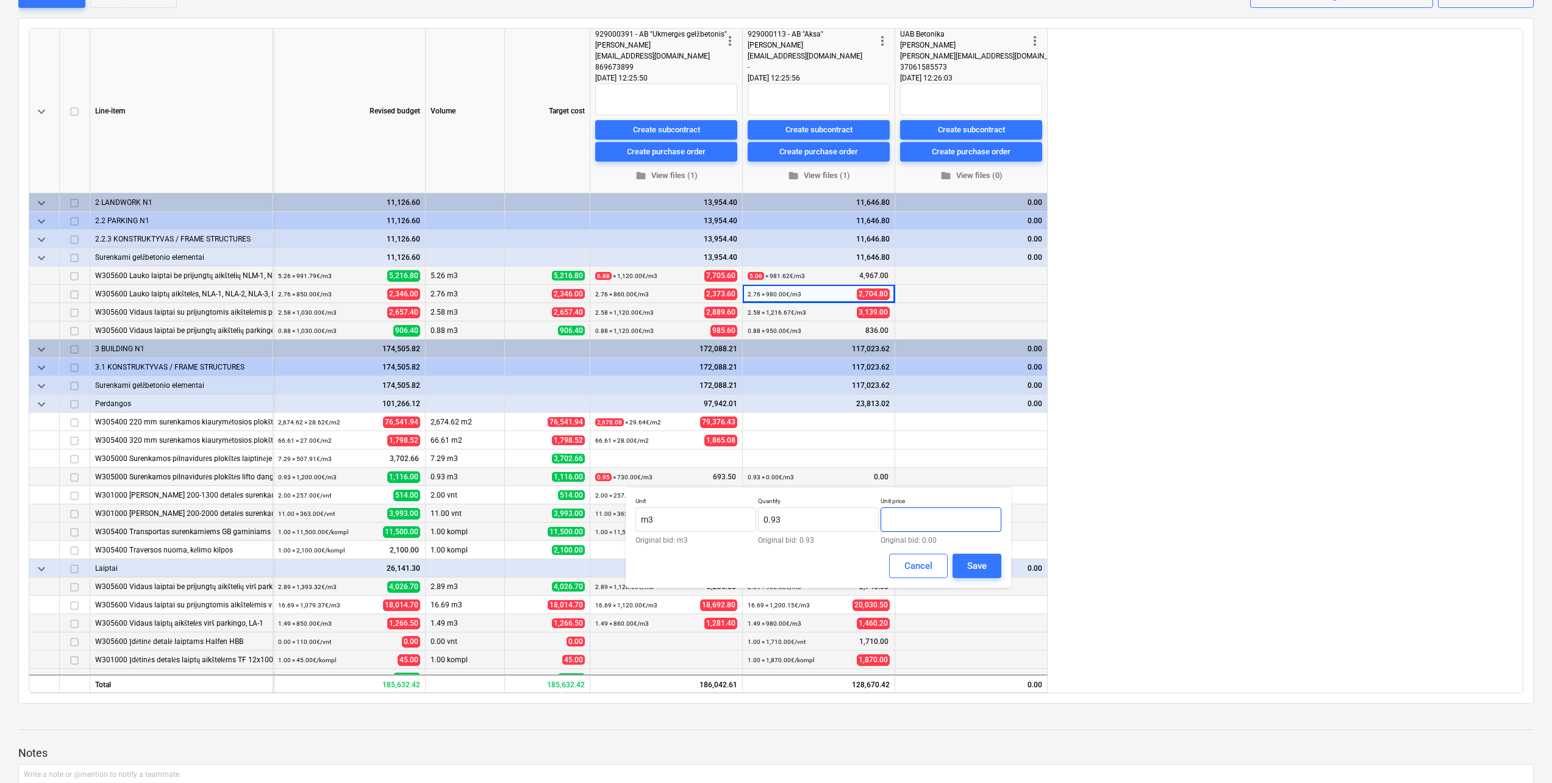
click at [921, 527] on input "text" at bounding box center [941, 519] width 121 height 24
type input "1,200.00"
click at [973, 560] on div "Save" at bounding box center [977, 566] width 20 height 16
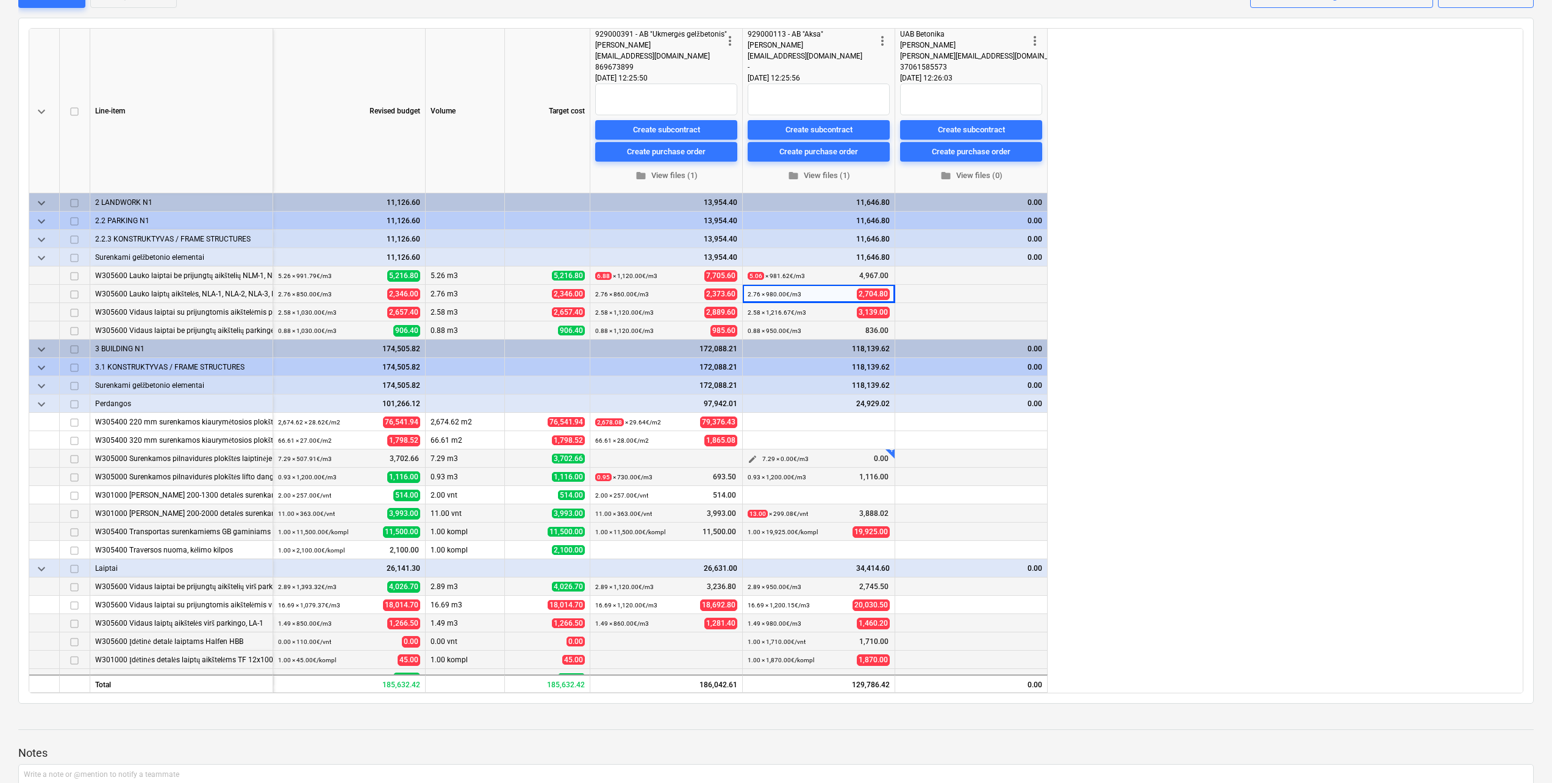
click at [752, 457] on span "edit" at bounding box center [753, 459] width 10 height 10
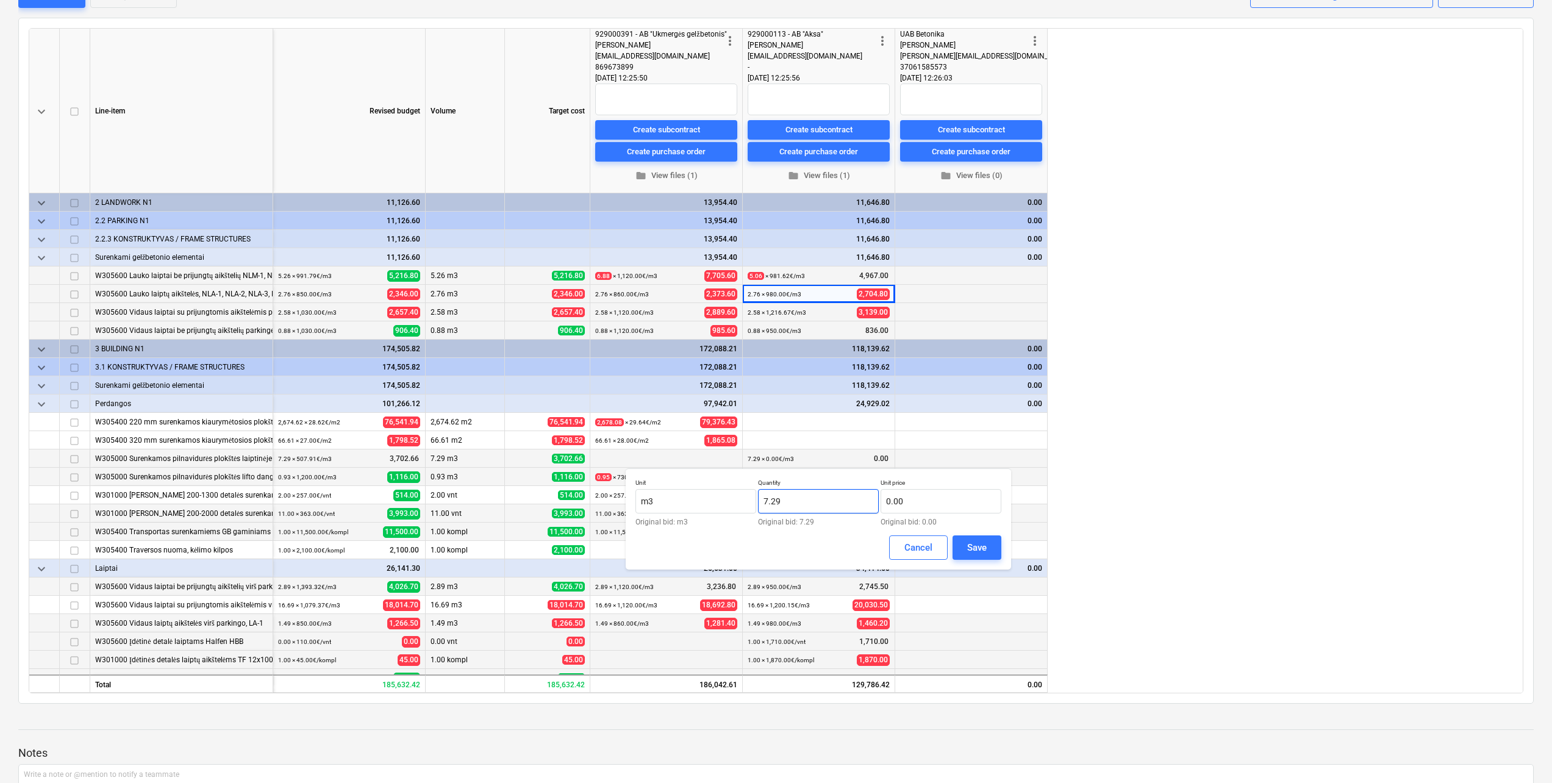
click at [808, 499] on input "7.29" at bounding box center [818, 501] width 121 height 24
drag, startPoint x: 804, startPoint y: 499, endPoint x: 732, endPoint y: 499, distance: 72.6
click at [732, 499] on div "Unit m3 Original bid: m3 Quantity 7.29 Original bid: 7.29 Unit price 0.00 Origi…" at bounding box center [818, 502] width 366 height 47
type input "6.84"
click at [920, 502] on input "text" at bounding box center [941, 501] width 121 height 24
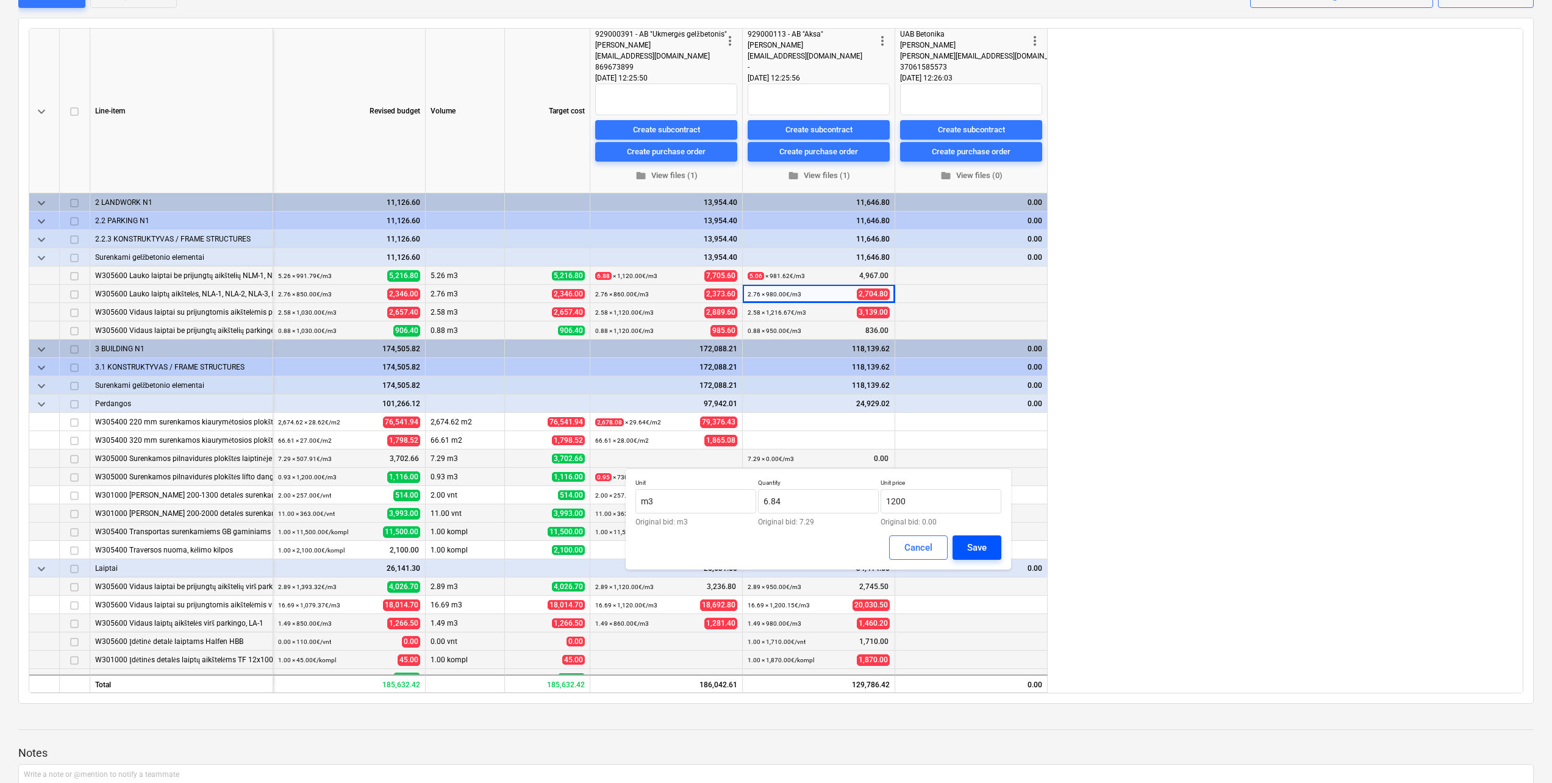
type input "1,200.00"
click at [987, 555] on button "Save" at bounding box center [976, 547] width 49 height 24
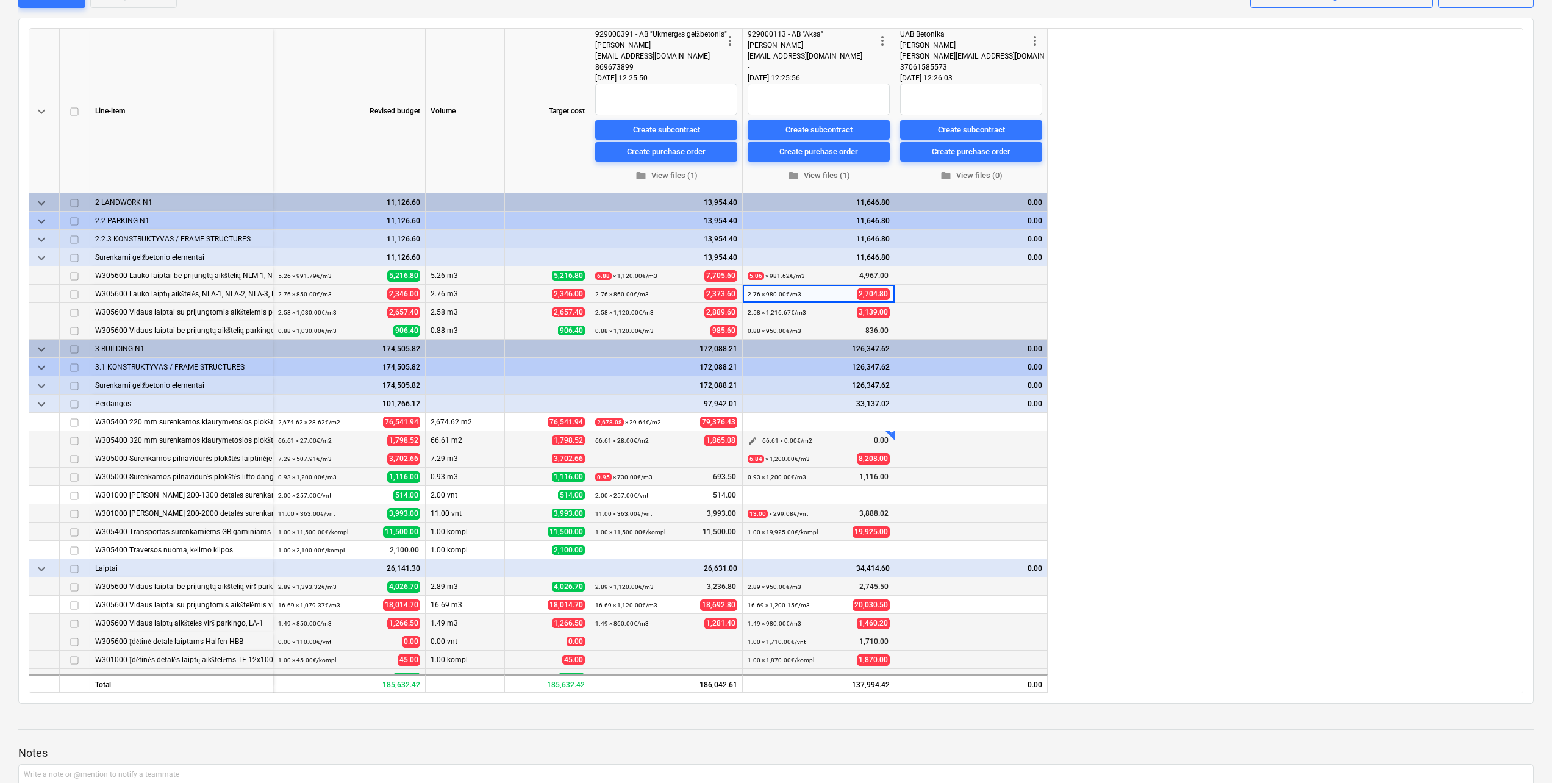
click at [753, 440] on span "edit" at bounding box center [753, 441] width 10 height 10
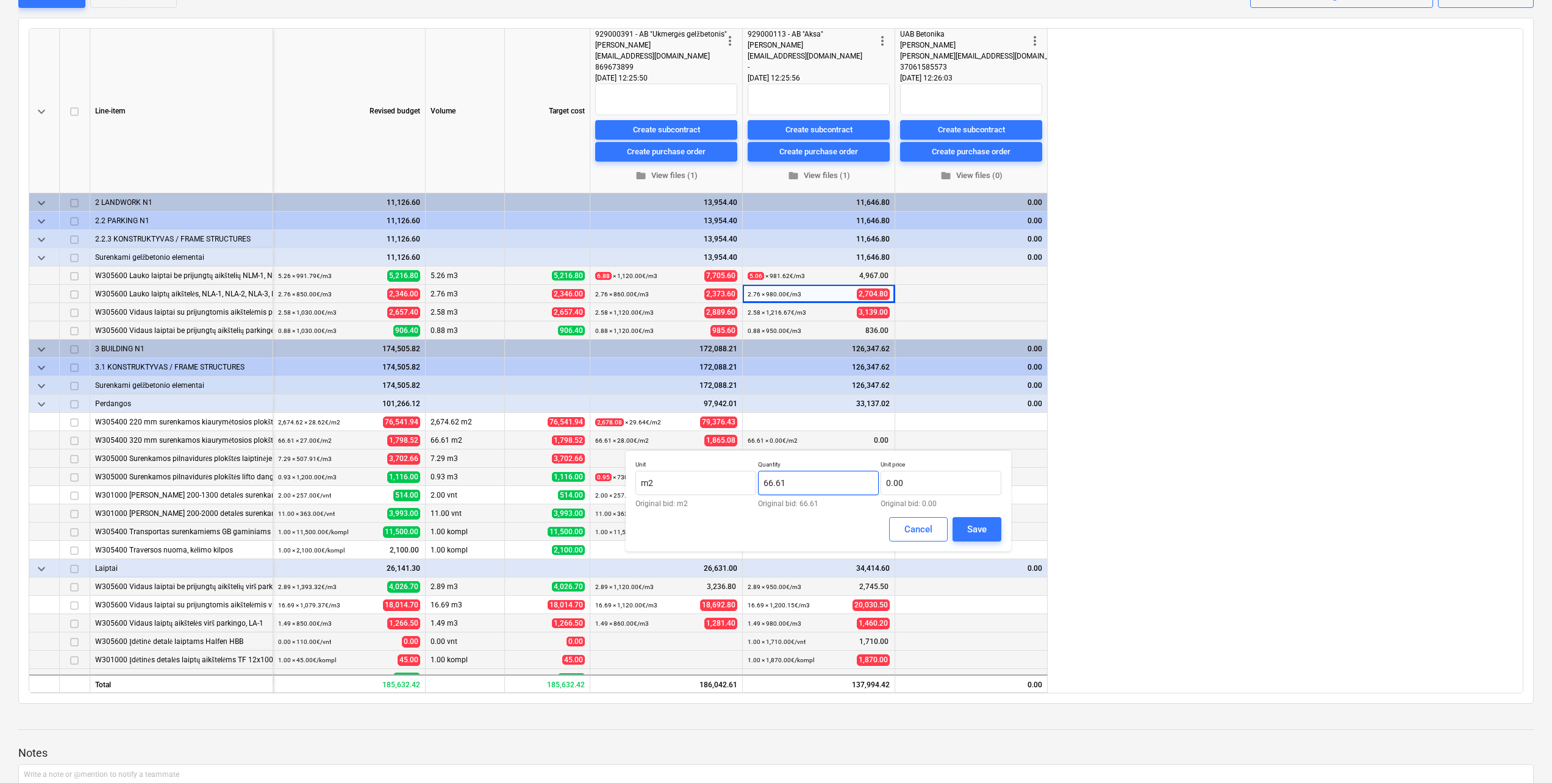
click at [819, 479] on input "66.61" at bounding box center [818, 483] width 121 height 24
type input "66.64"
click at [926, 485] on input "text" at bounding box center [941, 483] width 121 height 24
type input "43.00"
click at [982, 528] on div "Save" at bounding box center [977, 529] width 20 height 16
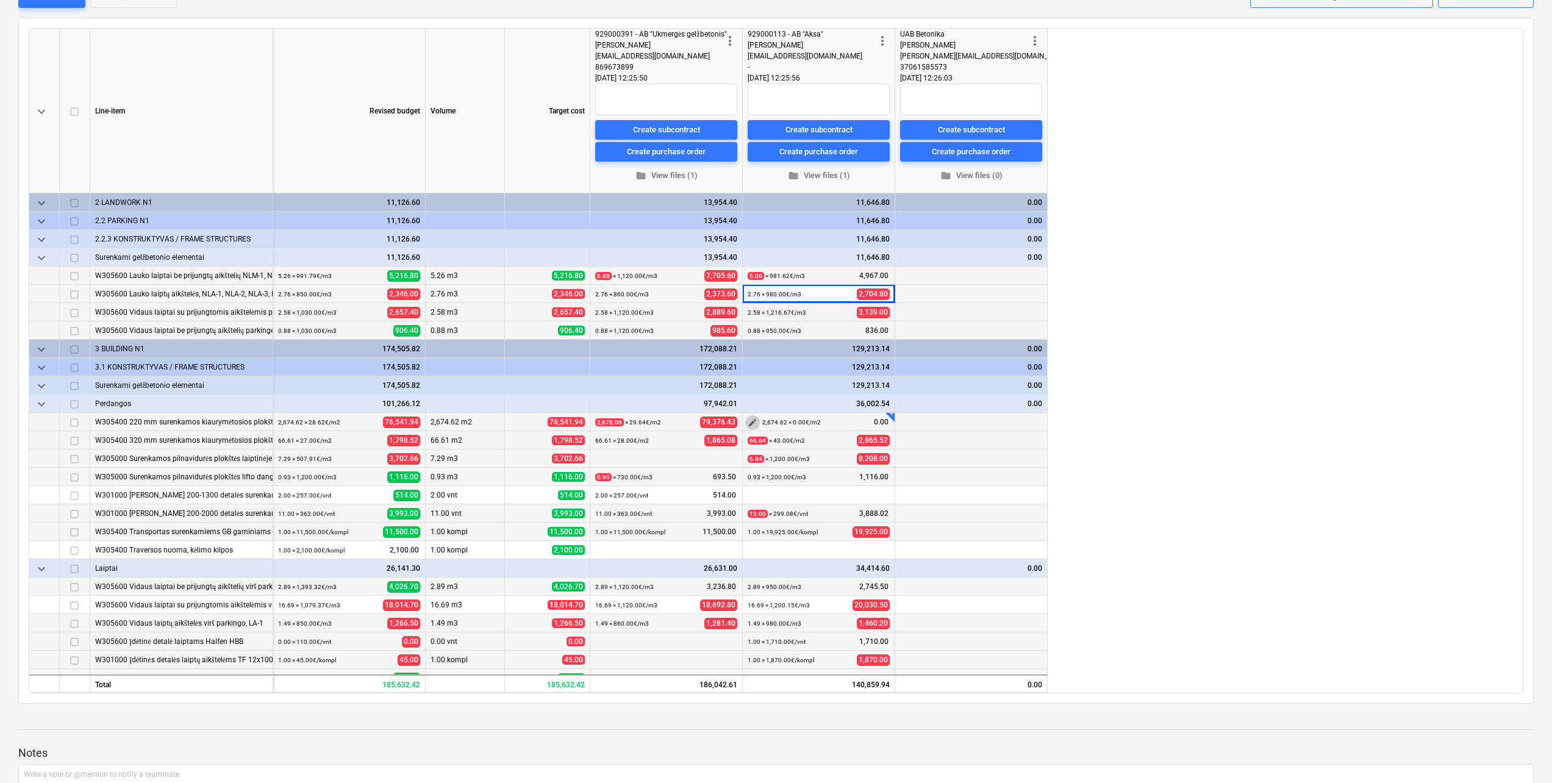
click at [754, 421] on span "edit" at bounding box center [753, 423] width 10 height 10
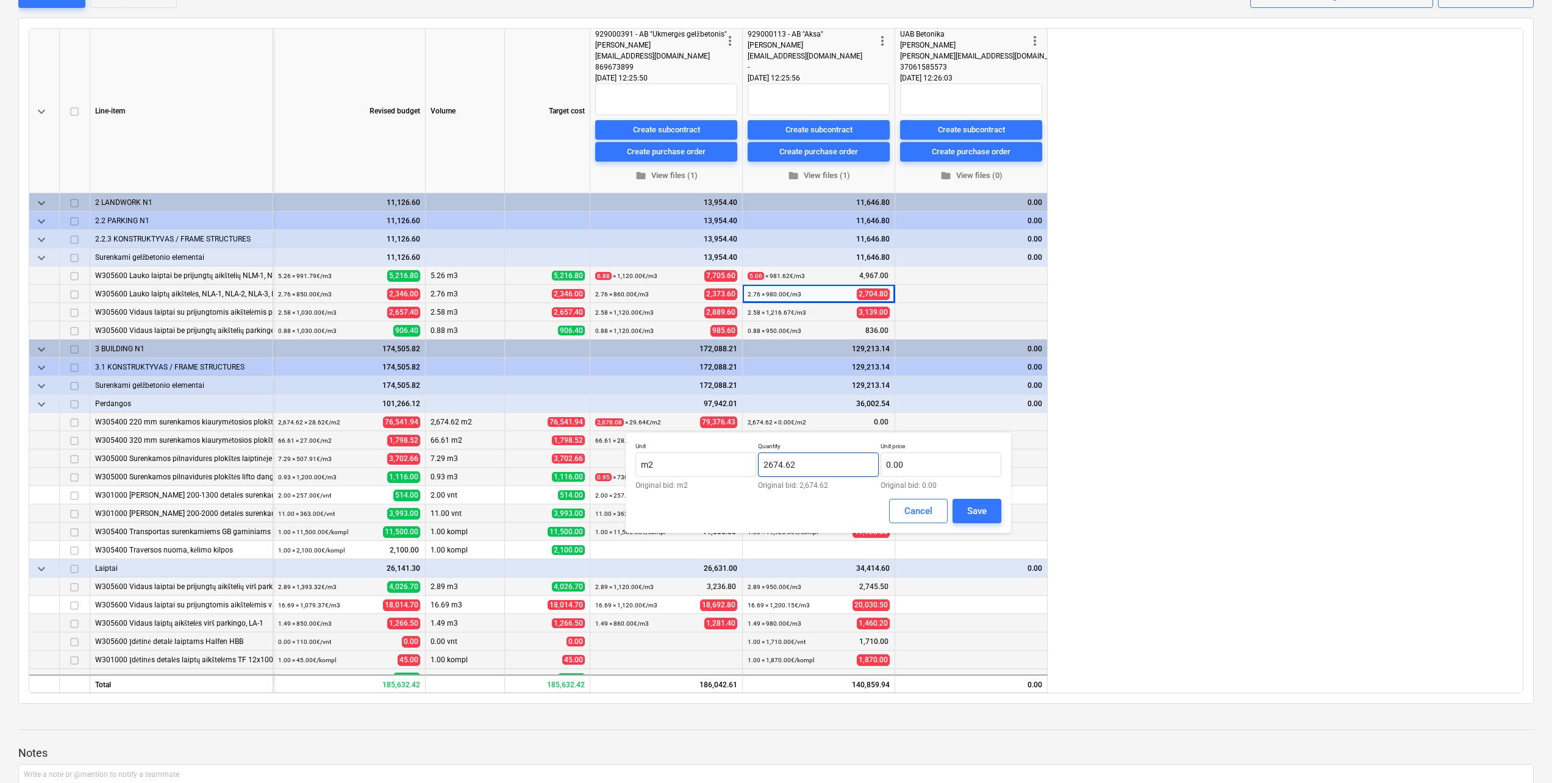
click at [822, 458] on input "2674.62" at bounding box center [818, 464] width 121 height 24
drag, startPoint x: 799, startPoint y: 465, endPoint x: 747, endPoint y: 465, distance: 52.4
click at [747, 465] on div "Unit m2 Original bid: m2 Quantity 2674.62 Original bid: 2,674.62 Unit price 0.0…" at bounding box center [818, 465] width 366 height 47
type input "2,923.94"
click at [937, 465] on input "text" at bounding box center [941, 464] width 121 height 24
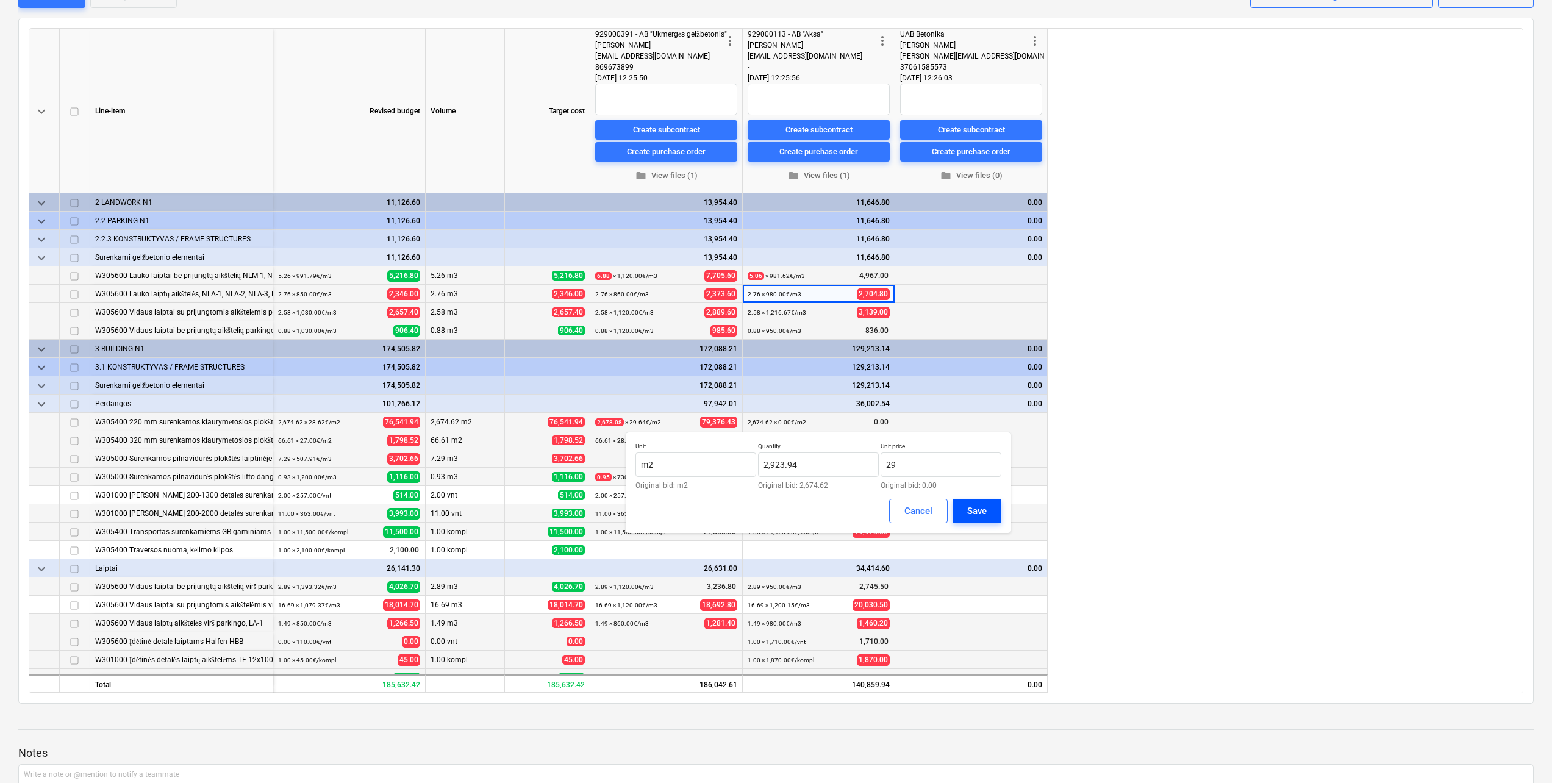
type input "29.00"
click at [966, 500] on div "Unit m2 Original bid: m2 Quantity 2,923.94 Original bid: 2,674.62 Unit price 29…" at bounding box center [818, 482] width 385 height 101
click at [966, 505] on button "Save" at bounding box center [976, 511] width 49 height 24
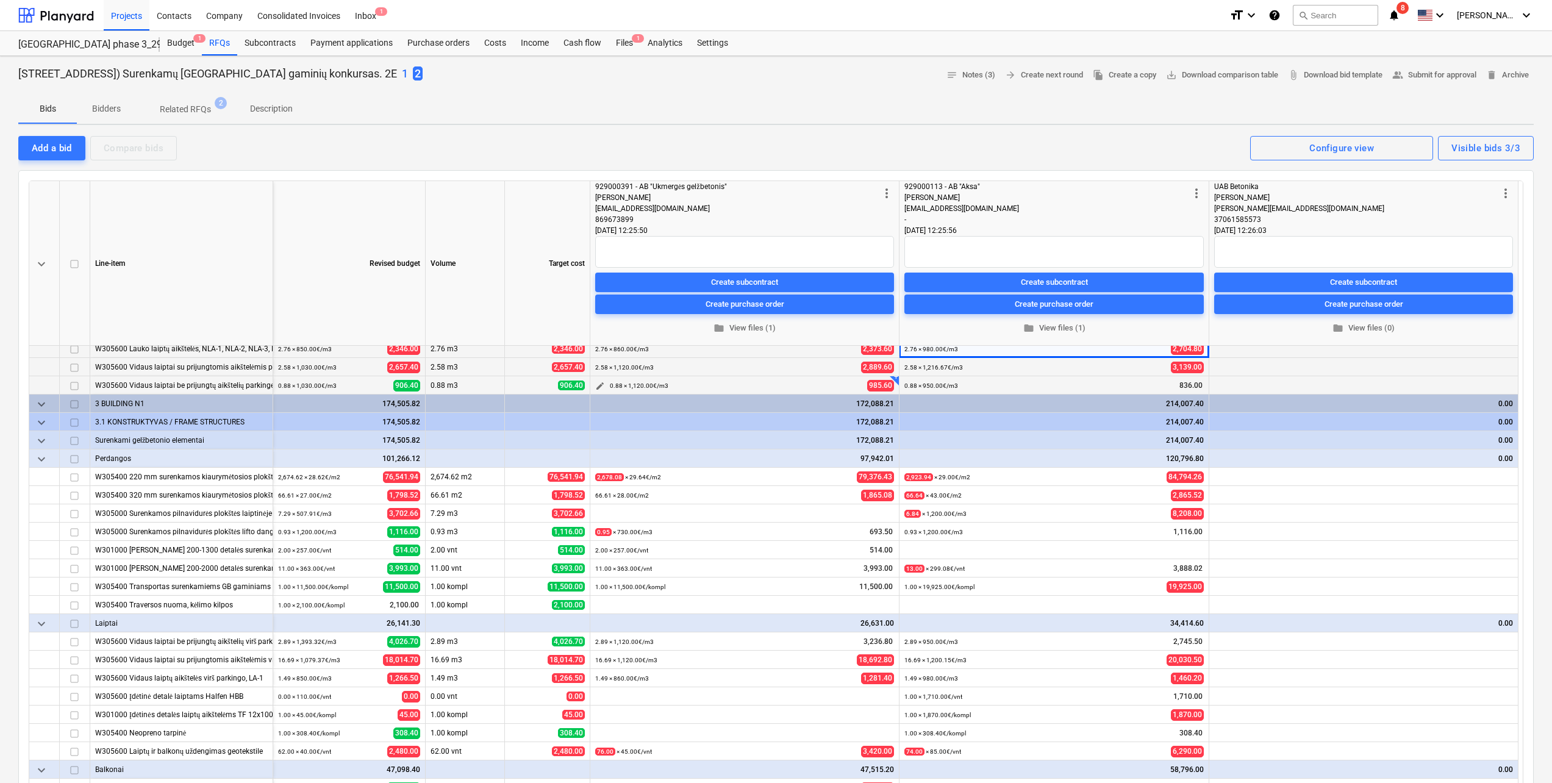
scroll to position [104, 0]
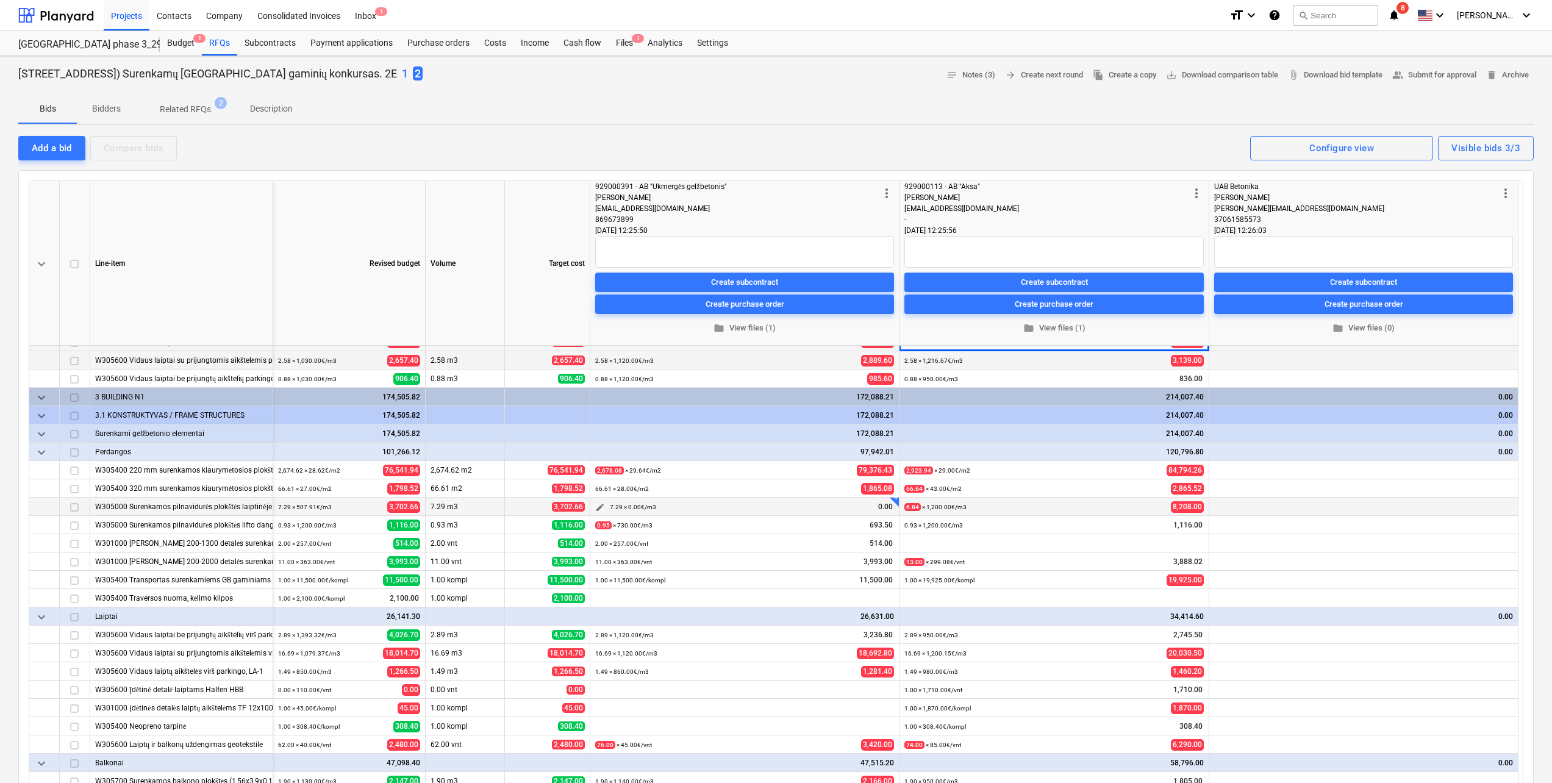
click at [602, 506] on span "edit" at bounding box center [600, 507] width 10 height 10
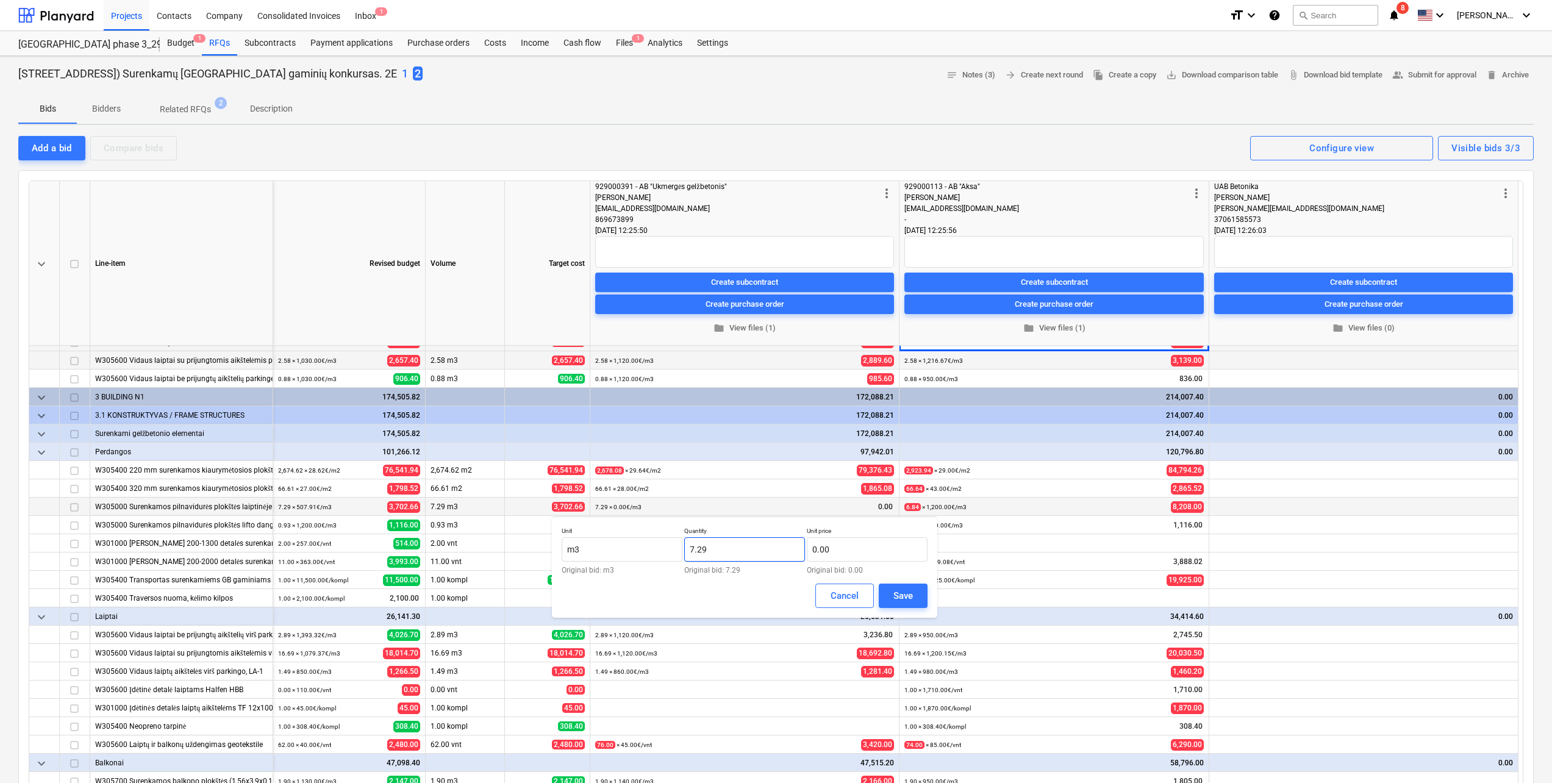
click at [719, 545] on input "7.29" at bounding box center [744, 549] width 121 height 24
type input "7"
type input "7.52"
click at [877, 553] on input "text" at bounding box center [867, 549] width 121 height 24
type input "663.81"
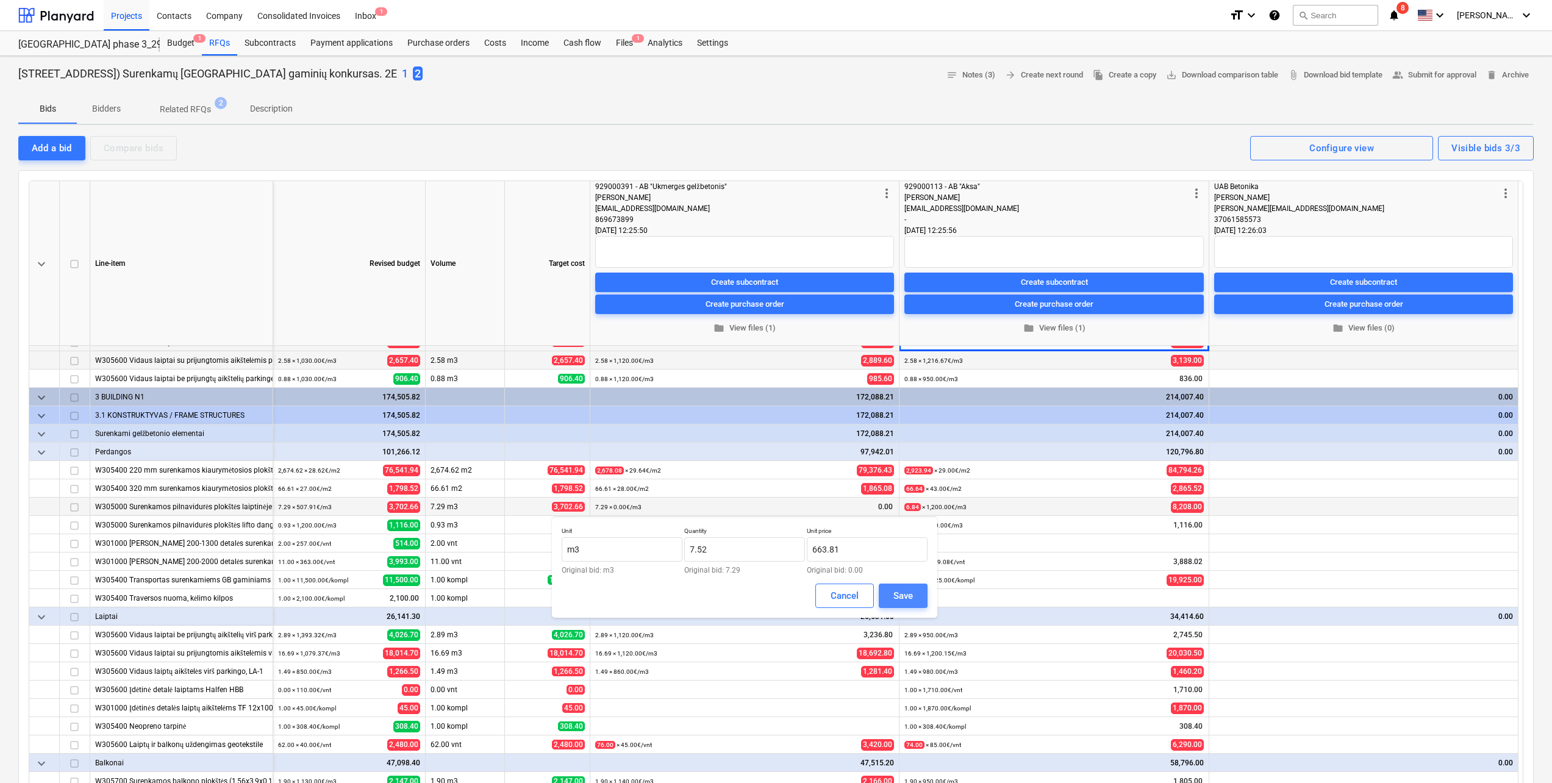
click at [902, 587] on button "Save" at bounding box center [903, 596] width 49 height 24
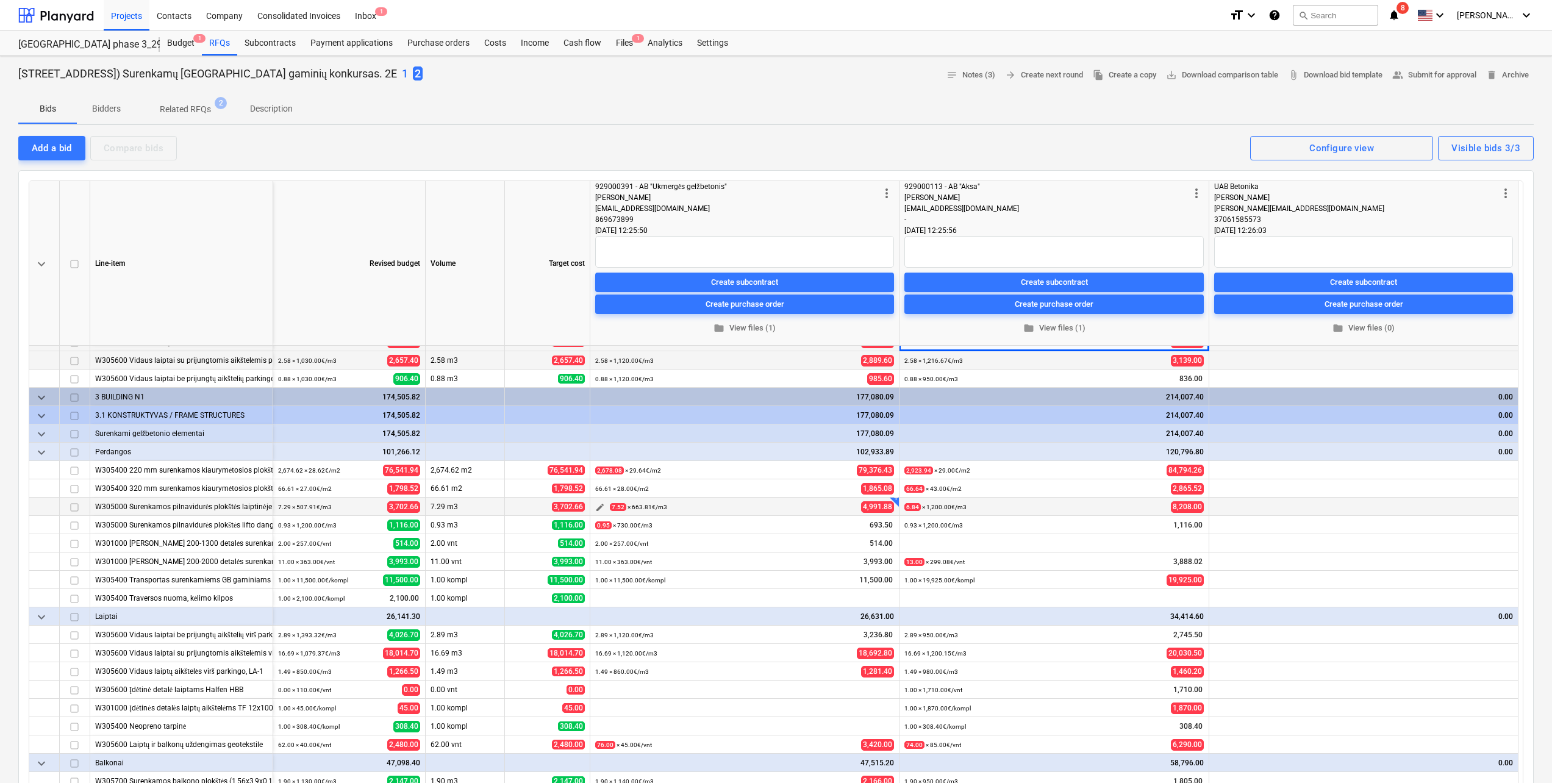
click at [598, 507] on span "edit" at bounding box center [600, 507] width 10 height 10
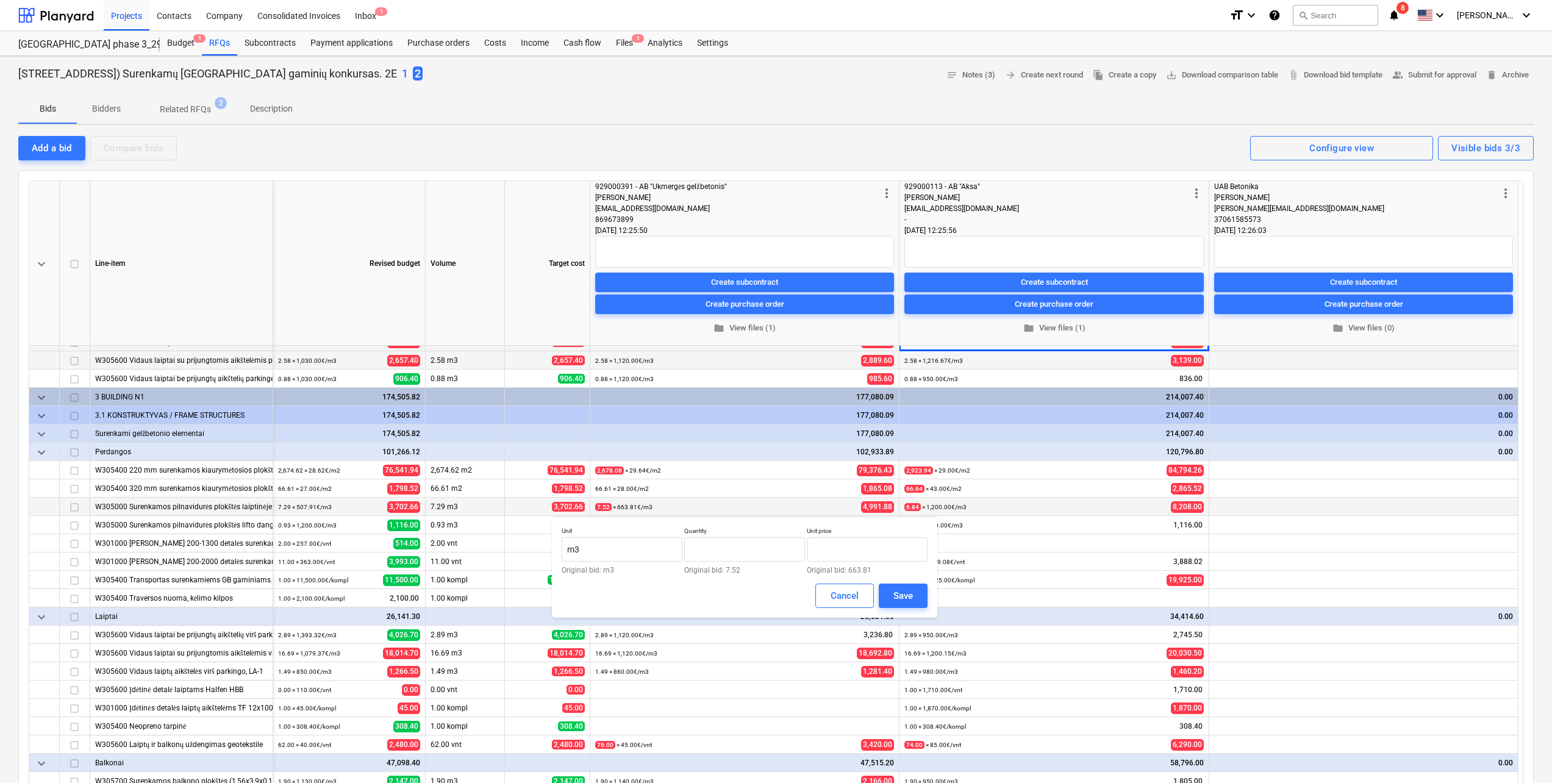
type input "7.52"
click at [879, 546] on input "663.814" at bounding box center [867, 549] width 121 height 24
type input "663.64"
click at [920, 598] on button "Save" at bounding box center [903, 596] width 49 height 24
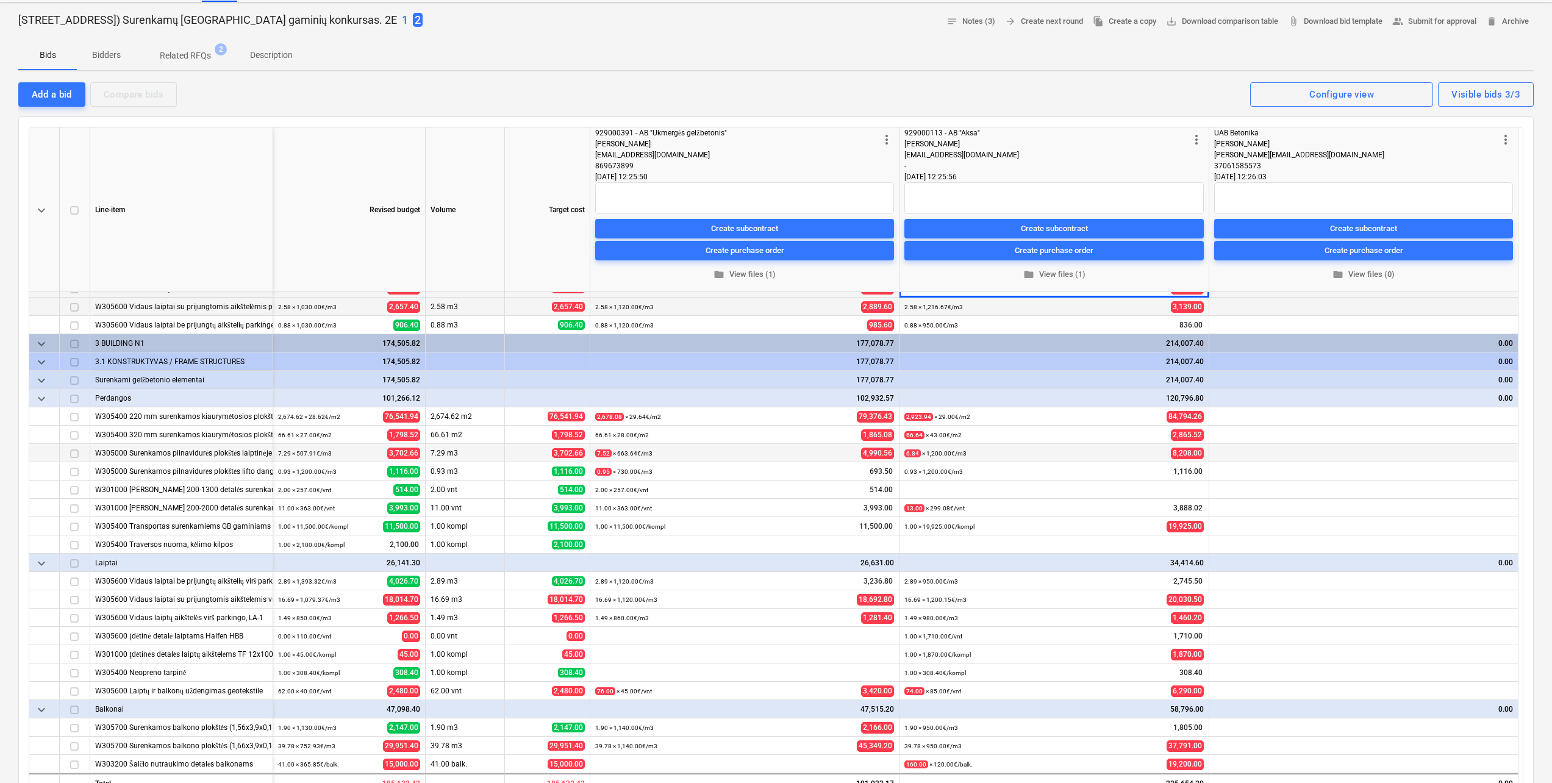
scroll to position [0, 0]
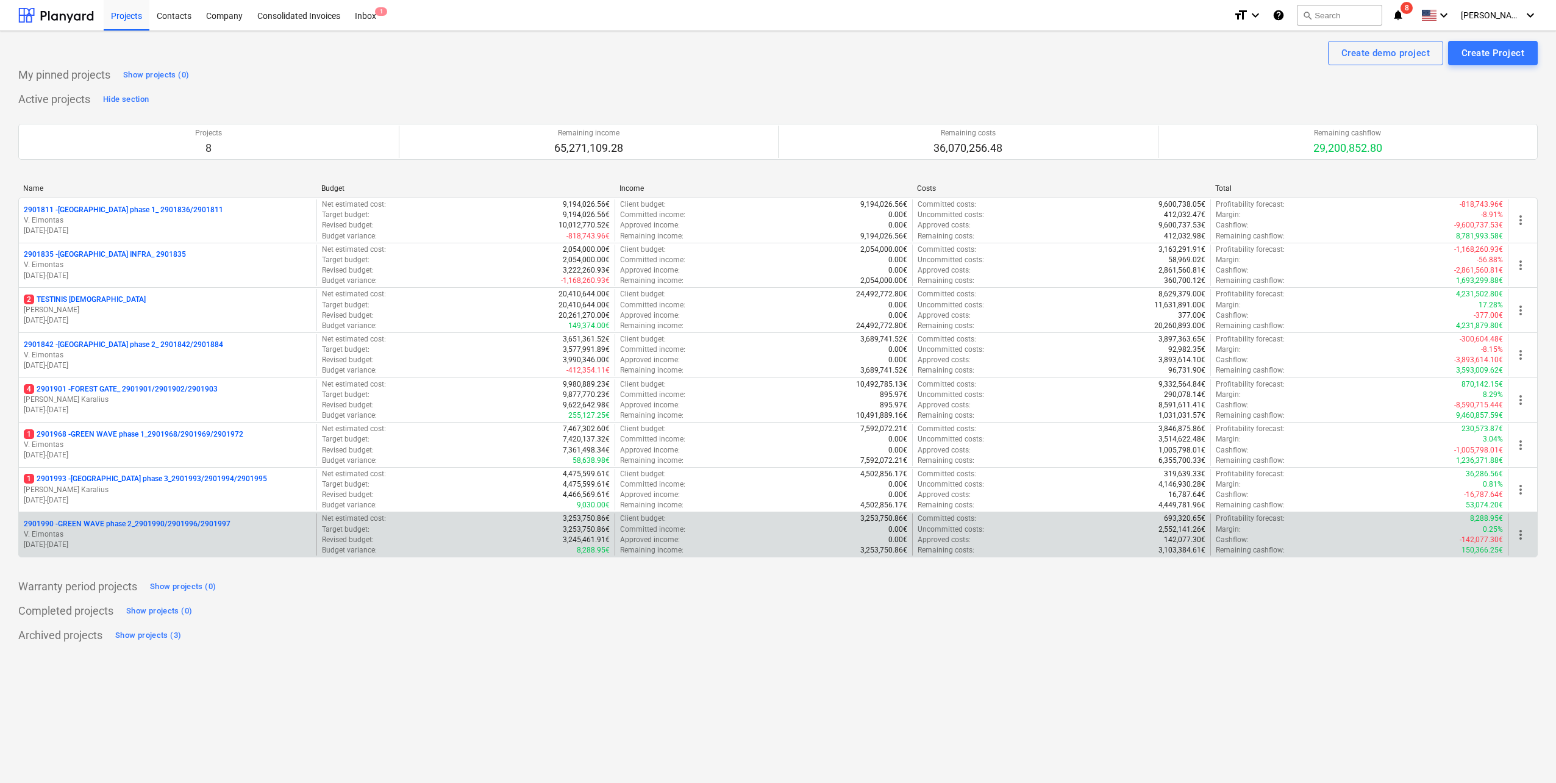
click at [197, 532] on p "V. Eimontas" at bounding box center [168, 534] width 288 height 10
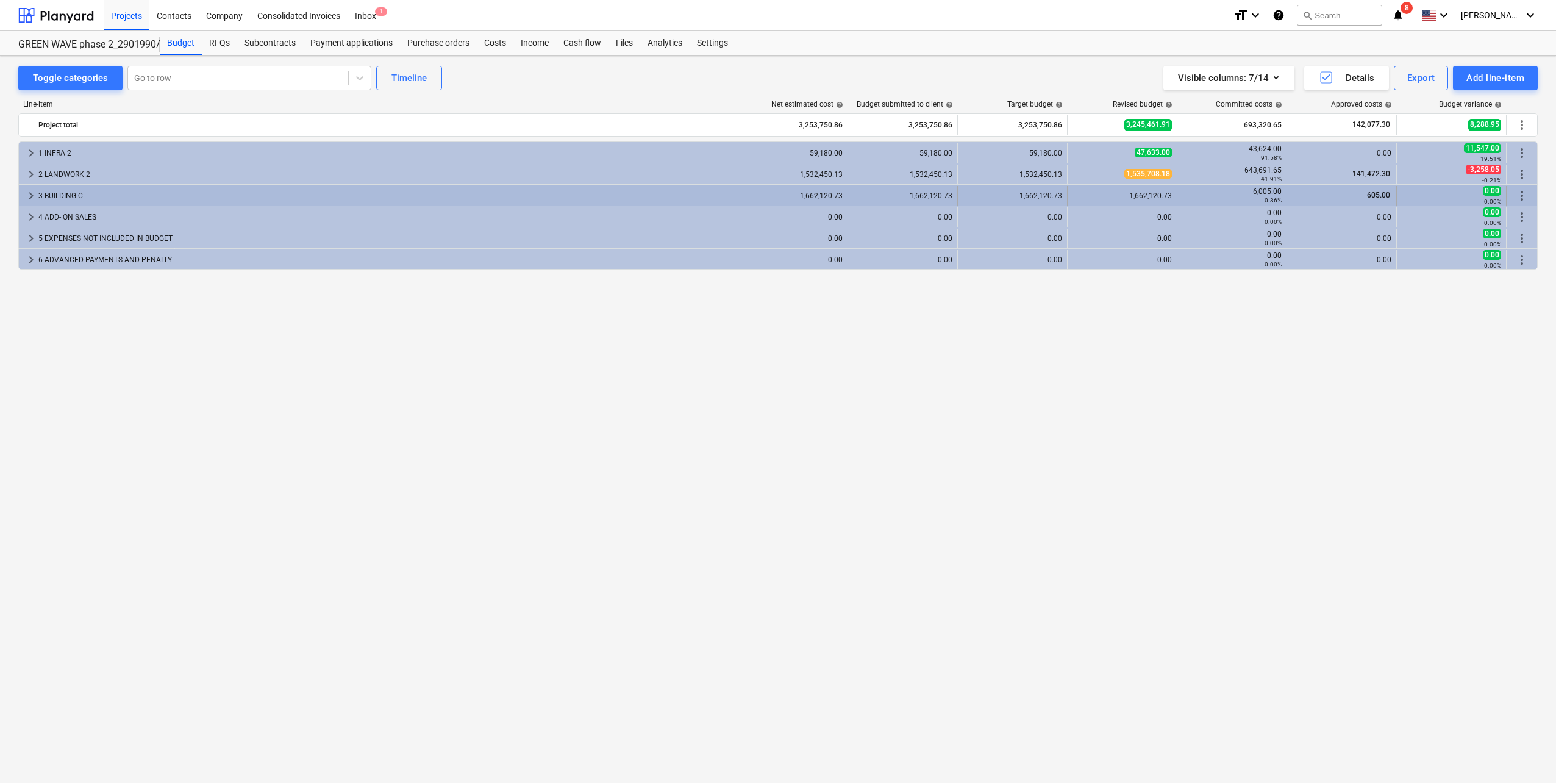
click at [30, 190] on span "keyboard_arrow_right" at bounding box center [31, 195] width 15 height 15
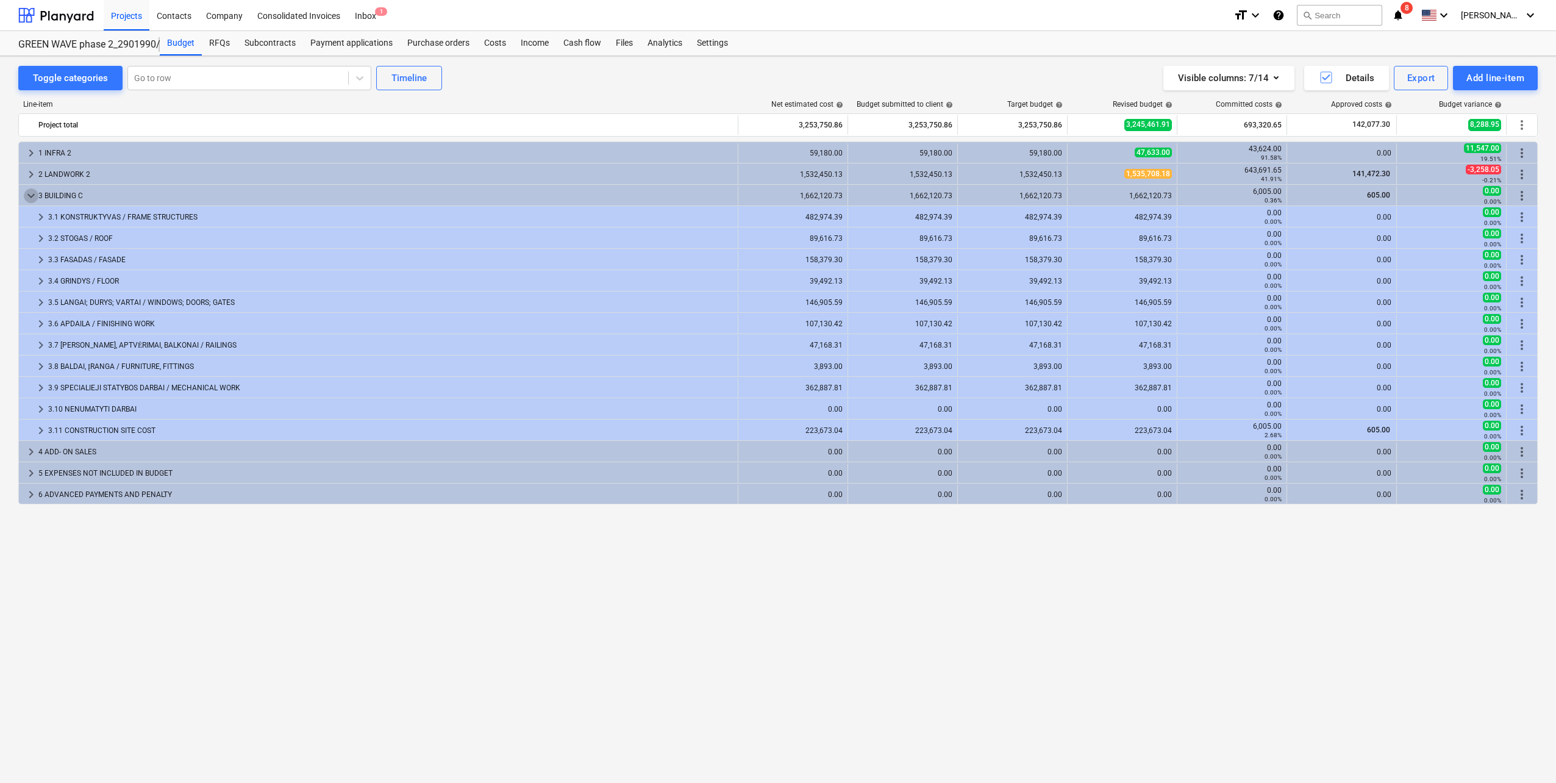
click at [30, 190] on span "keyboard_arrow_down" at bounding box center [31, 195] width 15 height 15
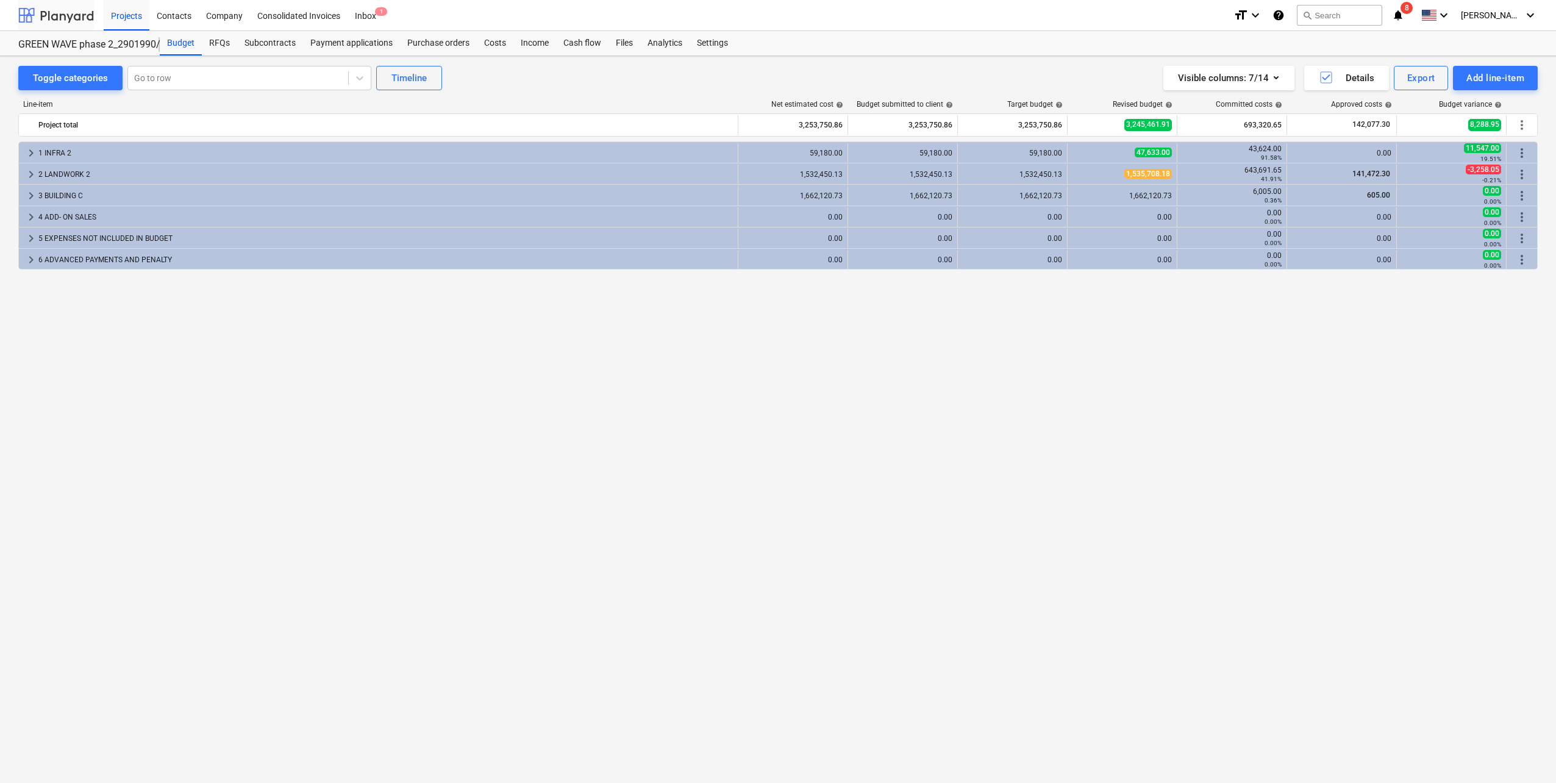
click at [57, 12] on div at bounding box center [56, 15] width 76 height 30
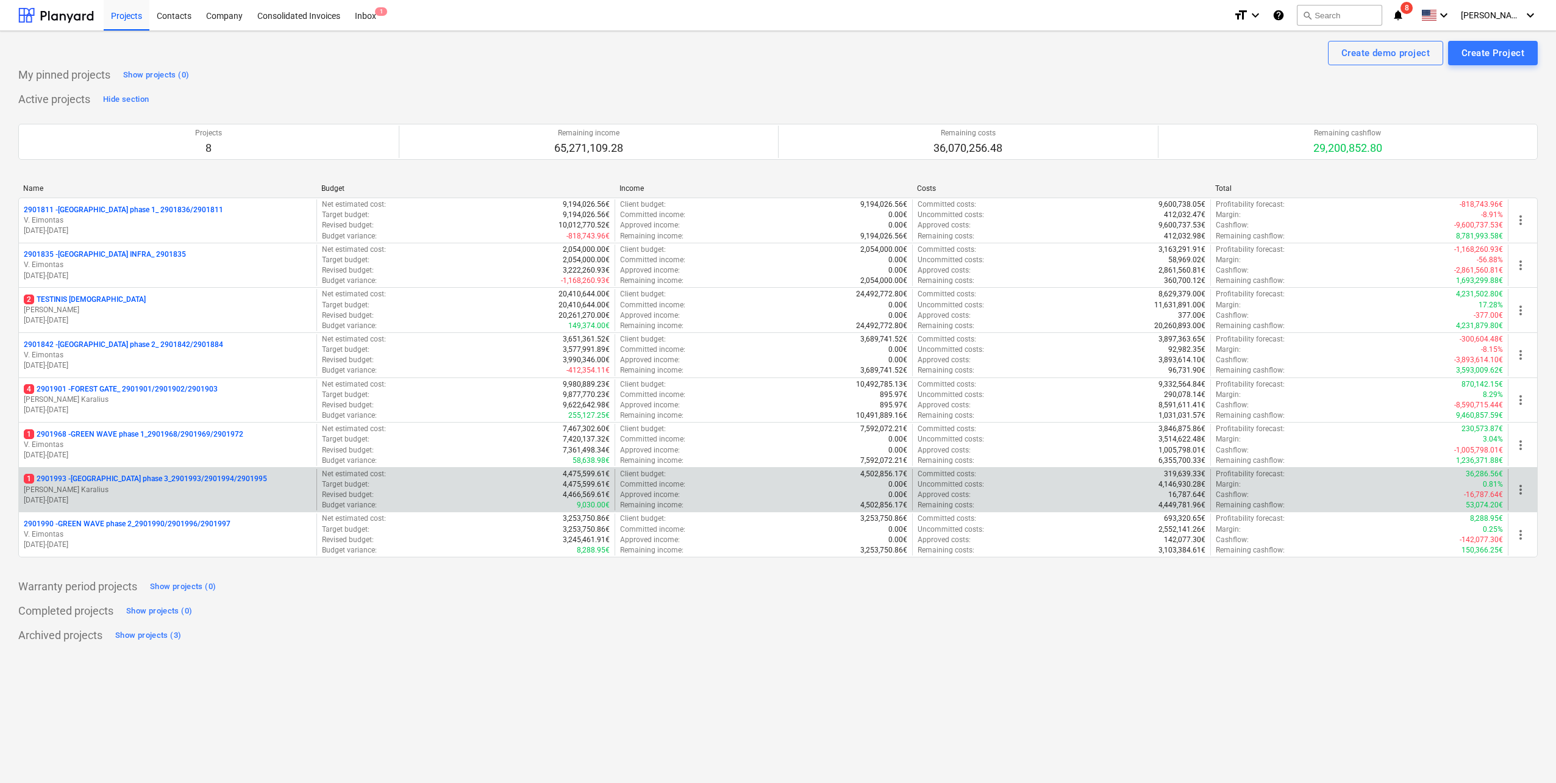
click at [171, 481] on p "1 2901993 - [GEOGRAPHIC_DATA] phase 3_2901993/2901994/2901995" at bounding box center [145, 479] width 243 height 10
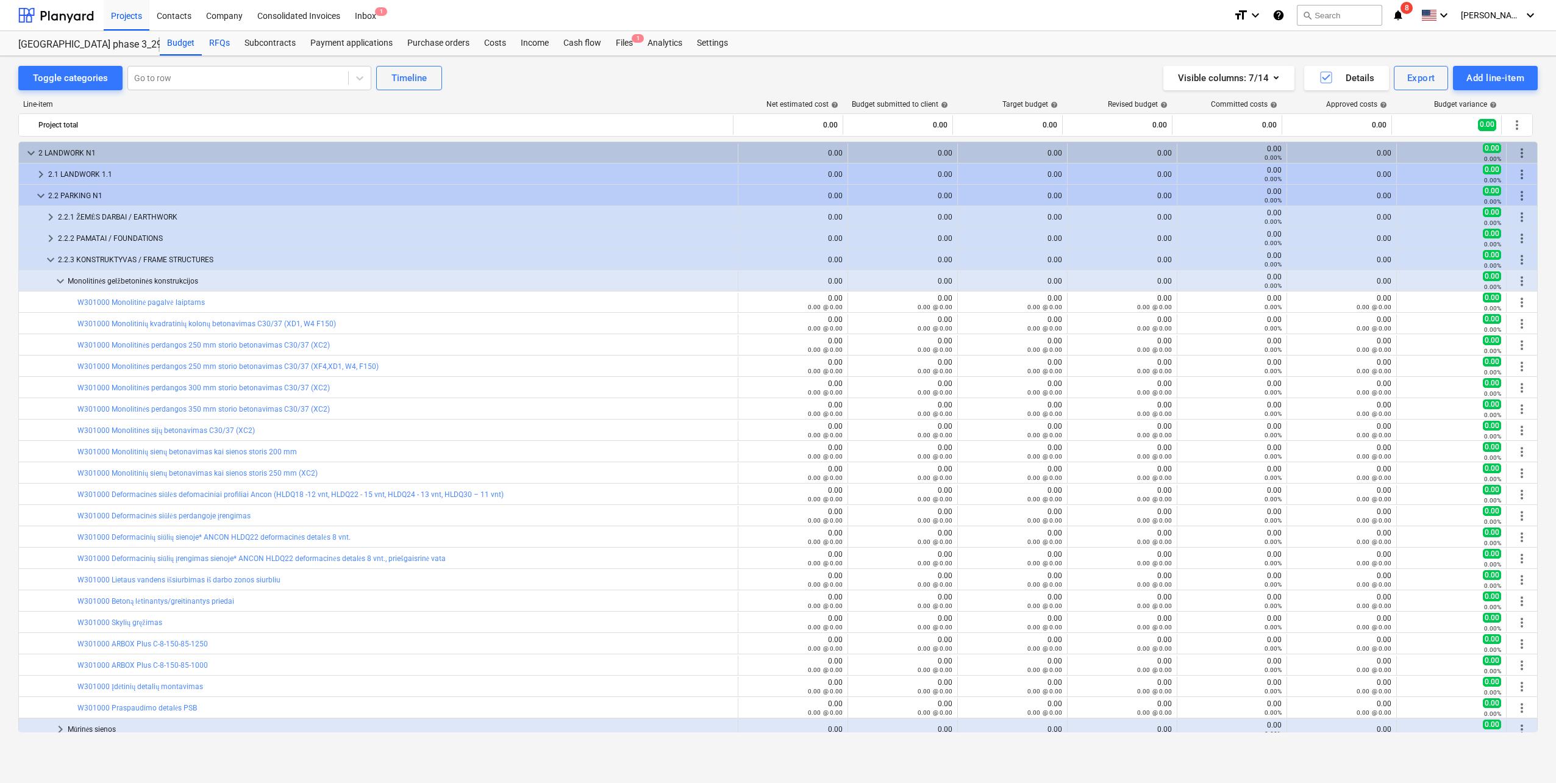
click at [228, 42] on div "RFQs" at bounding box center [219, 43] width 35 height 24
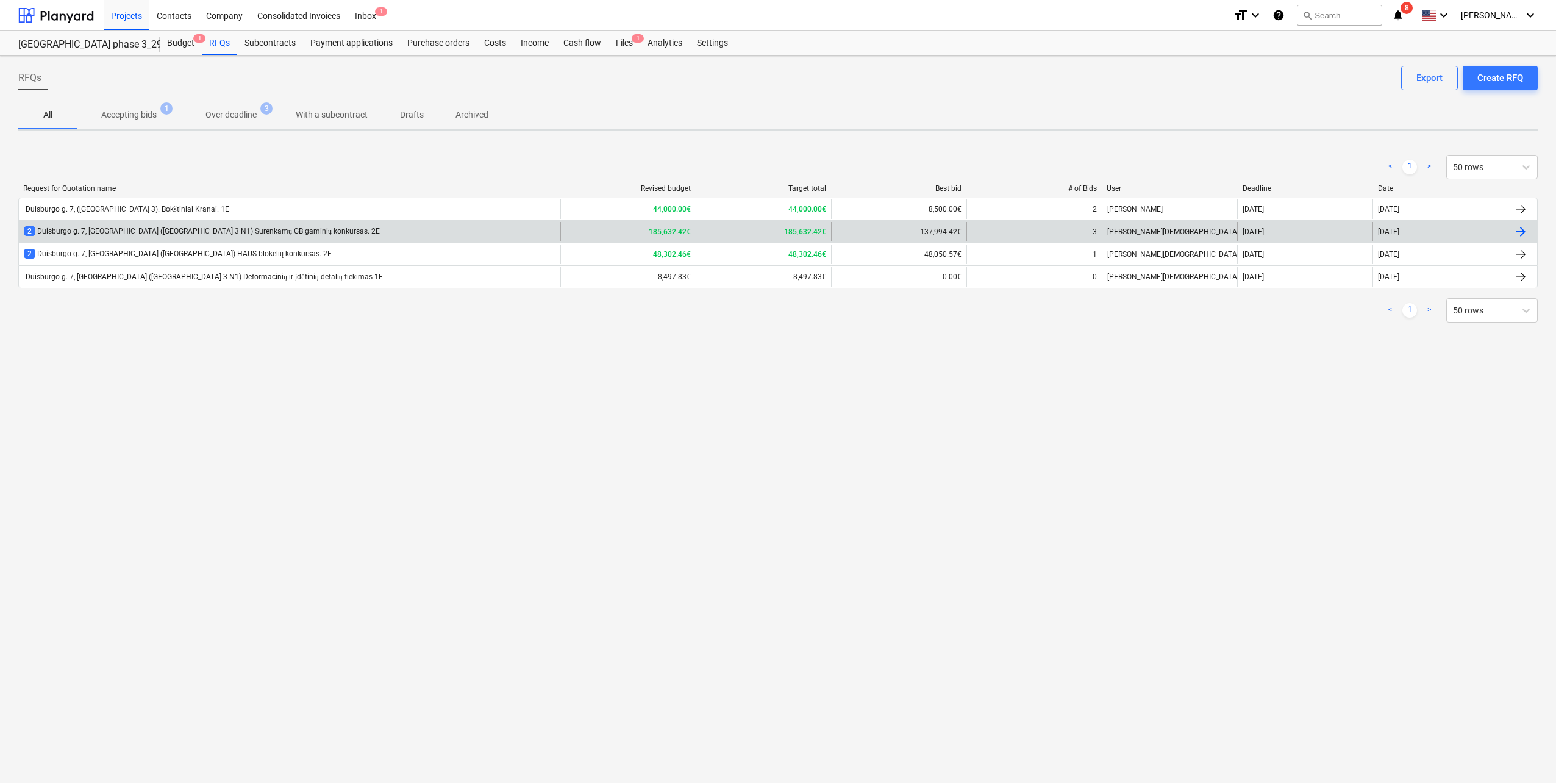
click at [264, 234] on div "2 Duisburgo g. 7, [GEOGRAPHIC_DATA] ([GEOGRAPHIC_DATA] 3 N1) Surenkamų GB gamin…" at bounding box center [202, 231] width 356 height 10
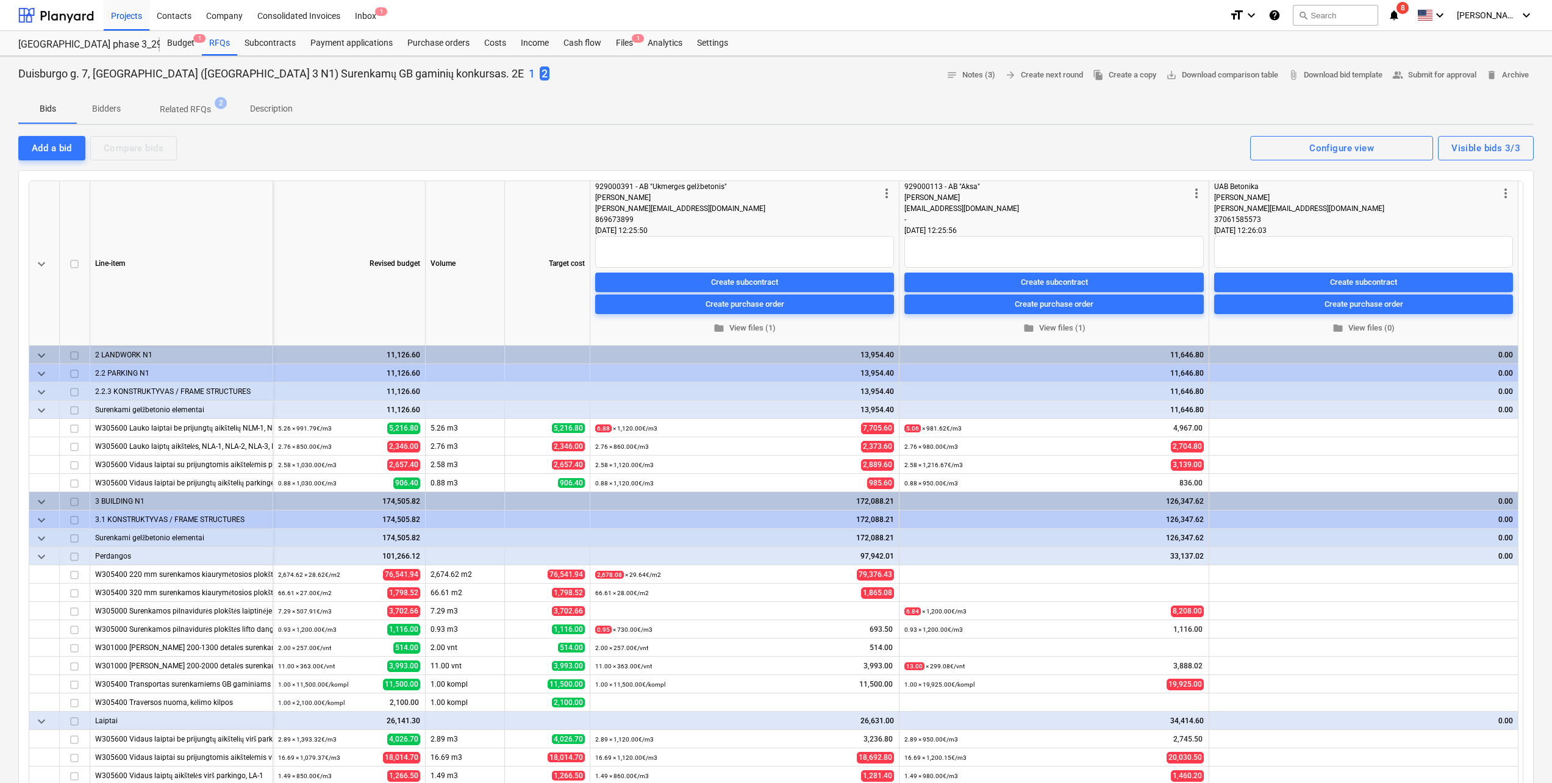
click at [529, 76] on div "1 2" at bounding box center [539, 74] width 21 height 16
click at [529, 74] on p "1" at bounding box center [532, 73] width 6 height 15
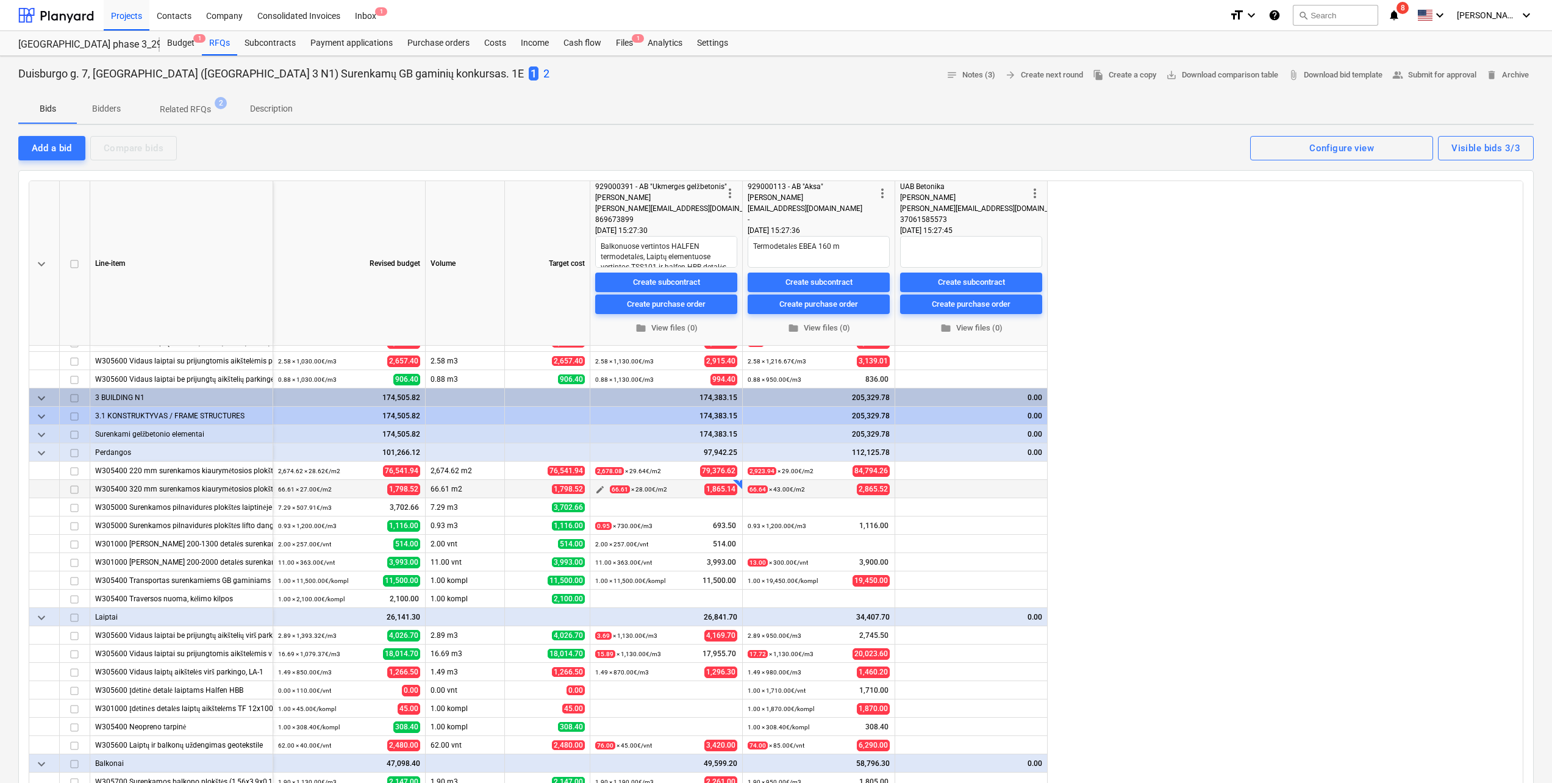
scroll to position [104, 0]
type textarea "x"
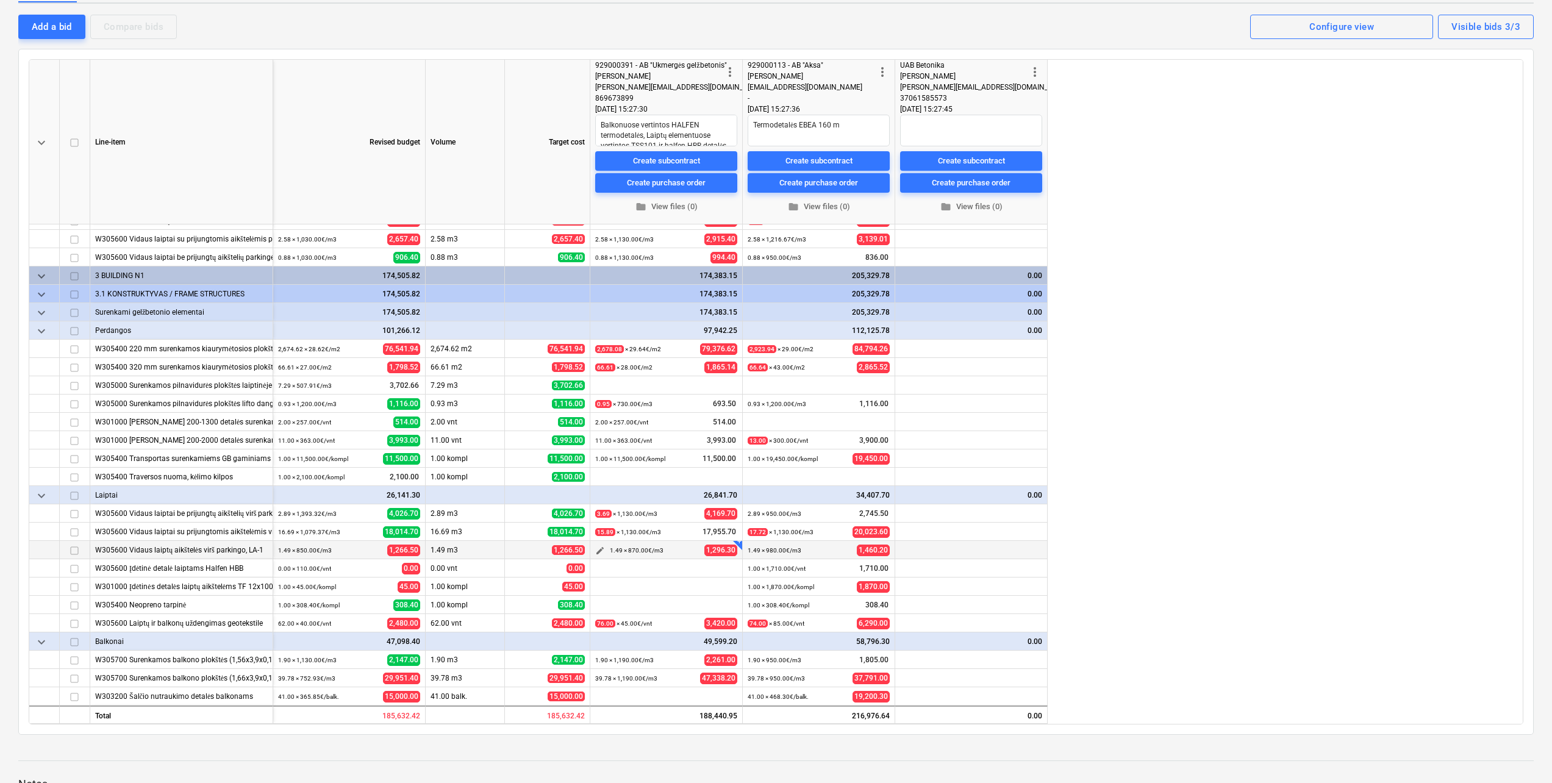
scroll to position [122, 0]
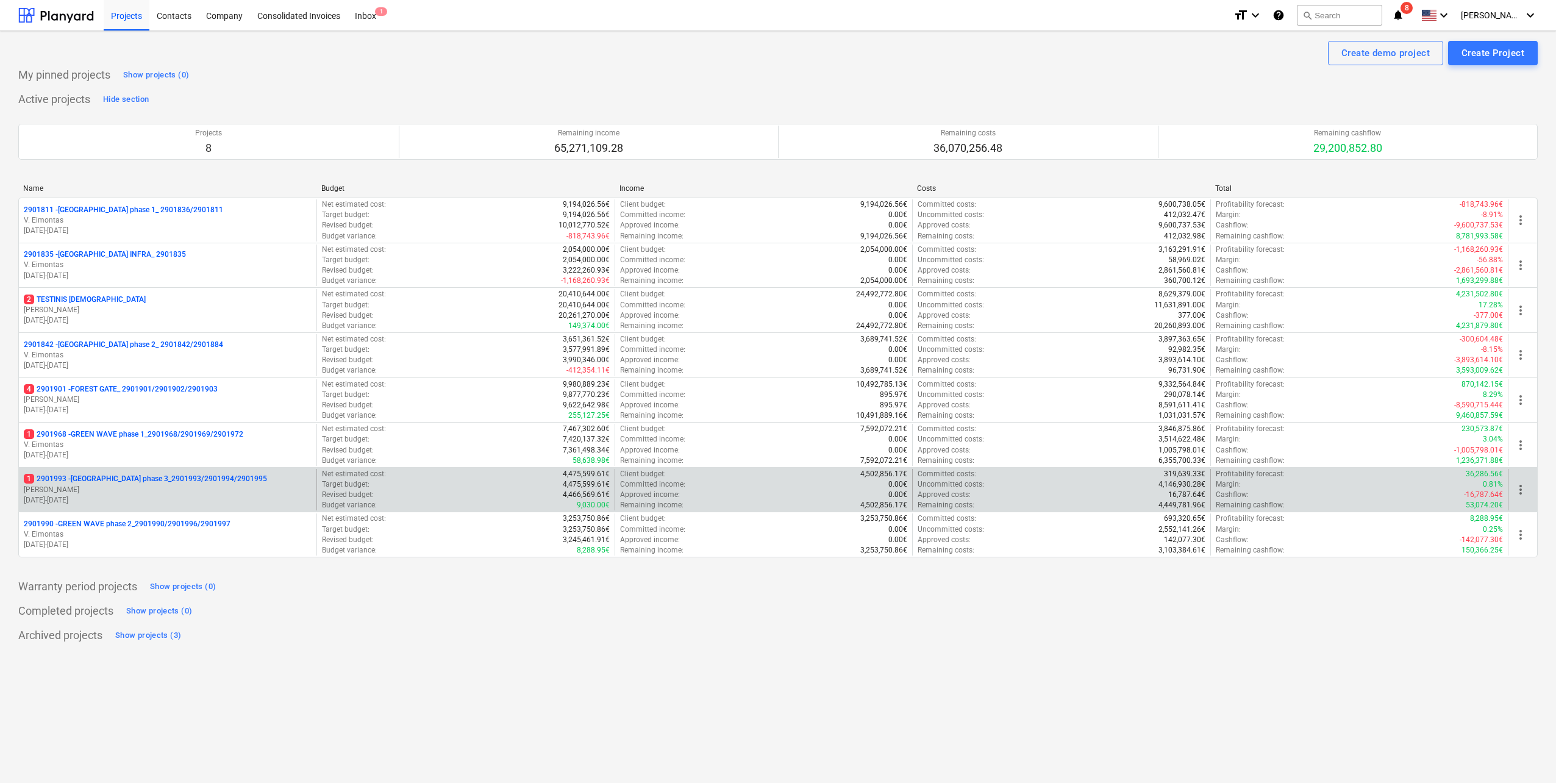
click at [189, 483] on p "1 2901993 - [GEOGRAPHIC_DATA] phase 3_2901993/2901994/2901995" at bounding box center [145, 479] width 243 height 10
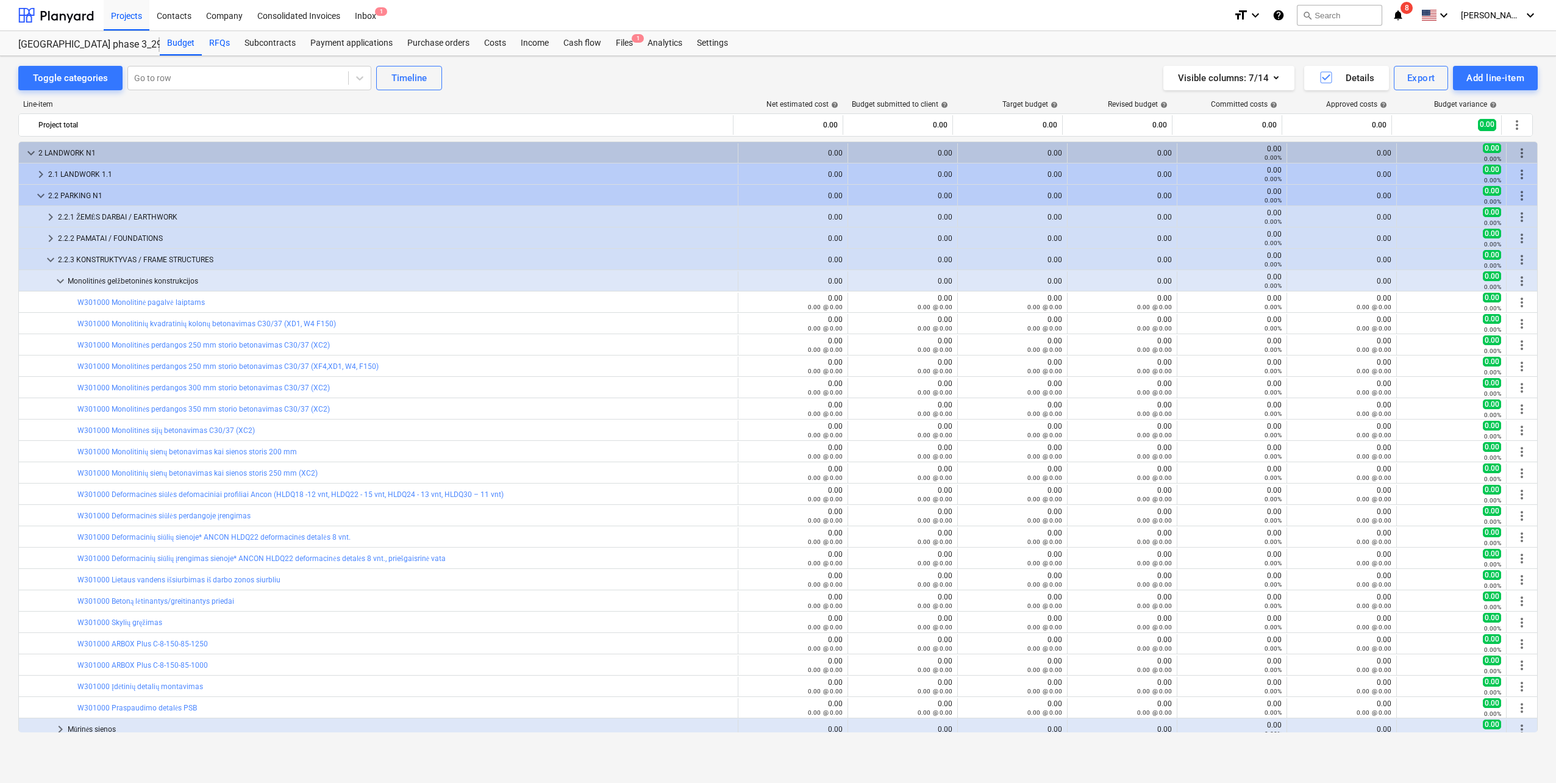
click at [219, 43] on div "RFQs" at bounding box center [219, 43] width 35 height 24
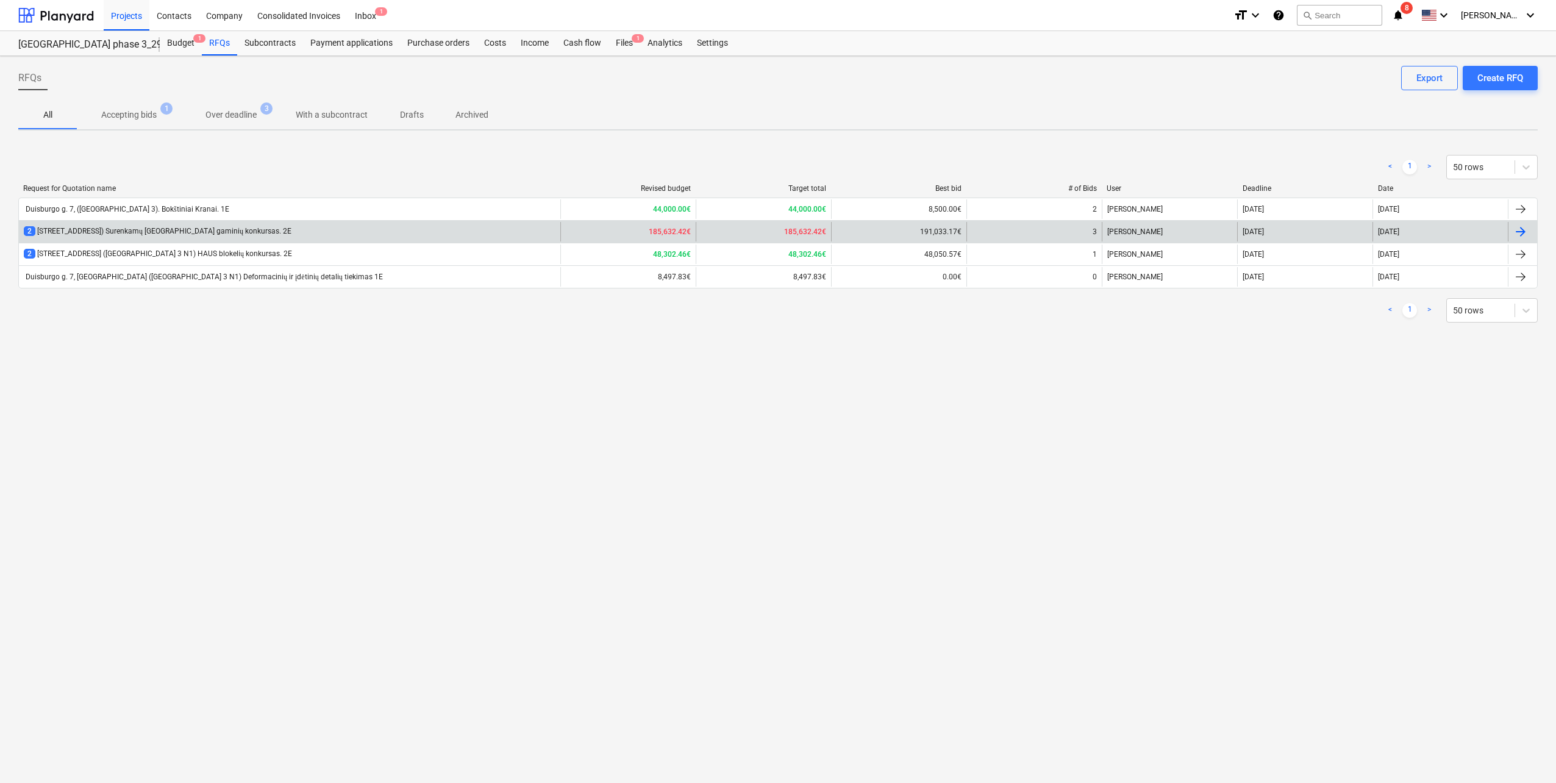
click at [271, 237] on div "2 Duisburgo g. 7, [GEOGRAPHIC_DATA] ([GEOGRAPHIC_DATA] 3 N1) Surenkamų GB gamin…" at bounding box center [158, 231] width 268 height 10
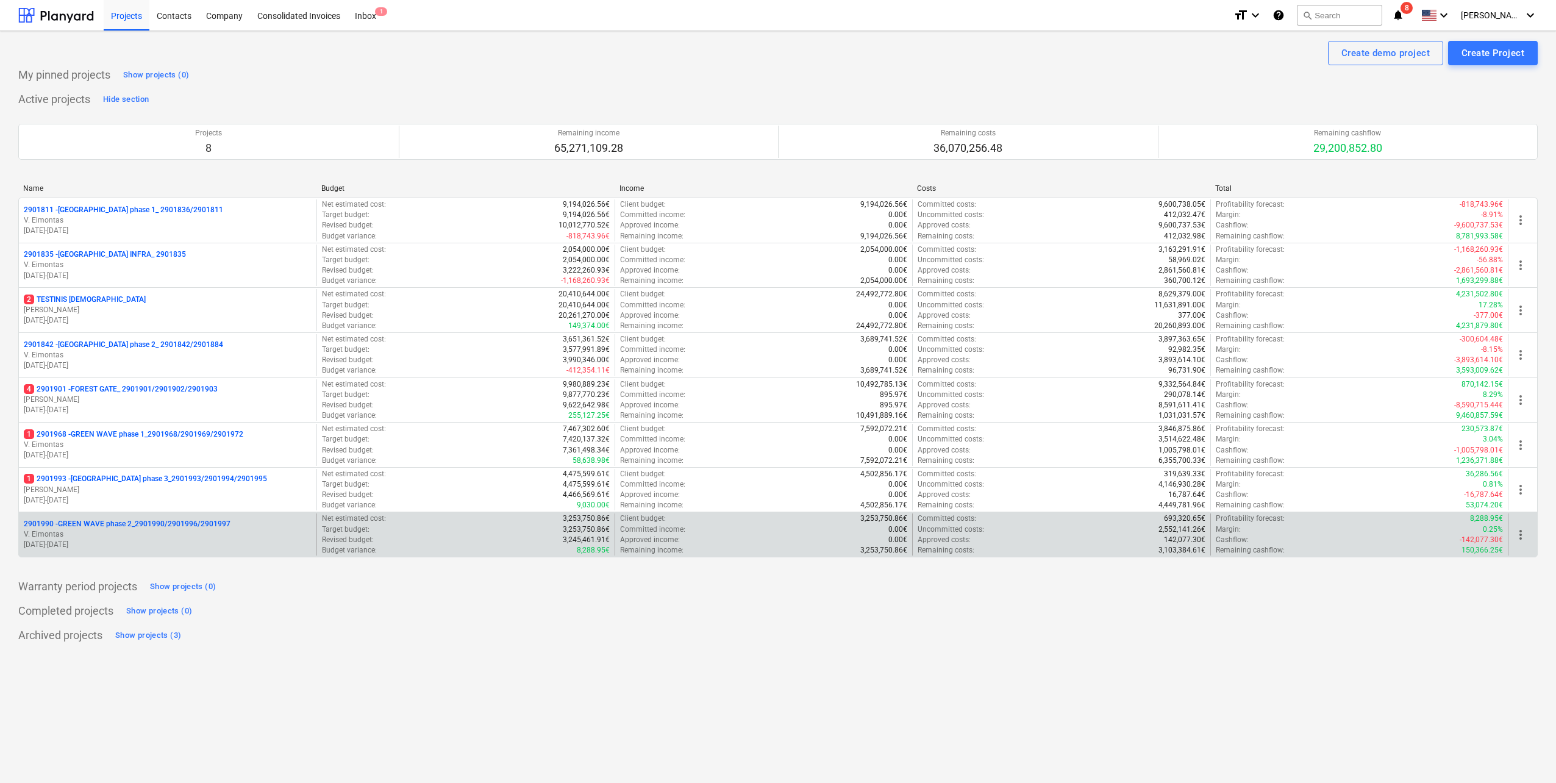
click at [205, 526] on p "2901990 - GREEN WAVE phase 2_2901990/2901996/2901997" at bounding box center [127, 524] width 207 height 10
